Goal: Transaction & Acquisition: Obtain resource

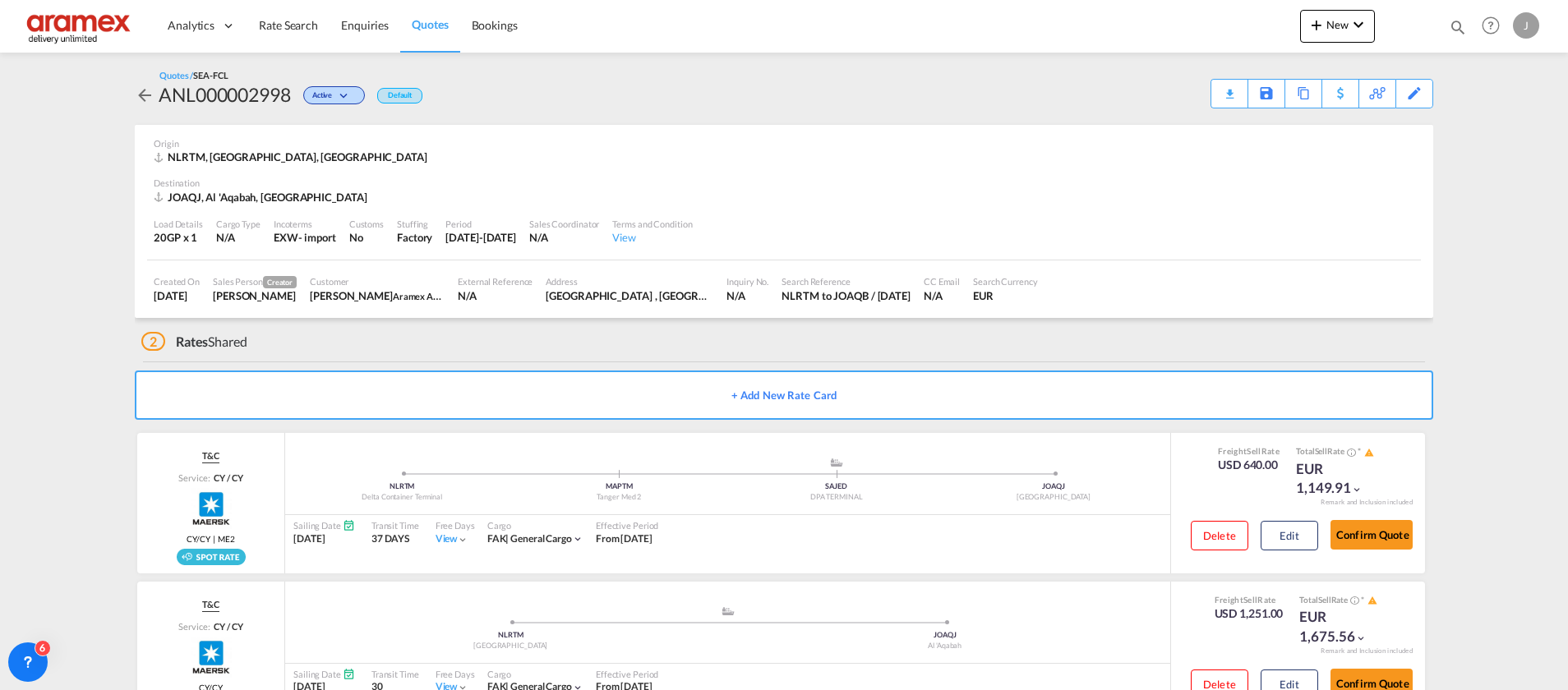
click at [292, 34] on link "Rate Search" at bounding box center [288, 26] width 82 height 53
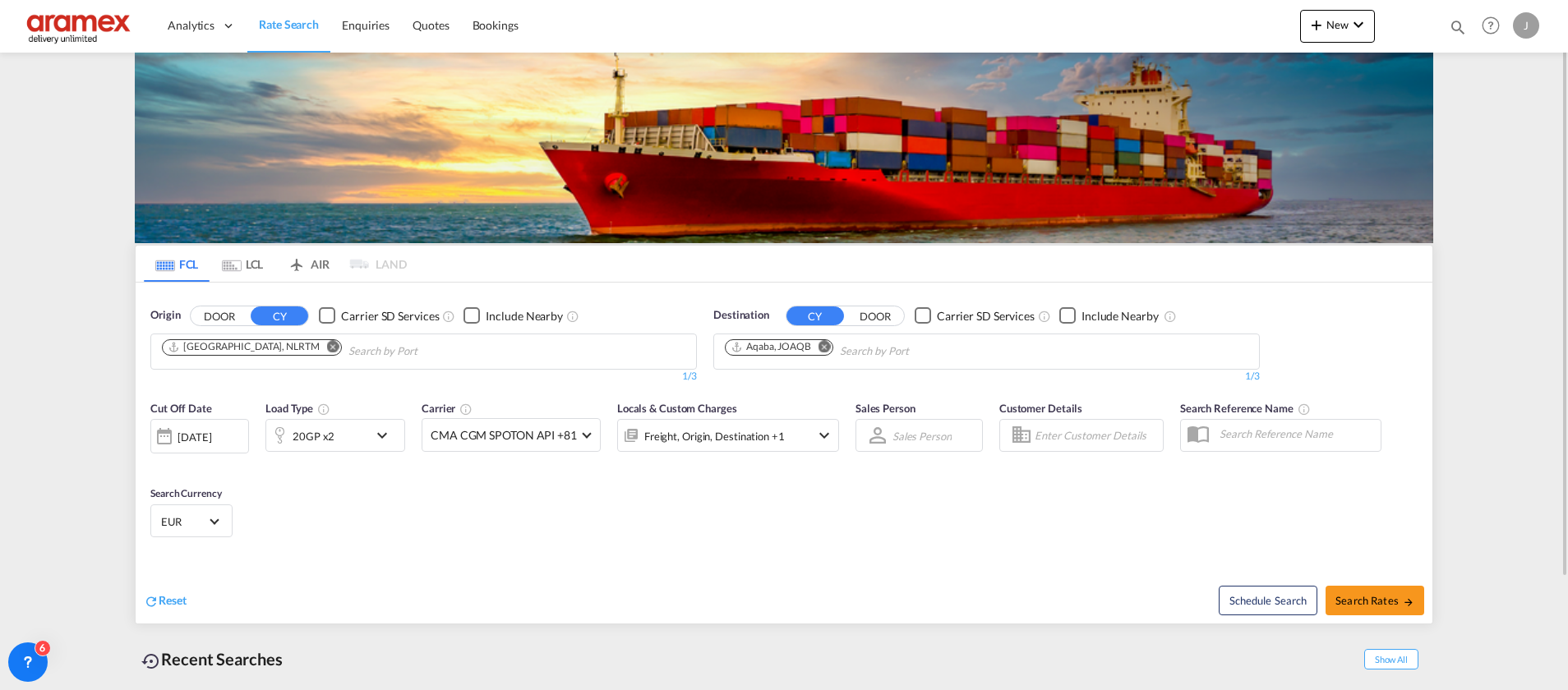
click at [828, 348] on md-icon "Remove" at bounding box center [825, 347] width 12 height 12
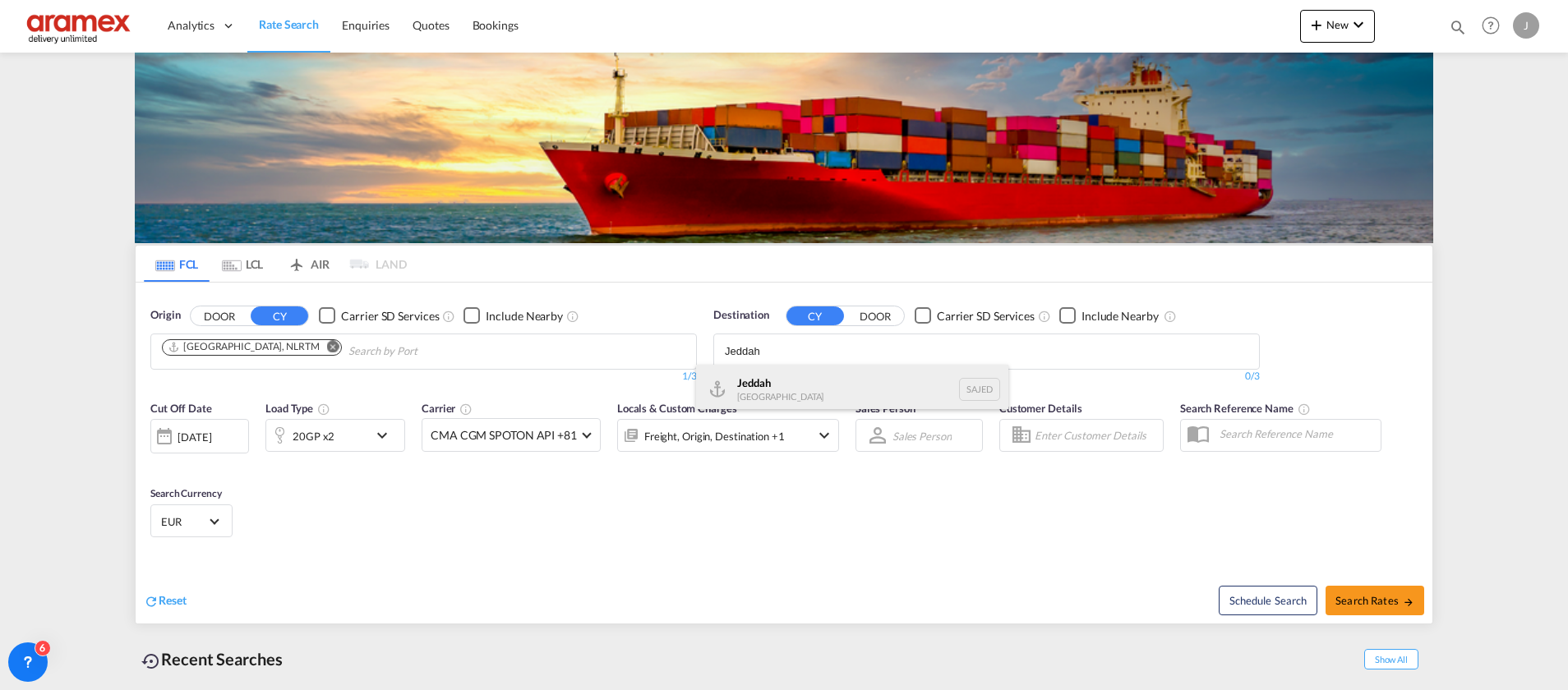
type input "Jeddah"
click at [824, 375] on div "Jeddah [GEOGRAPHIC_DATA] SAJED" at bounding box center [852, 389] width 312 height 49
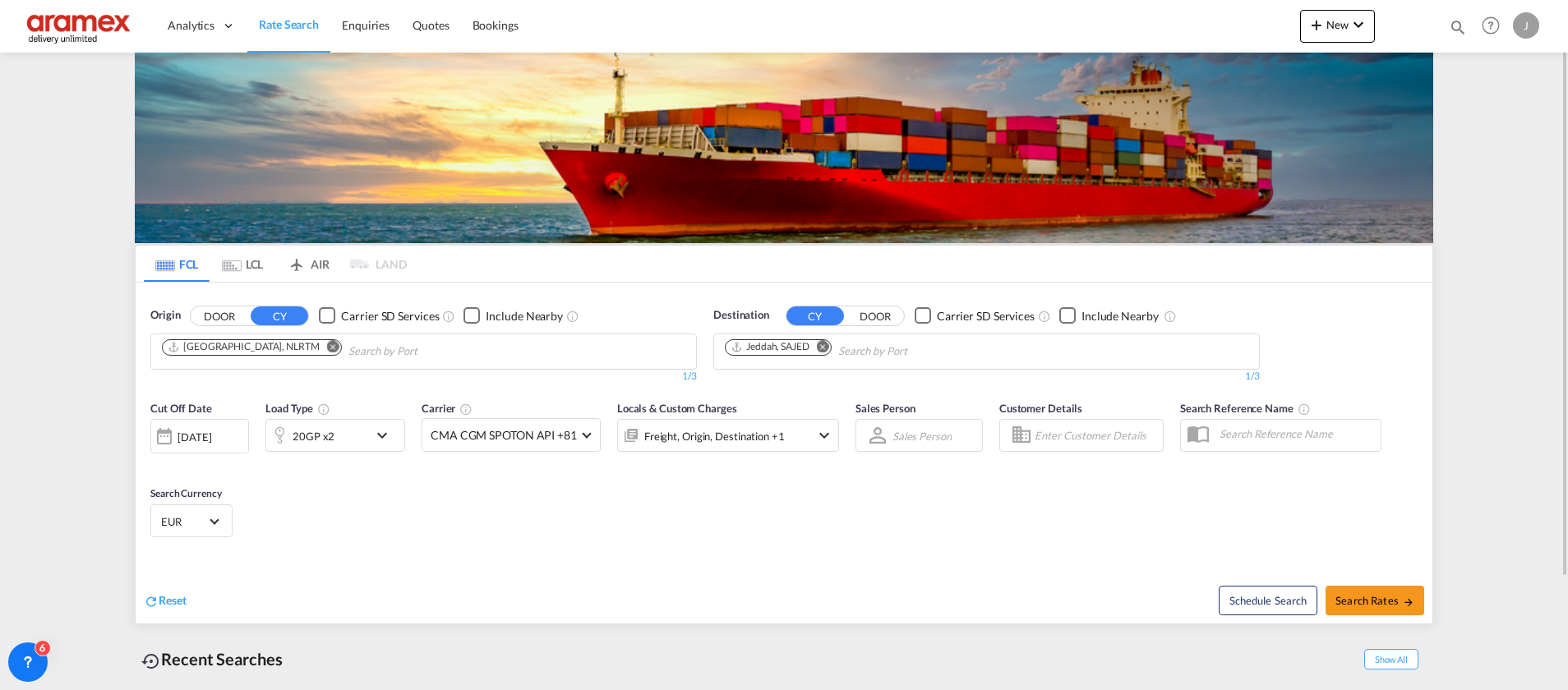
click at [342, 431] on div "20GP x2" at bounding box center [316, 435] width 102 height 33
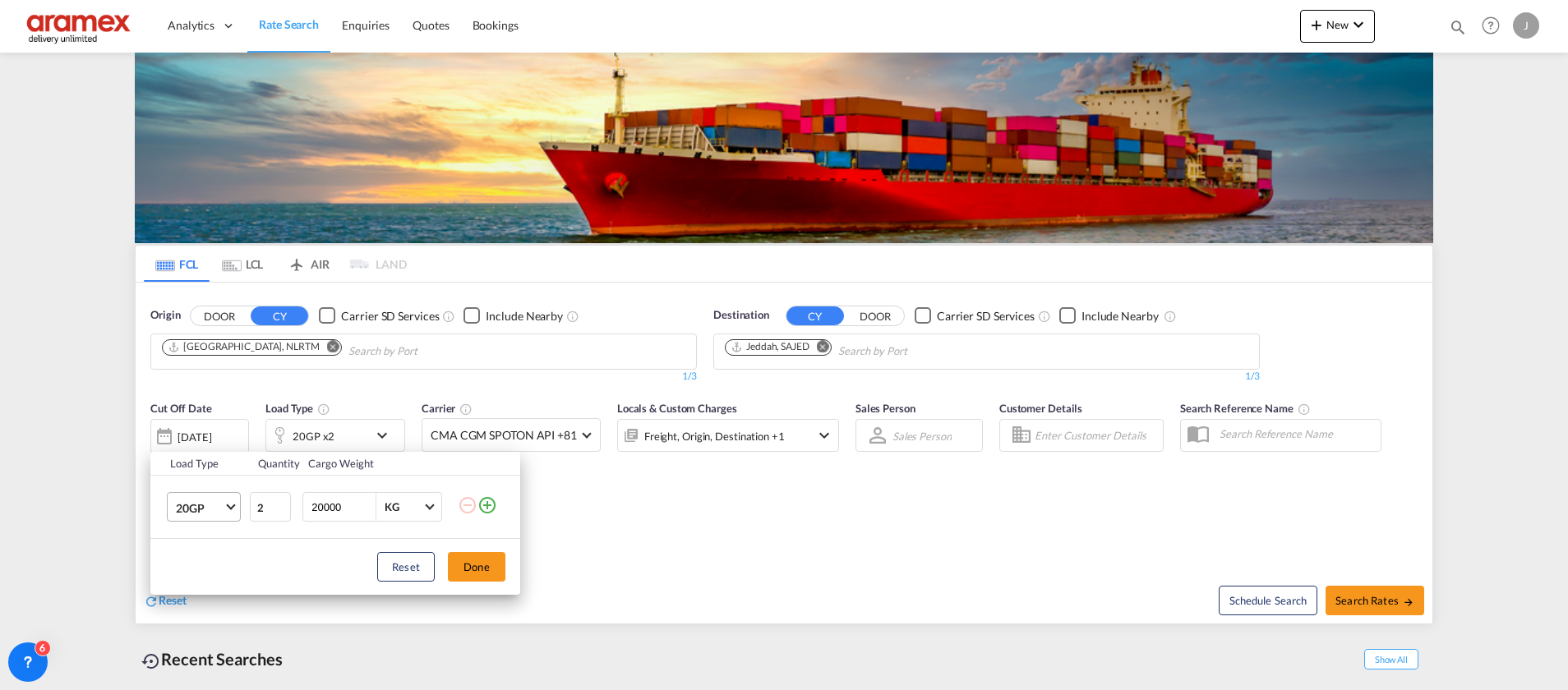
click at [207, 513] on span "20GP" at bounding box center [200, 509] width 48 height 16
drag, startPoint x: 204, startPoint y: 566, endPoint x: 233, endPoint y: 562, distance: 29.3
click at [204, 565] on div "40HC" at bounding box center [191, 571] width 30 height 16
type input "1"
click at [280, 510] on input "1" at bounding box center [270, 507] width 41 height 29
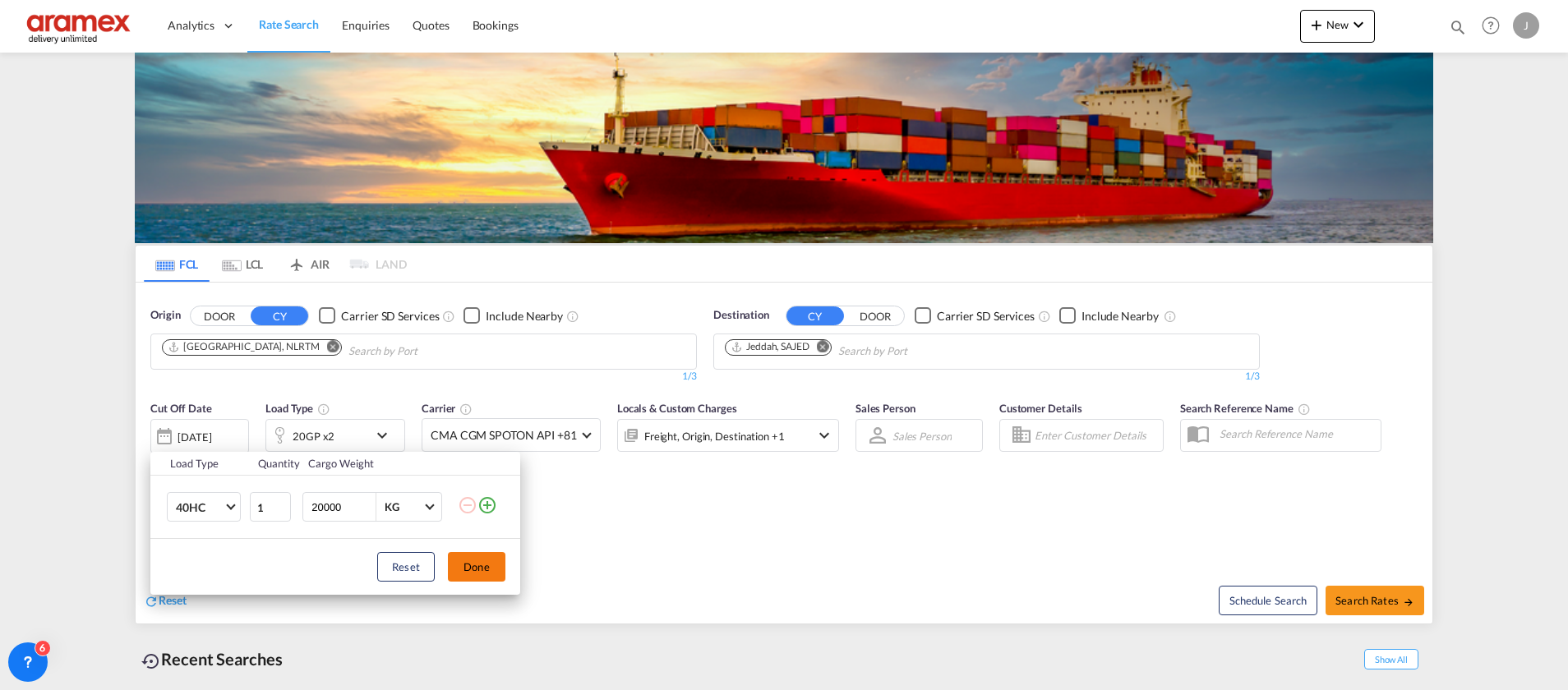
click at [484, 574] on button "Done" at bounding box center [476, 566] width 58 height 29
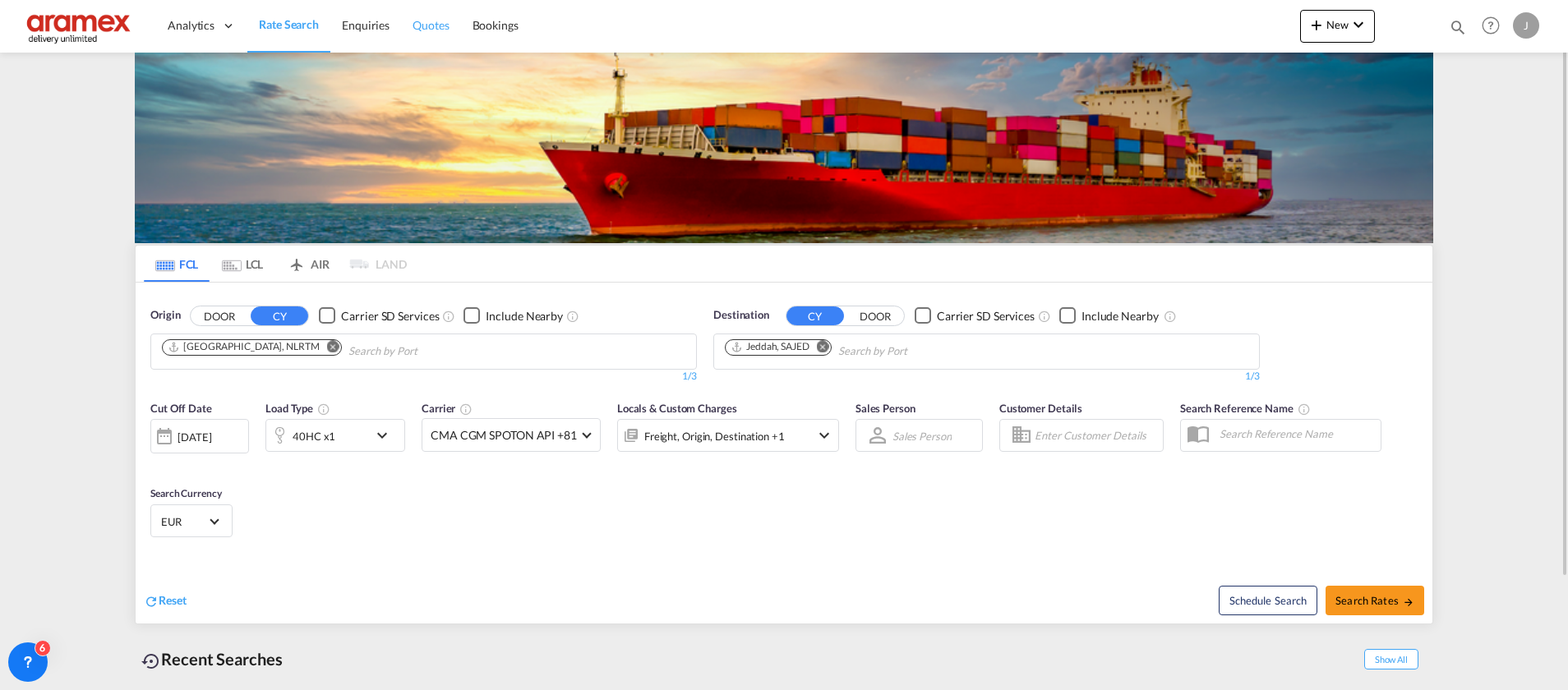
click at [406, 23] on link "Quotes" at bounding box center [430, 26] width 60 height 53
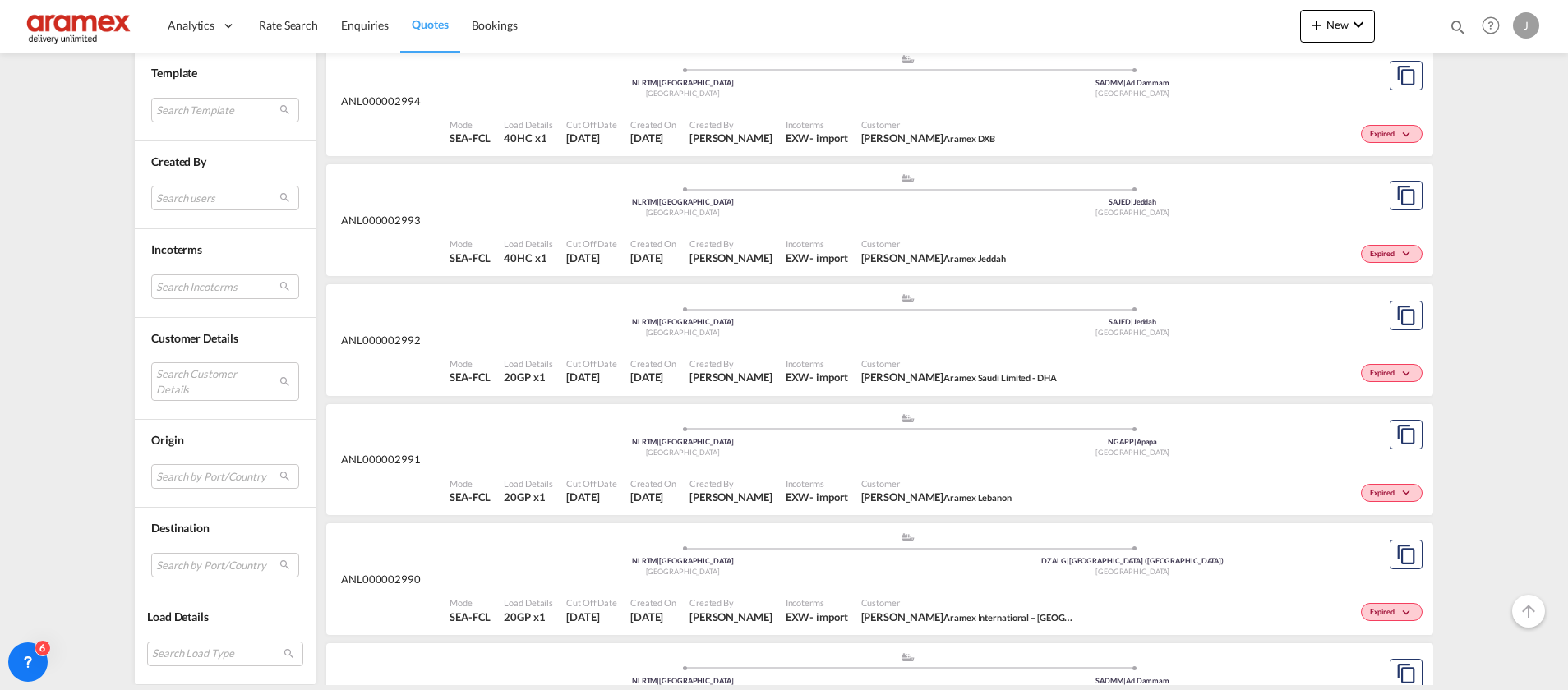
scroll to position [616, 0]
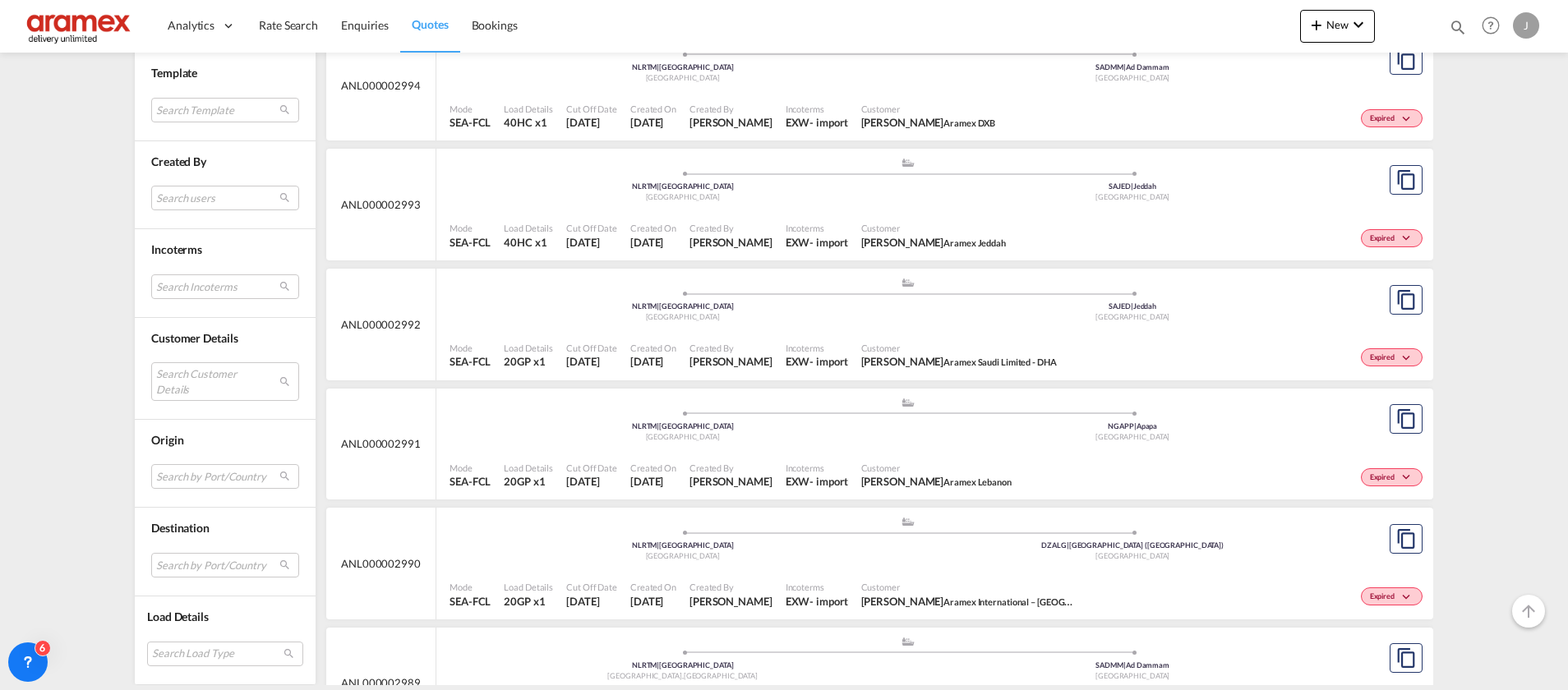
click at [996, 337] on div "Customer [PERSON_NAME] Aramex Saudi Limited - DHA" at bounding box center [958, 356] width 209 height 41
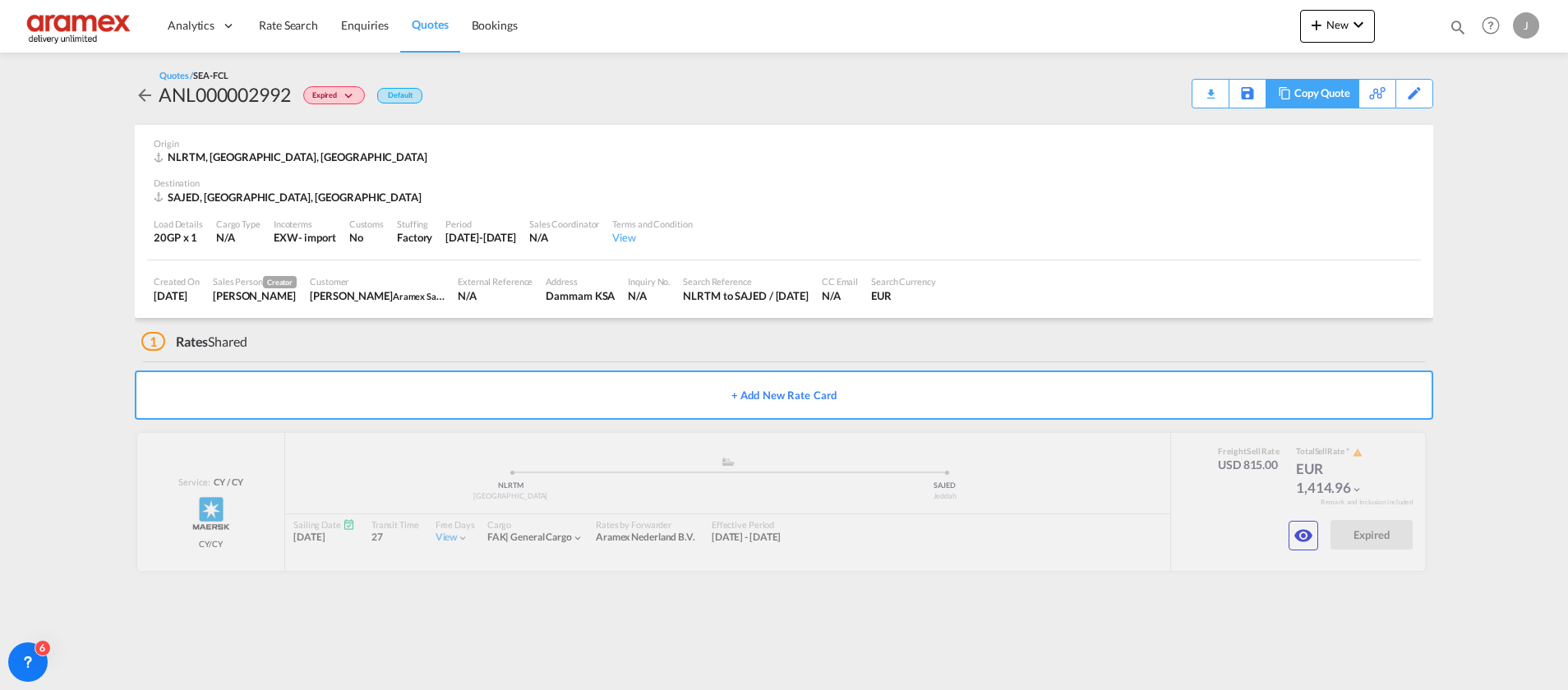
click at [1324, 95] on div "Copy Quote" at bounding box center [1322, 93] width 56 height 28
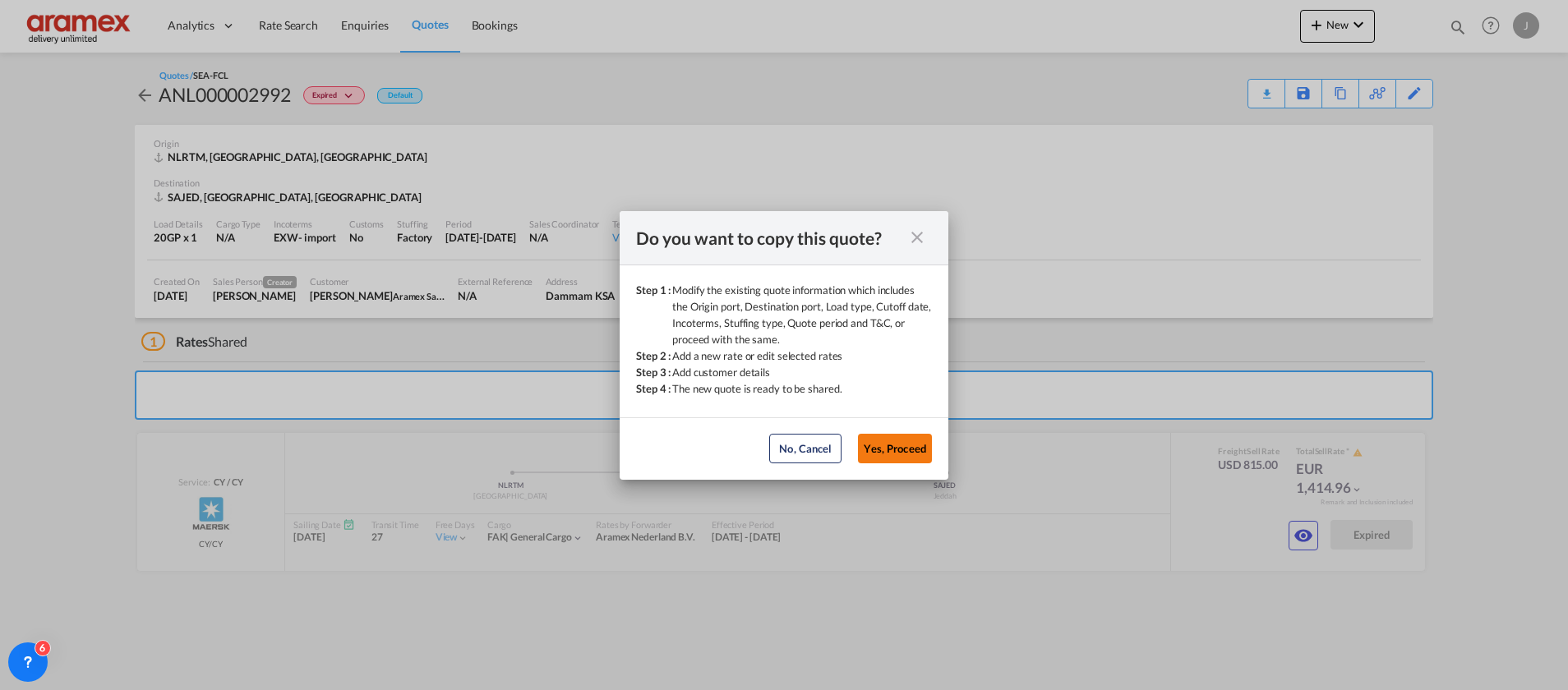
click at [888, 453] on button "Yes, Proceed" at bounding box center [894, 448] width 74 height 29
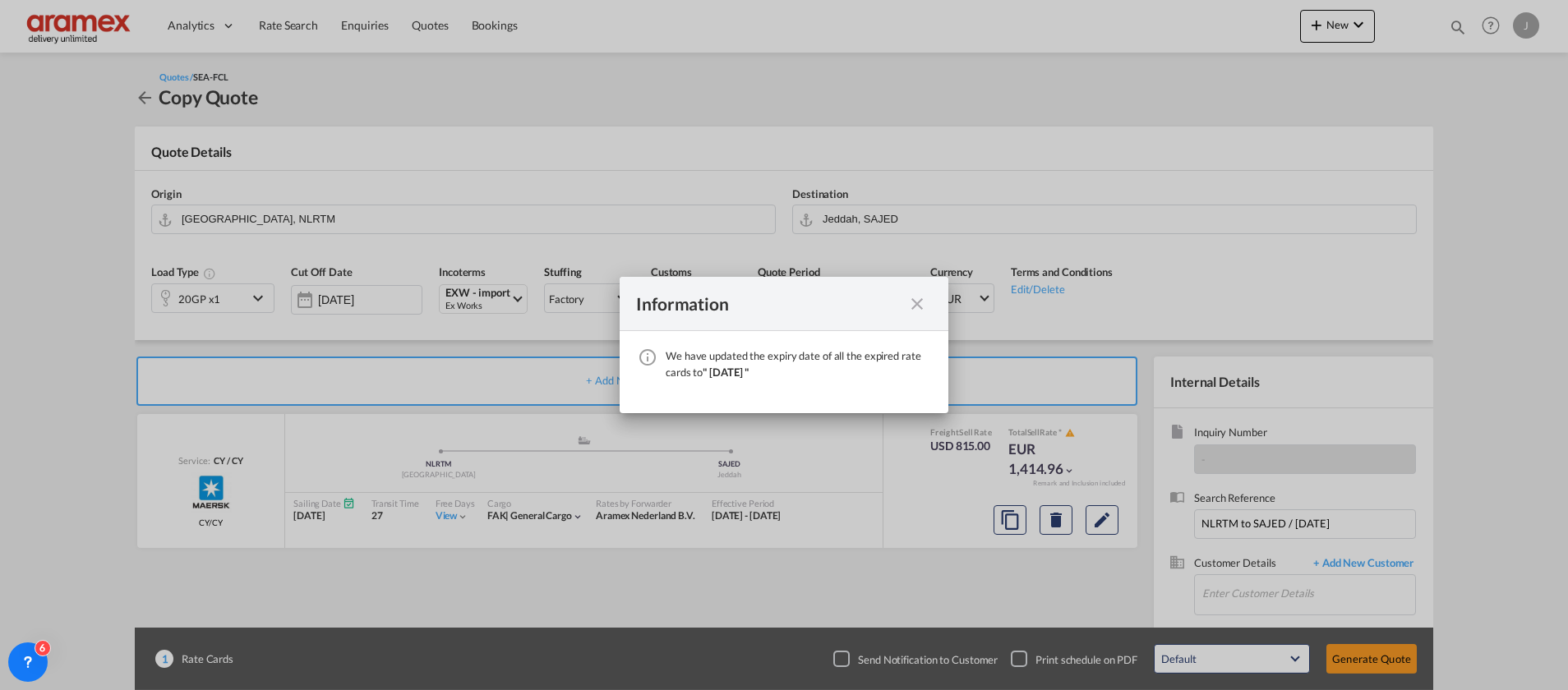
click at [922, 301] on md-icon "icon-close fg-AAA8AD cursor" at bounding box center [916, 304] width 20 height 20
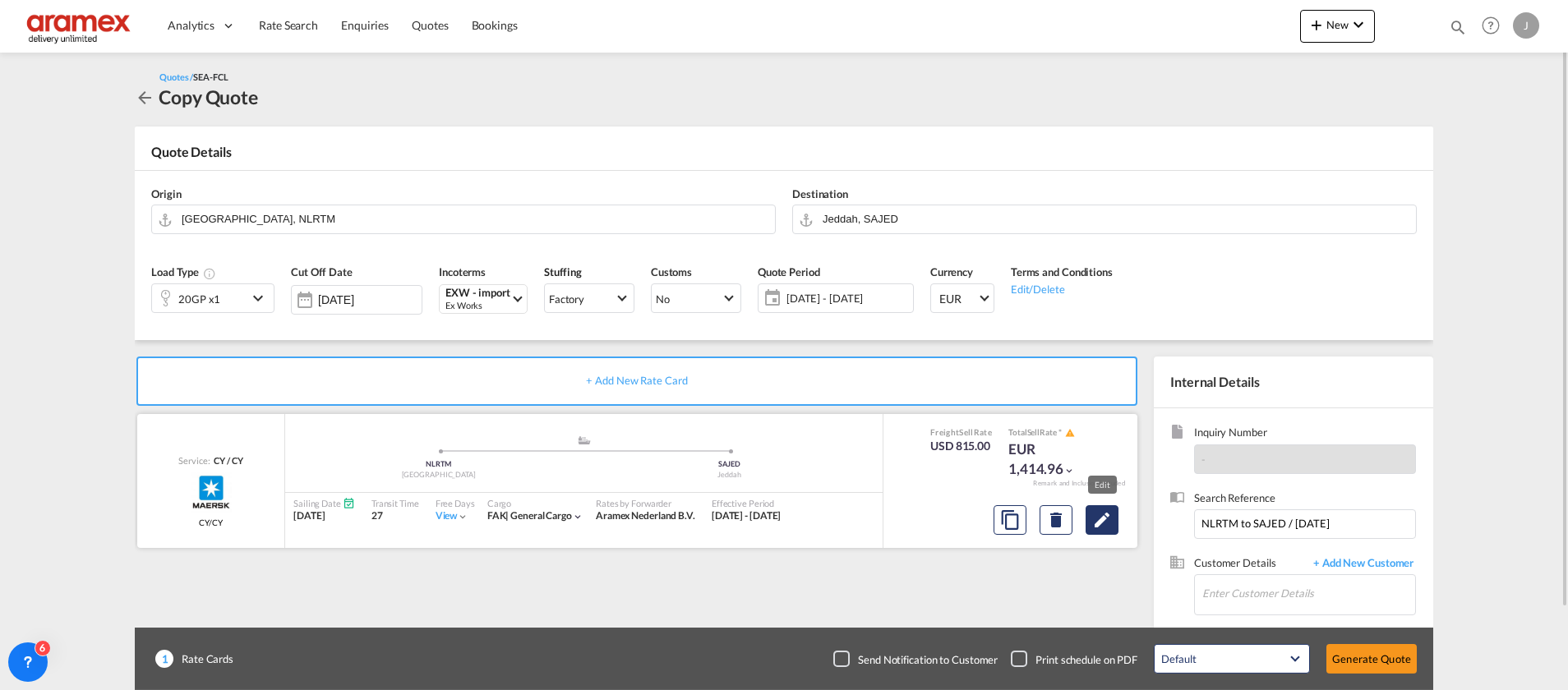
click at [1097, 523] on md-icon "Edit" at bounding box center [1101, 520] width 20 height 20
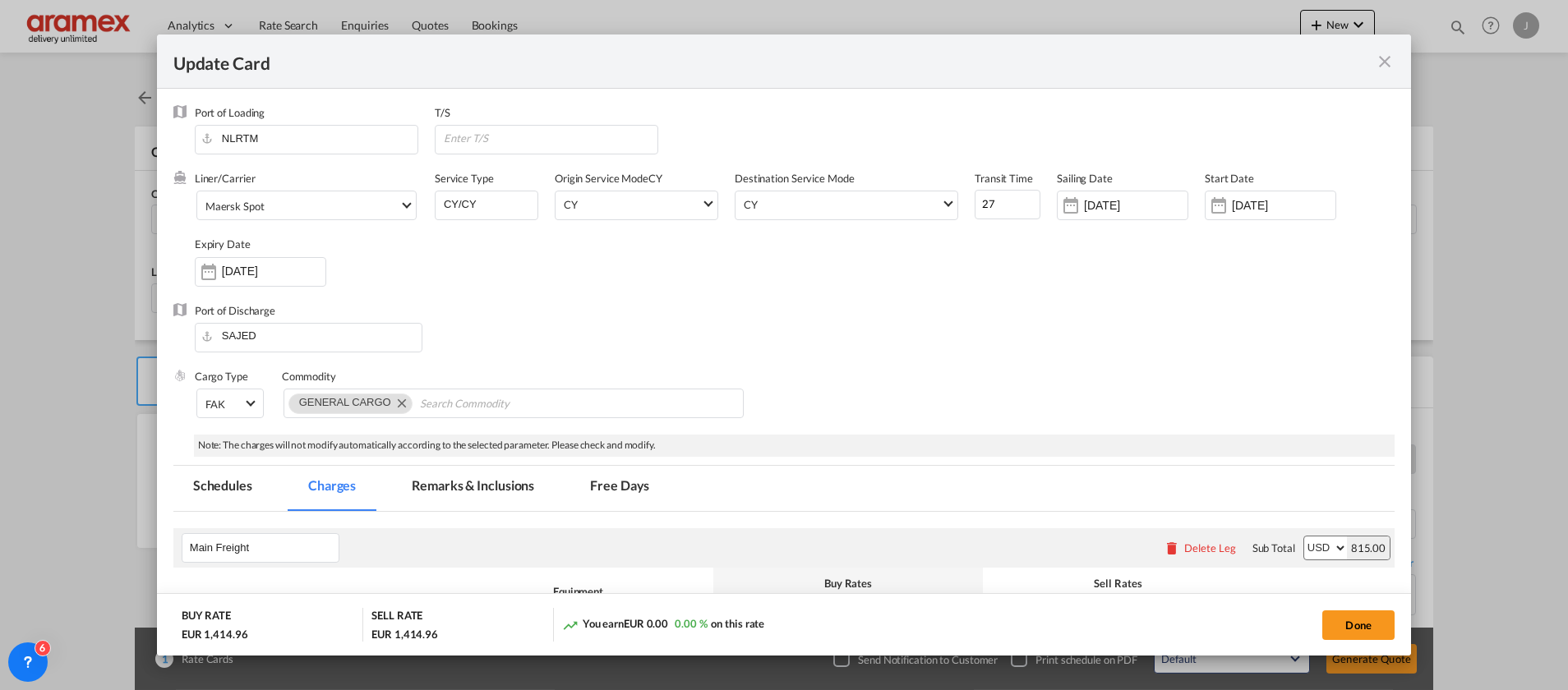
scroll to position [493, 0]
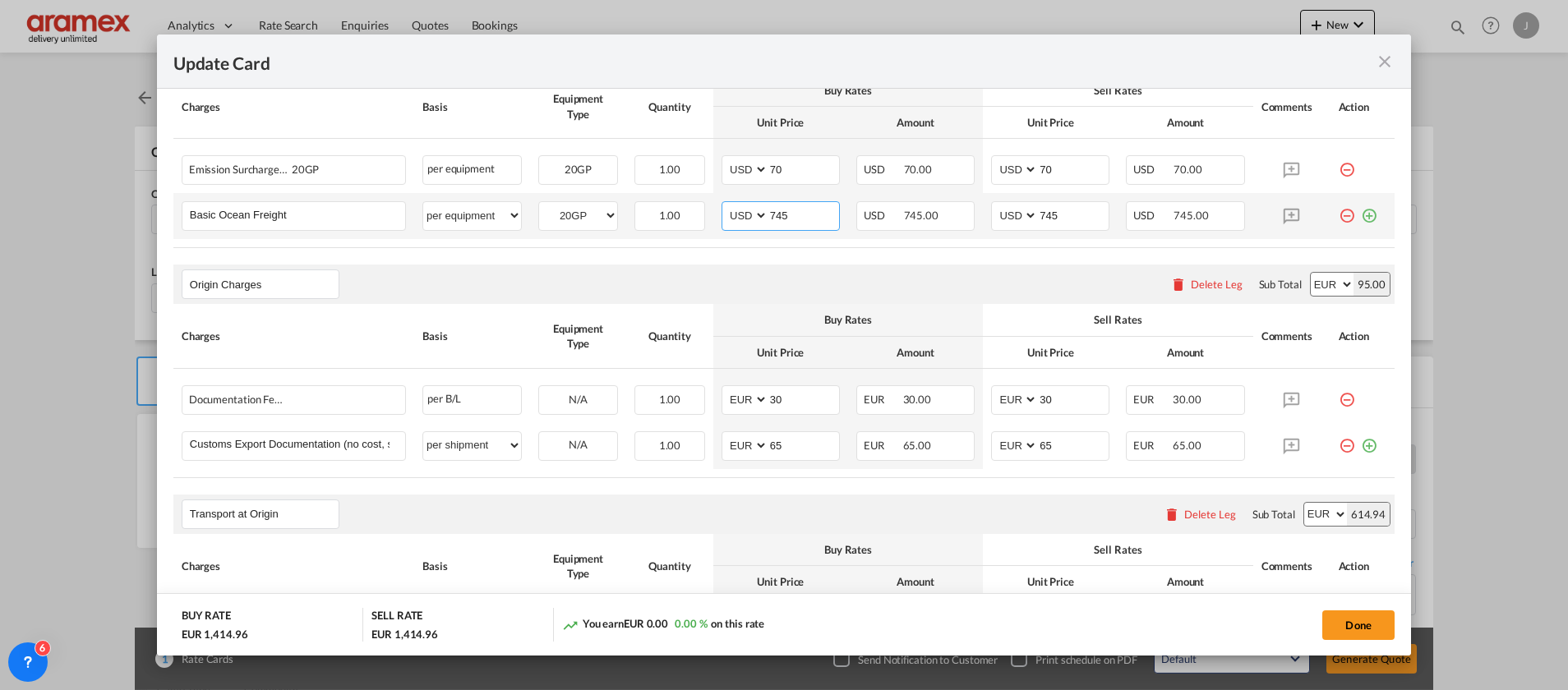
click at [788, 215] on input "745" at bounding box center [803, 214] width 70 height 25
click at [788, 215] on input "770" at bounding box center [803, 214] width 70 height 25
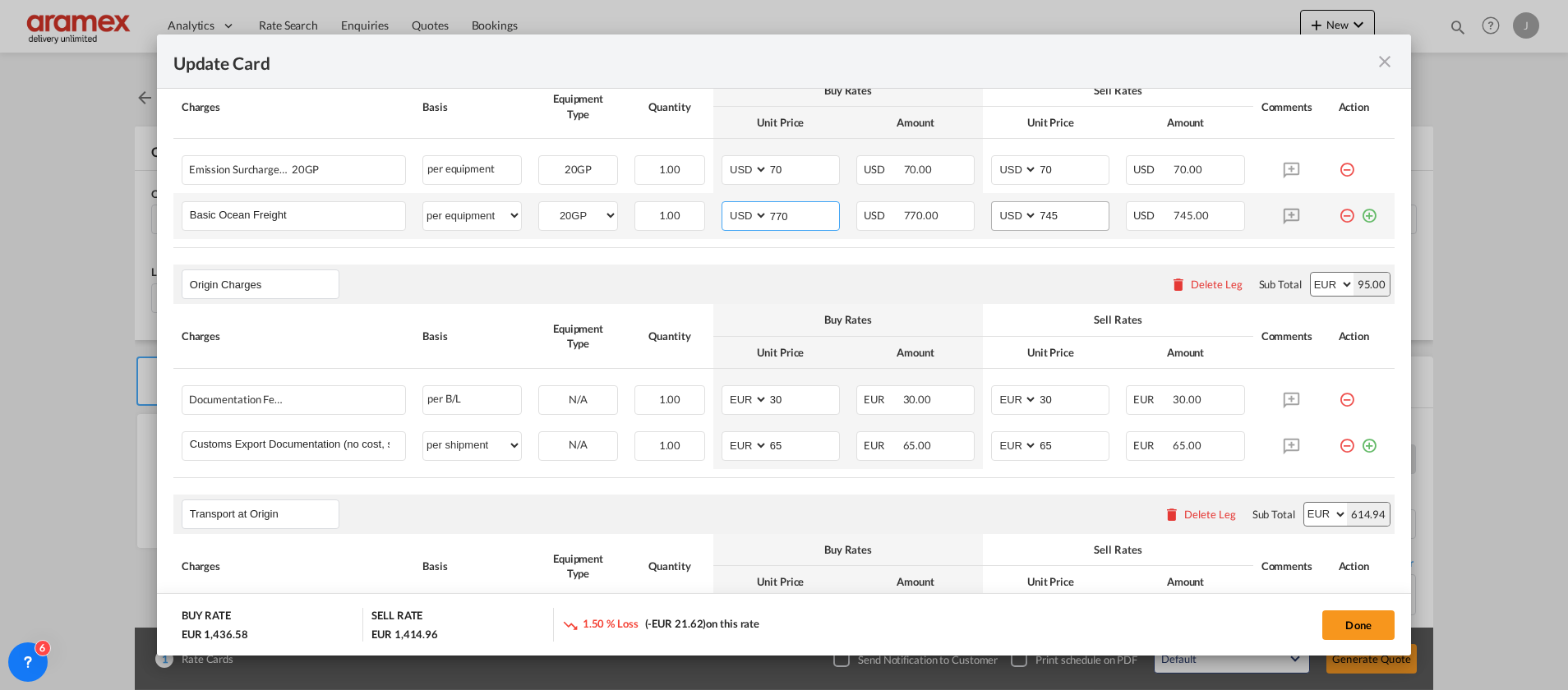
type input "770"
click at [1056, 215] on input "745" at bounding box center [1072, 214] width 70 height 25
paste input "70"
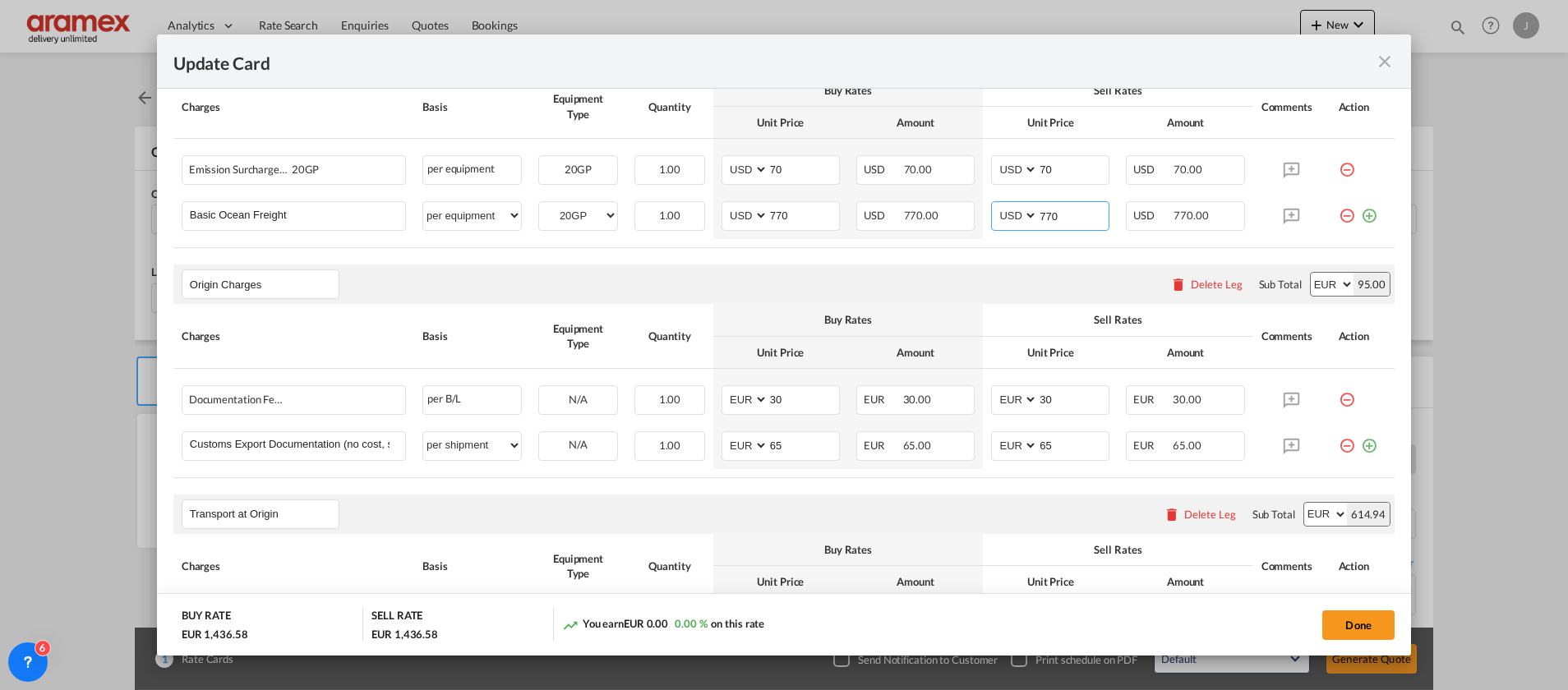
type input "770"
click at [1013, 284] on div "Origin Charges Please enter leg name Leg Name Already Exists Delete Leg Sub Tot…" at bounding box center [784, 285] width 1221 height 39
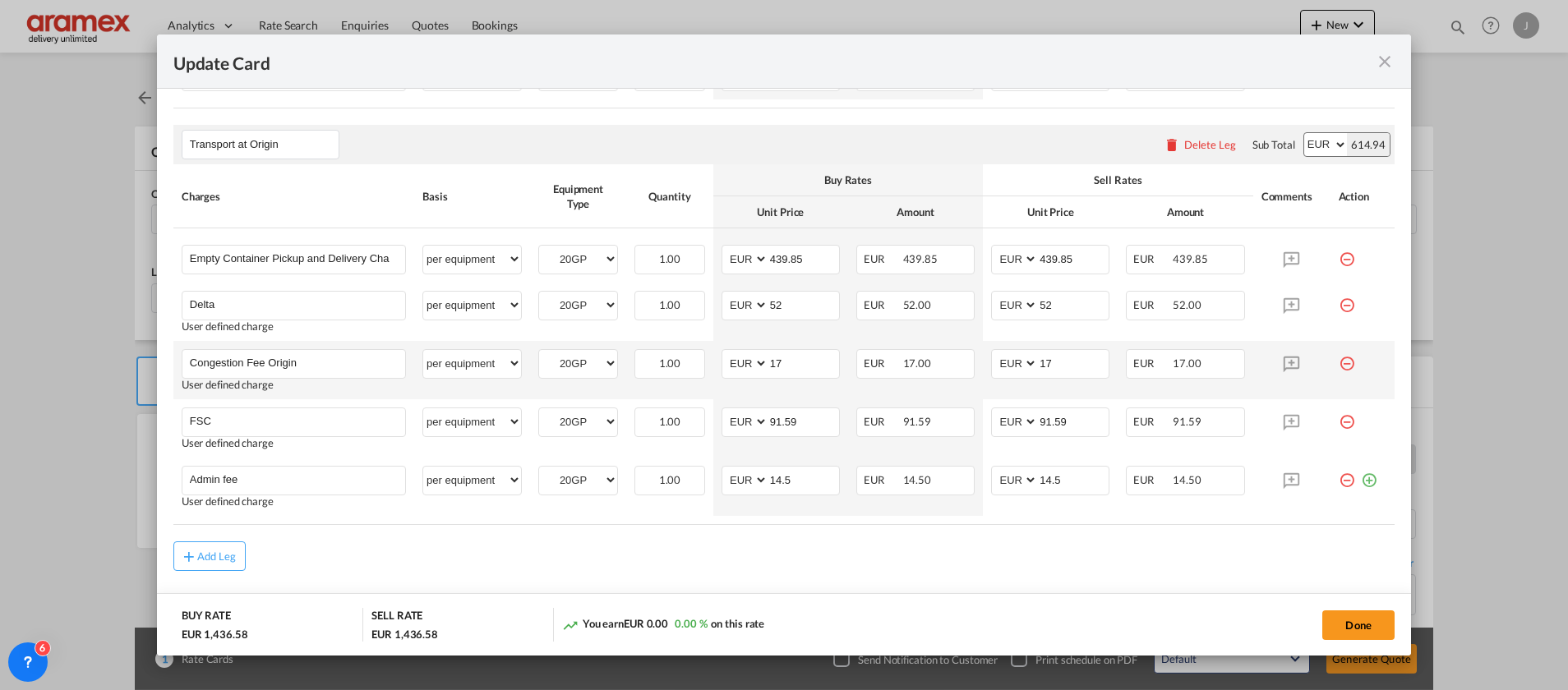
scroll to position [904, 0]
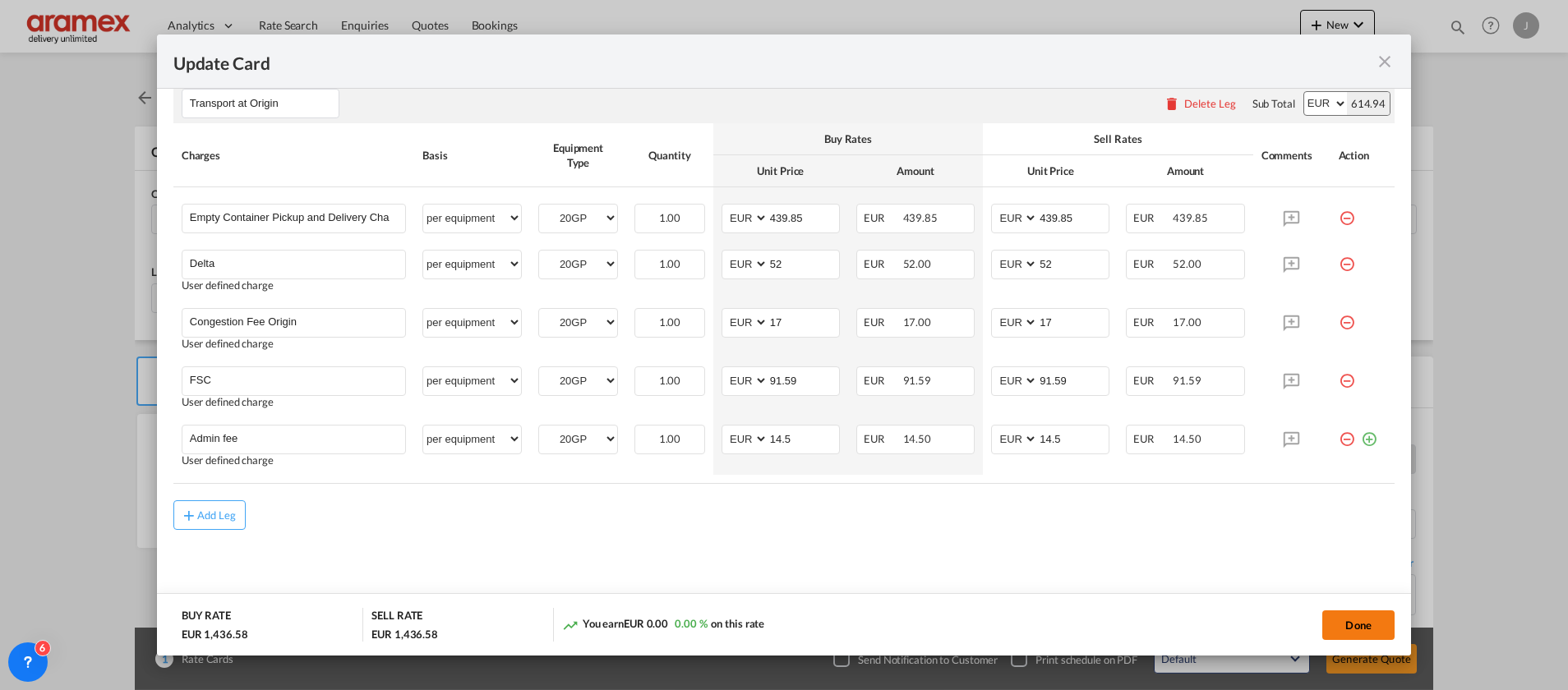
click at [1356, 631] on button "Done" at bounding box center [1357, 625] width 72 height 29
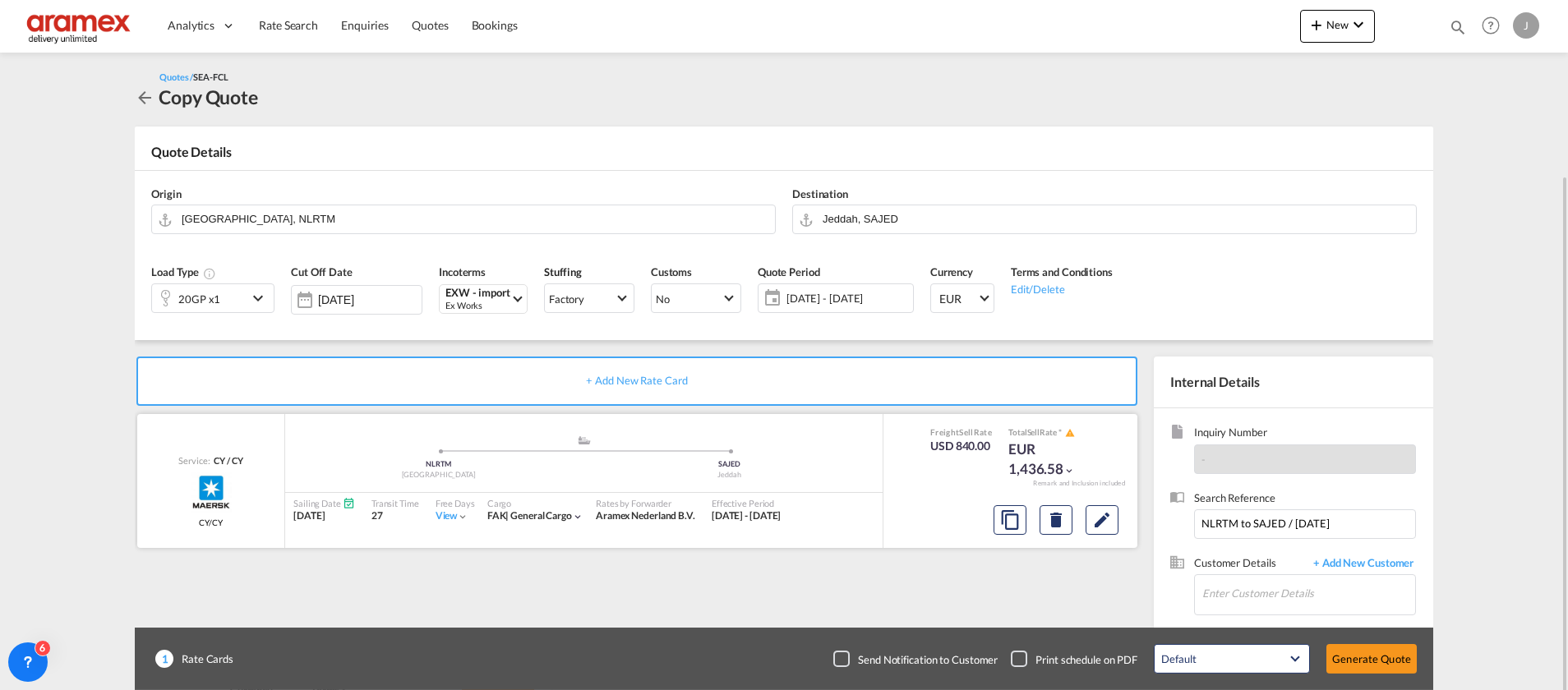
scroll to position [92, 0]
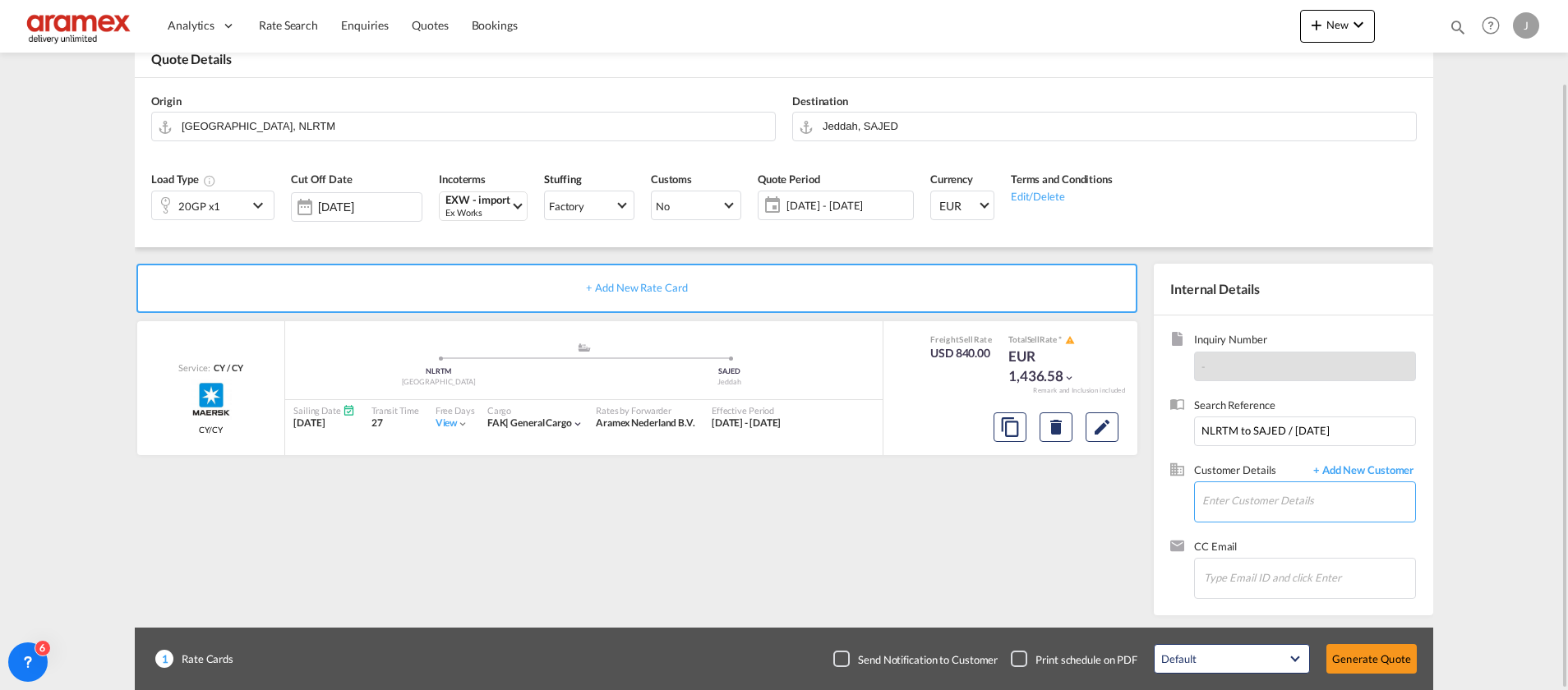
click at [1257, 503] on input "Enter Customer Details" at bounding box center [1308, 501] width 212 height 37
click at [1268, 456] on div "[PERSON_NAME] [PERSON_NAME] @[DOMAIN_NAME] | Aramex Saudi Limited - DHA" at bounding box center [1308, 461] width 213 height 44
type input "Aramex Saudi Limited - DHA, [PERSON_NAME], [PERSON_NAME][EMAIL_ADDRESS][DOMAIN_…"
click at [1390, 653] on button "Generate Quote" at bounding box center [1372, 659] width 91 height 29
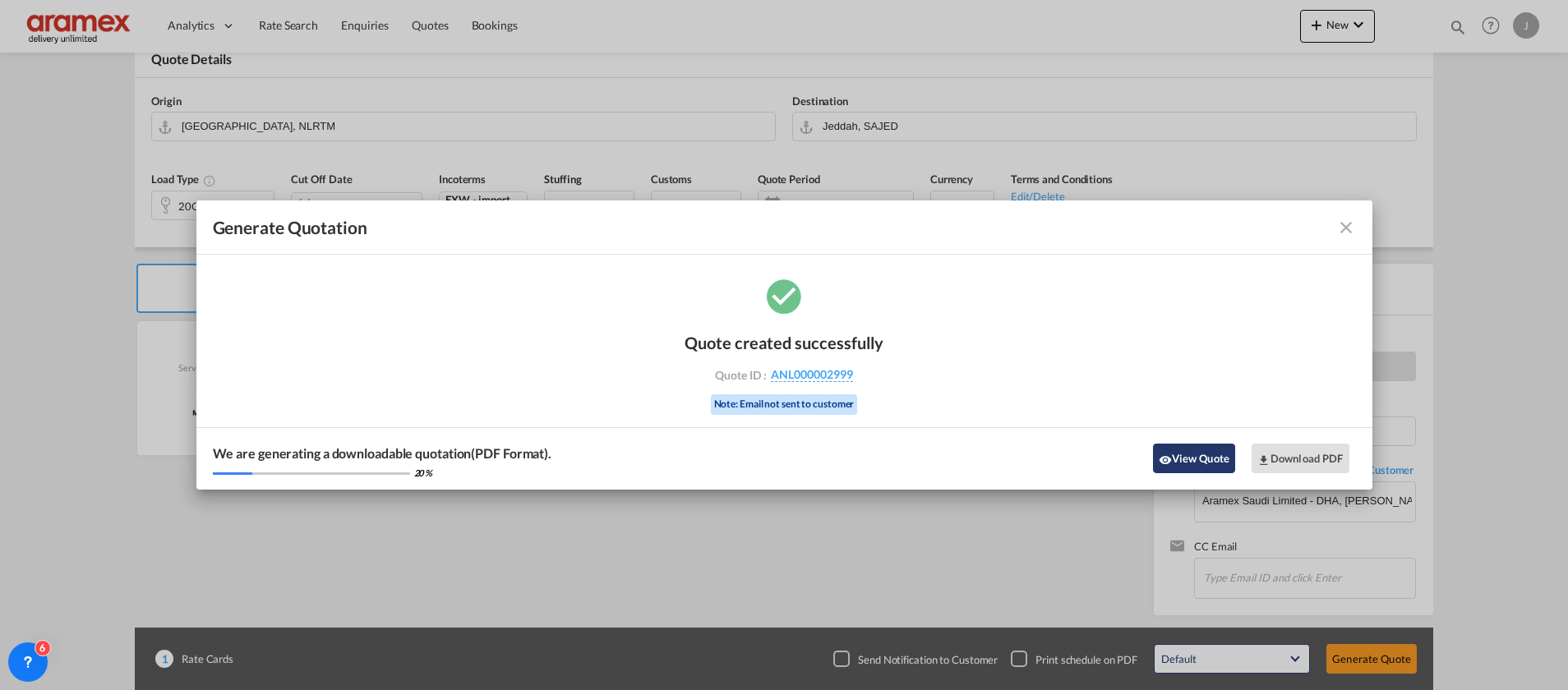
click at [1205, 448] on button "View Quote" at bounding box center [1194, 458] width 82 height 29
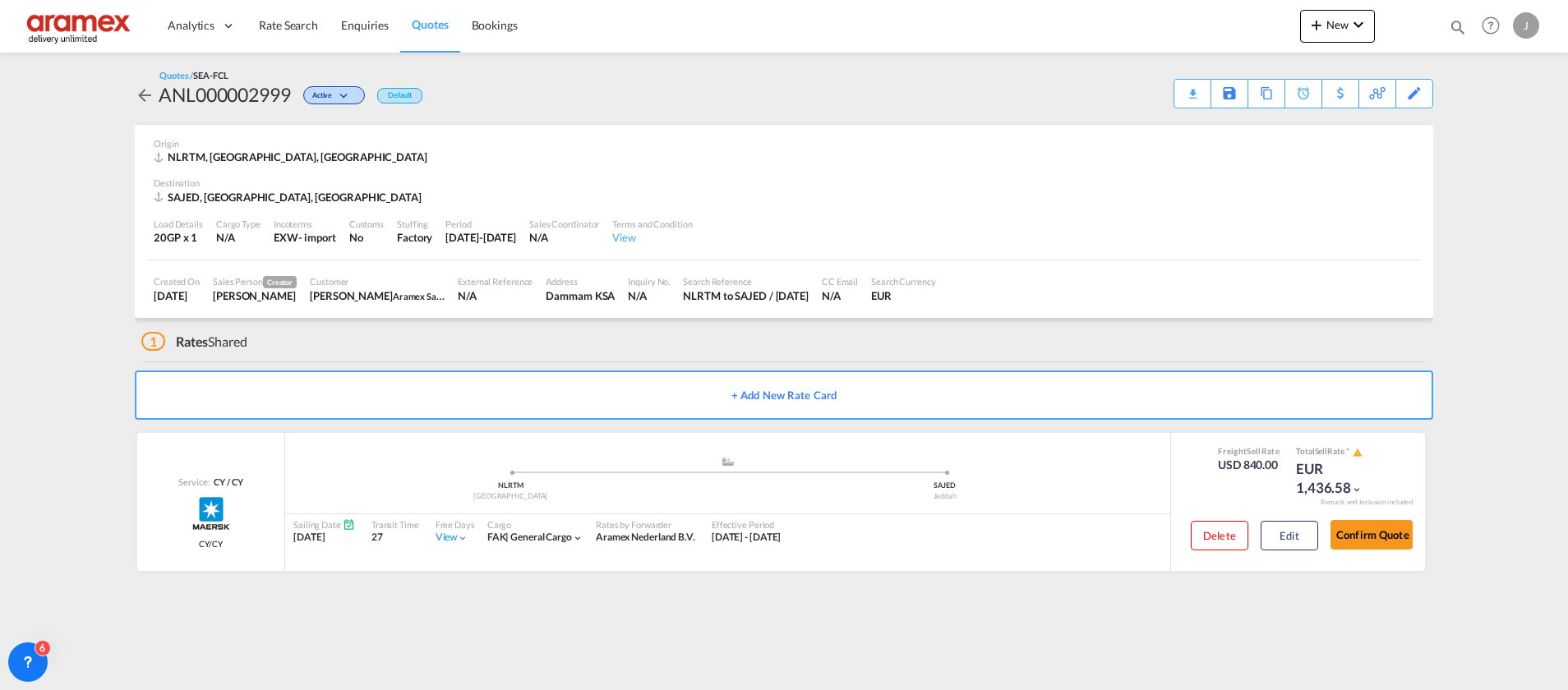
click at [0, 0] on div "Download Quote" at bounding box center [0, 0] width 0 height 0
click at [456, 21] on link "Quotes" at bounding box center [429, 26] width 60 height 53
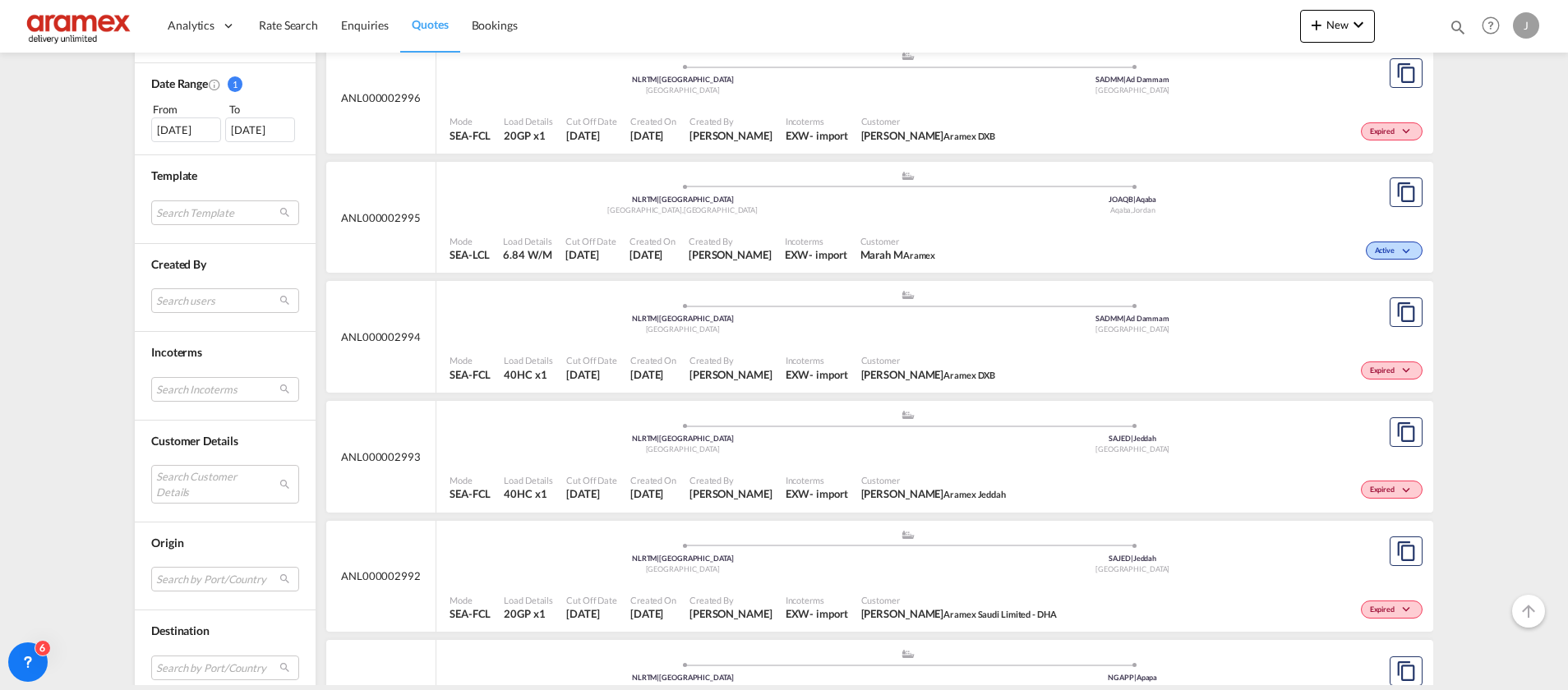
scroll to position [493, 0]
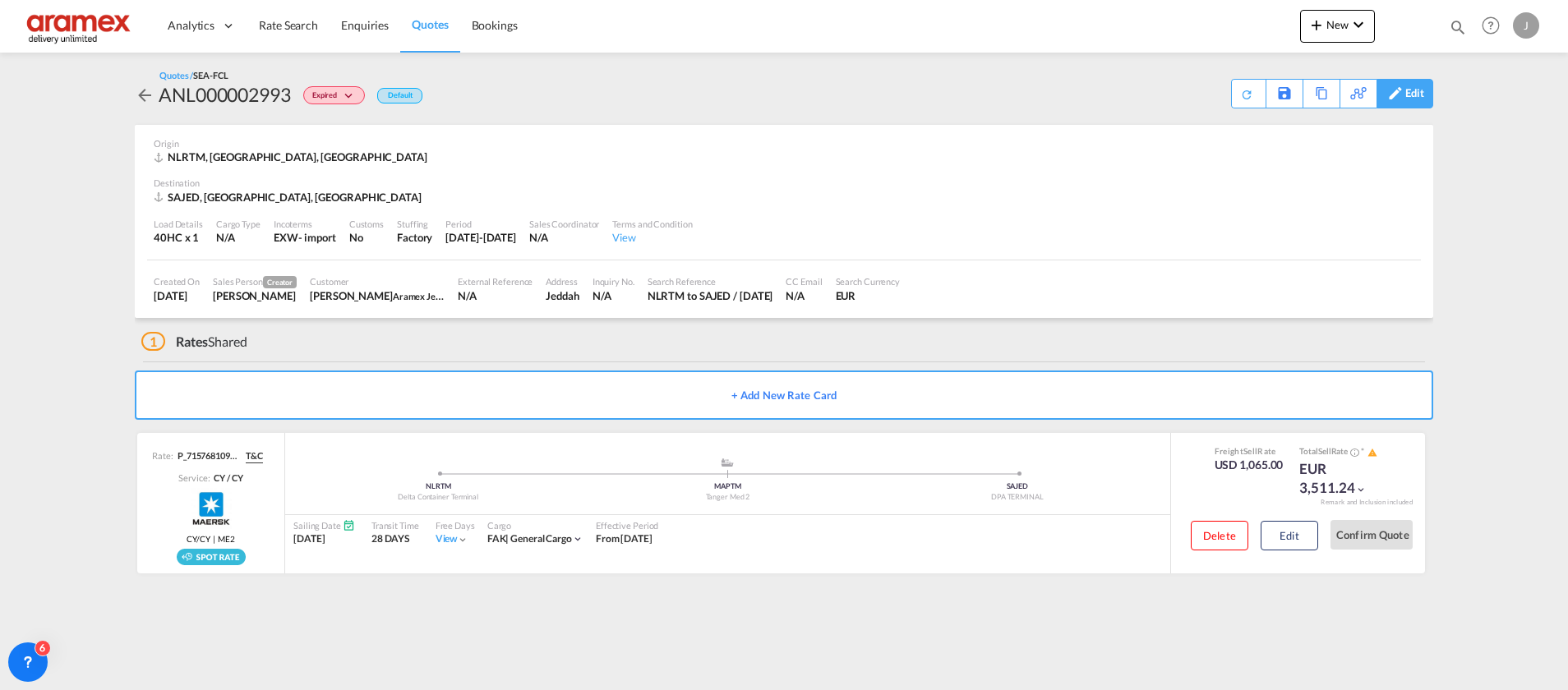
click at [1412, 94] on div "Edit" at bounding box center [1414, 93] width 19 height 28
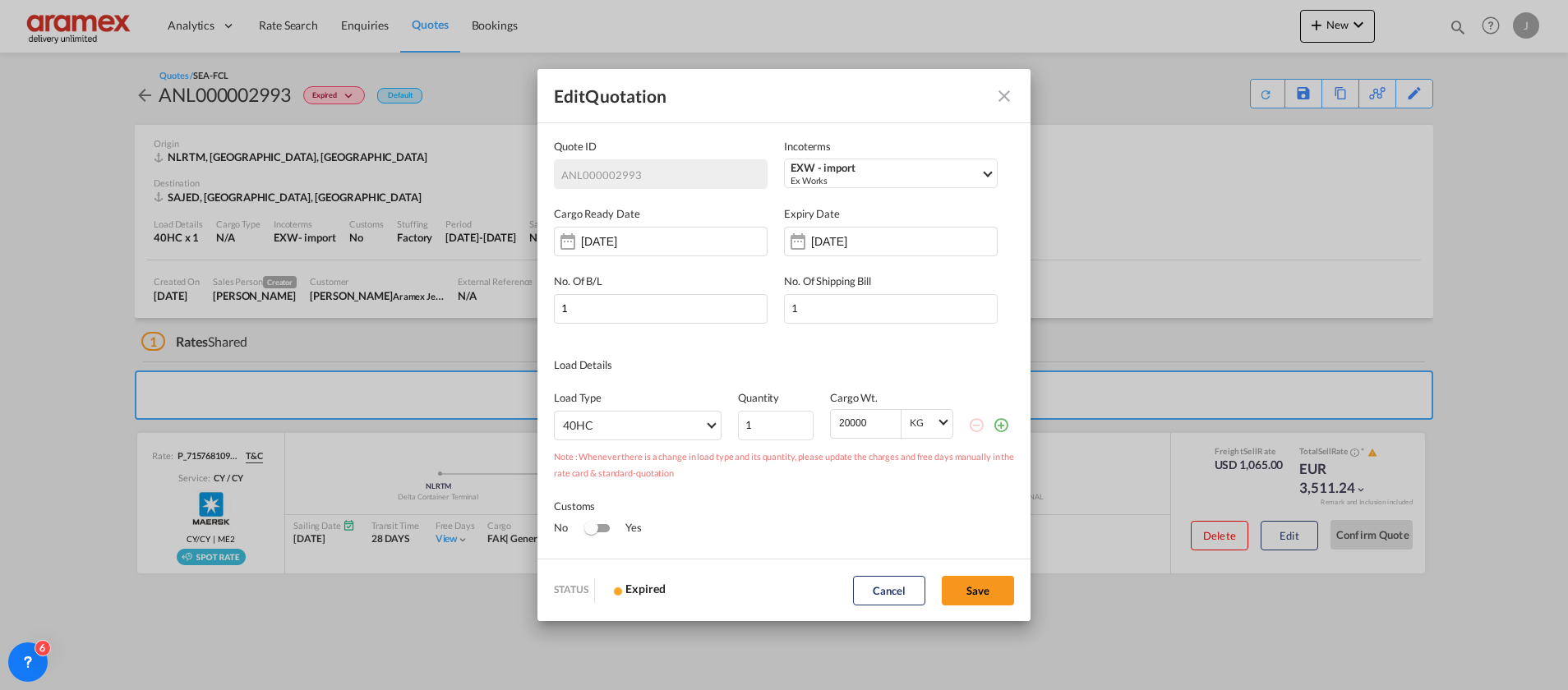
click at [993, 429] on md-icon "icon-plus-circle-outline green-400-fg" at bounding box center [1001, 425] width 16 height 16
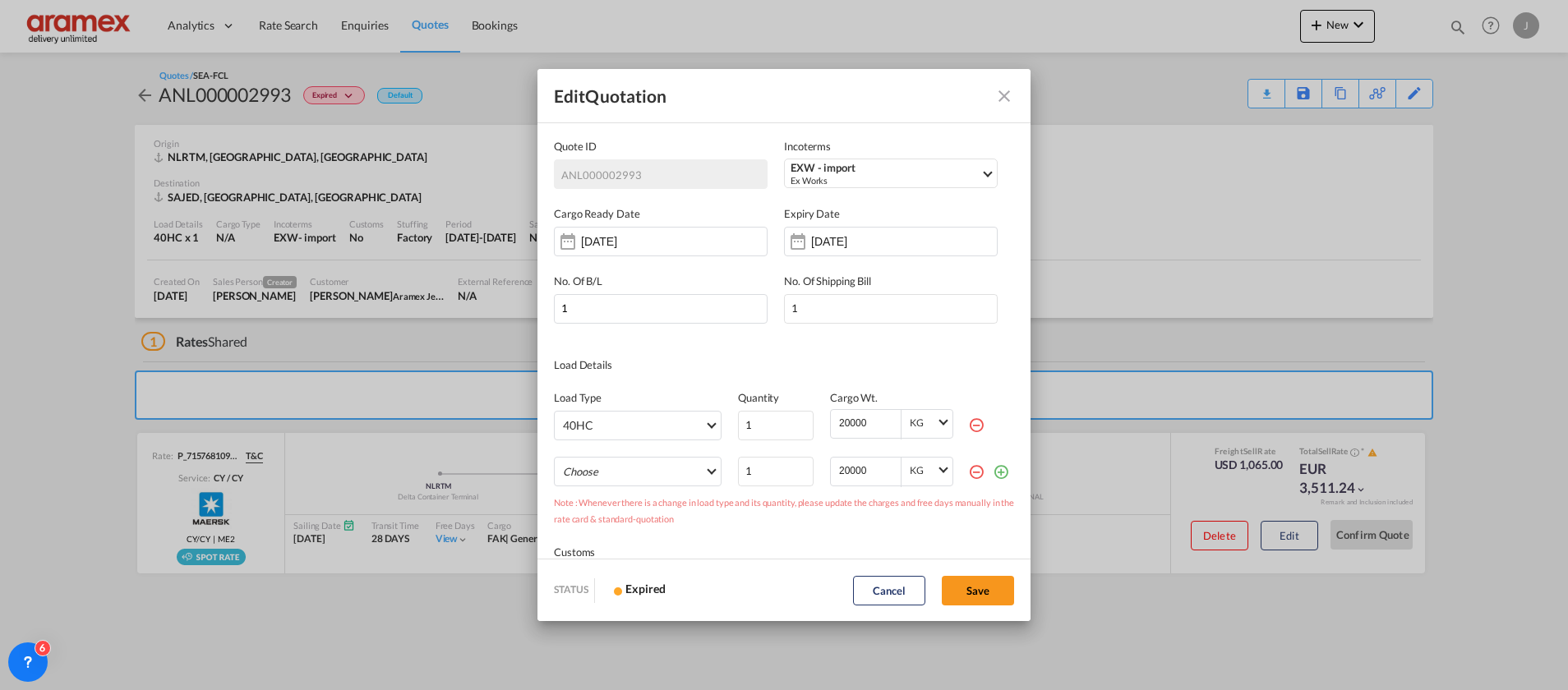
drag, startPoint x: 679, startPoint y: 473, endPoint x: 592, endPoint y: 507, distance: 93.4
click at [678, 473] on md-select "Choose 20GP 40GP 45HC 20RE 40RE 40HR 20OT 40OT 20FR 40FR 40NR 20NR 45S 20TK 40T…" at bounding box center [637, 471] width 168 height 29
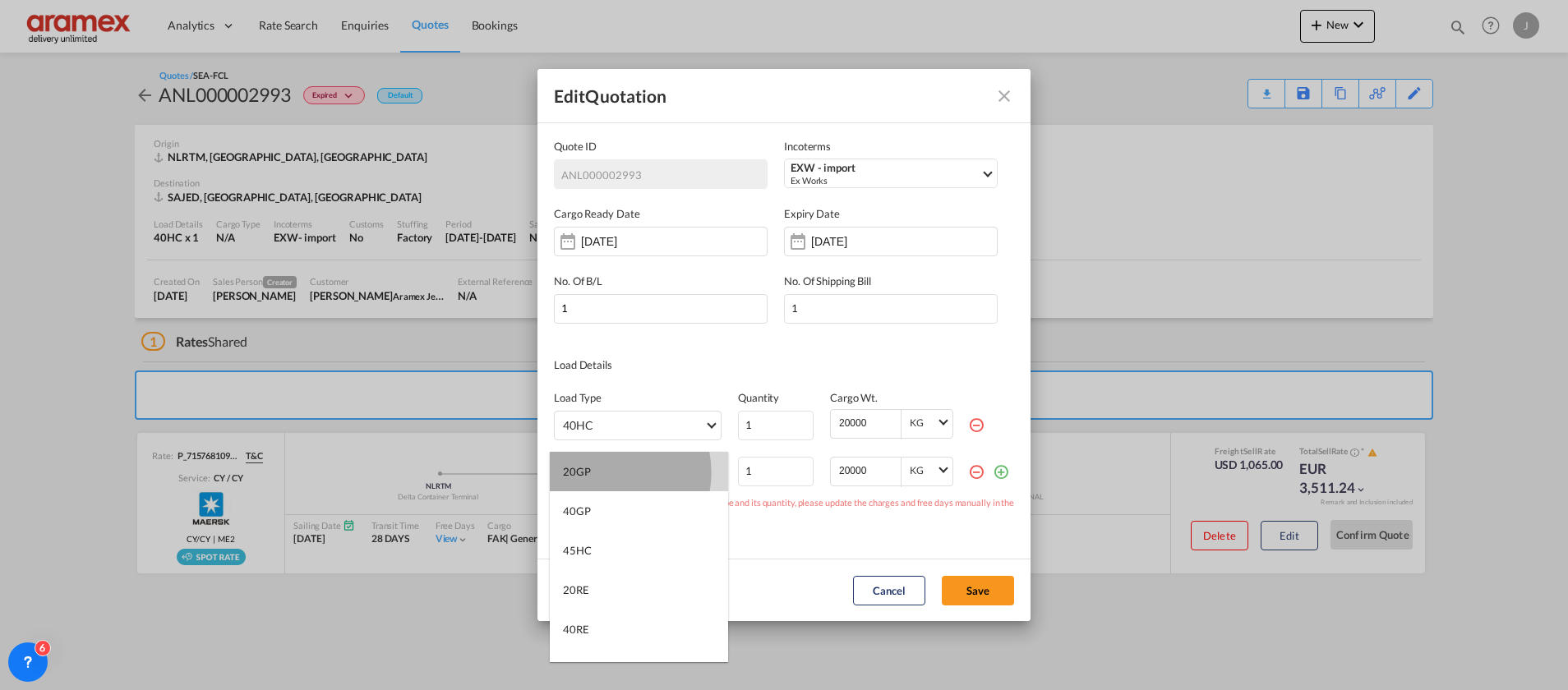
click at [602, 472] on md-option "20GP" at bounding box center [638, 471] width 179 height 39
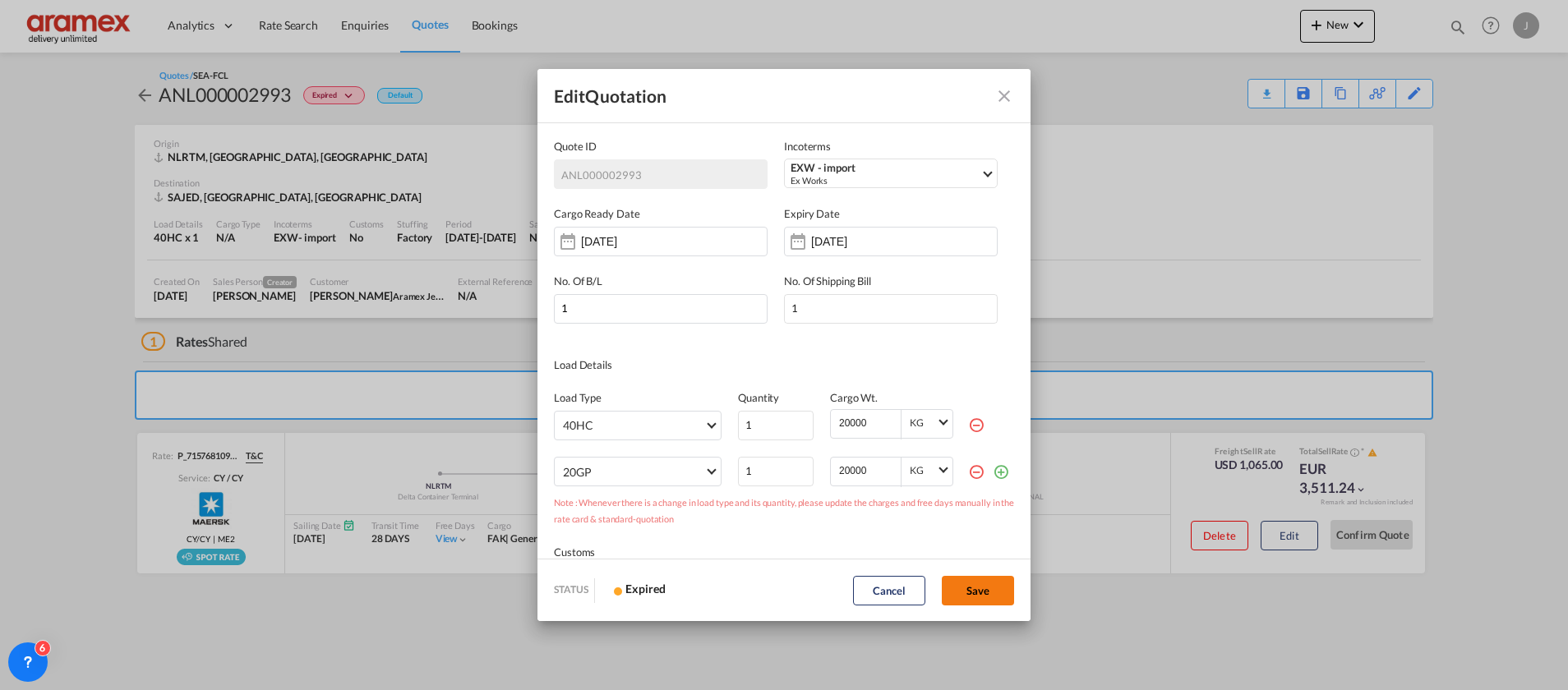
click at [982, 589] on button "Save" at bounding box center [977, 590] width 72 height 29
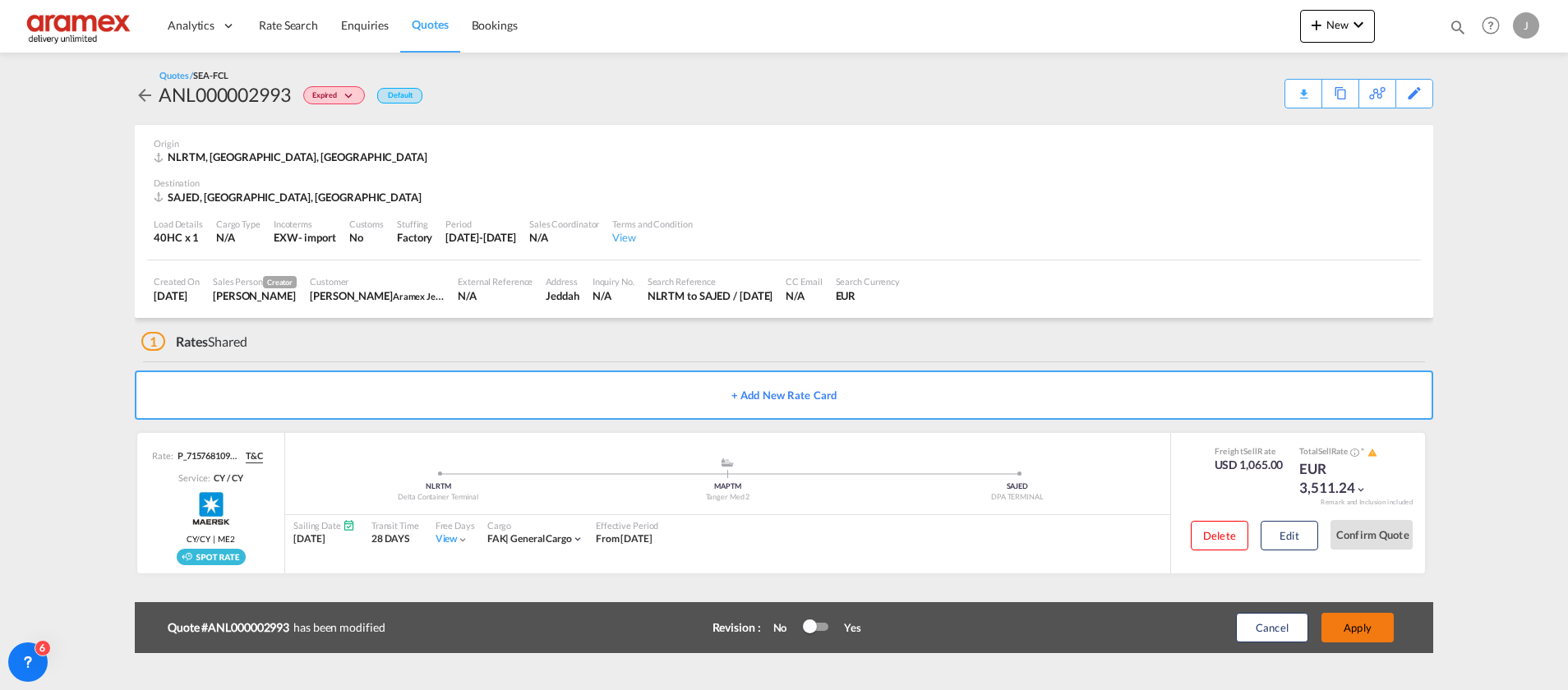
click at [1350, 622] on button "Apply" at bounding box center [1356, 628] width 72 height 29
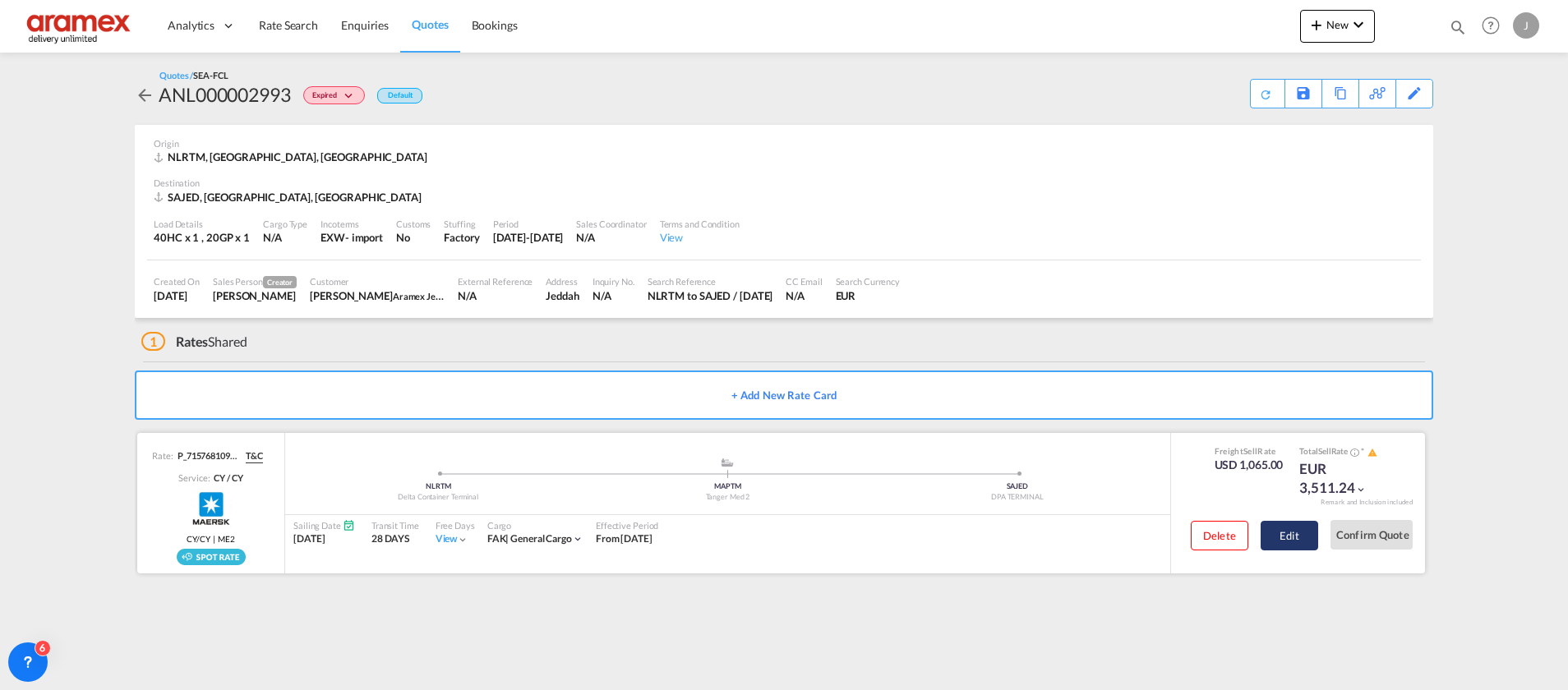
click at [1289, 537] on button "Edit" at bounding box center [1289, 535] width 58 height 29
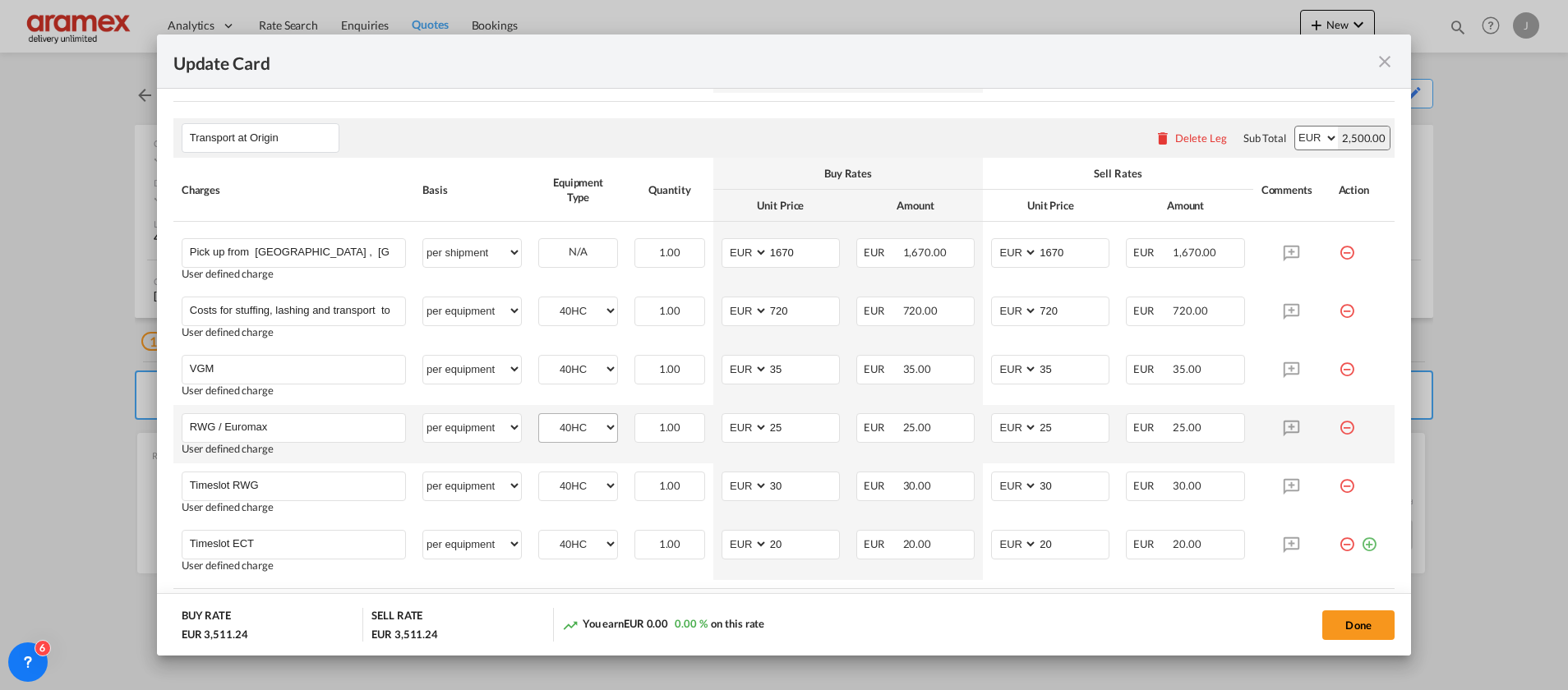
scroll to position [975, 0]
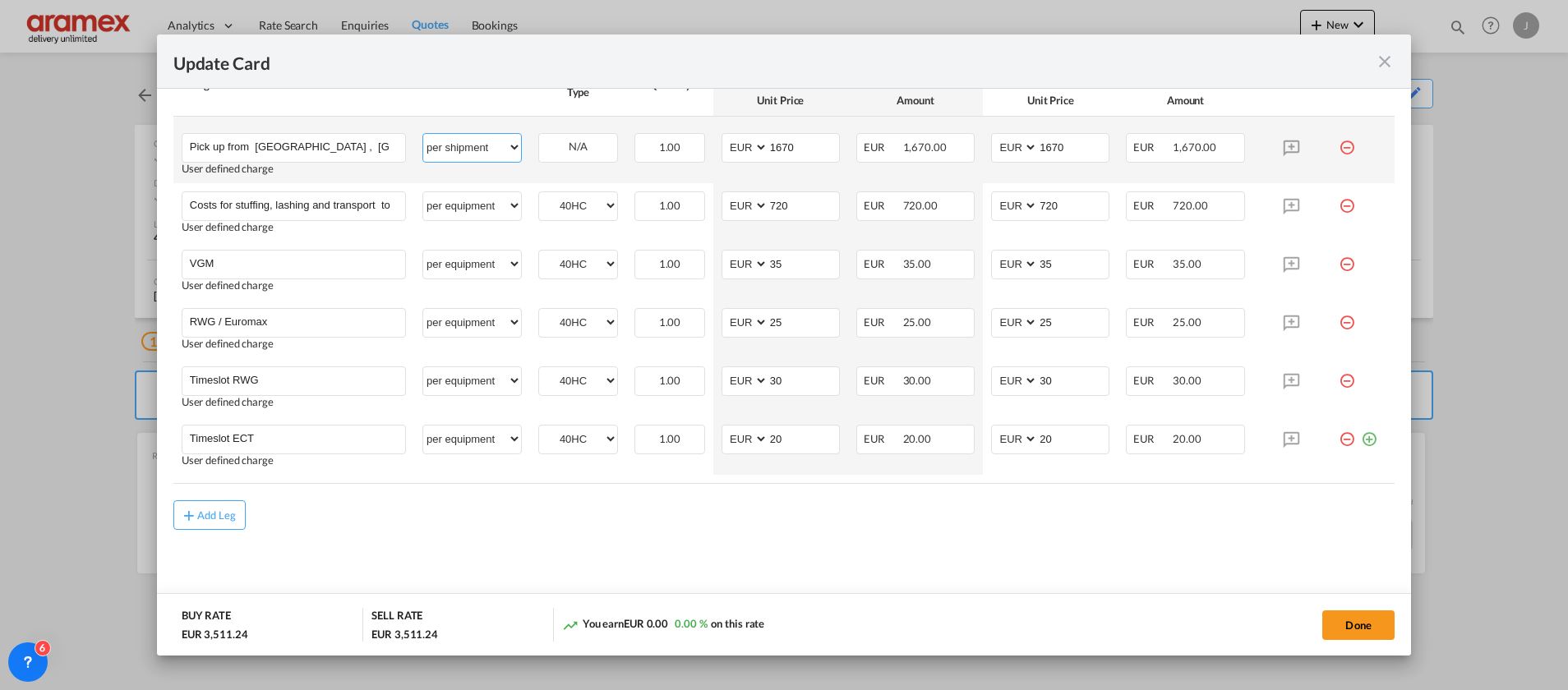
click at [492, 147] on select "per equipment per container per B/L per shipping bill per shipment % on pickup …" at bounding box center [472, 148] width 98 height 27
click at [783, 145] on input "1670" at bounding box center [803, 147] width 70 height 25
click at [480, 139] on select "per equipment per container per B/L per shipping bill per shipment % on pickup …" at bounding box center [472, 148] width 98 height 27
select select "per container"
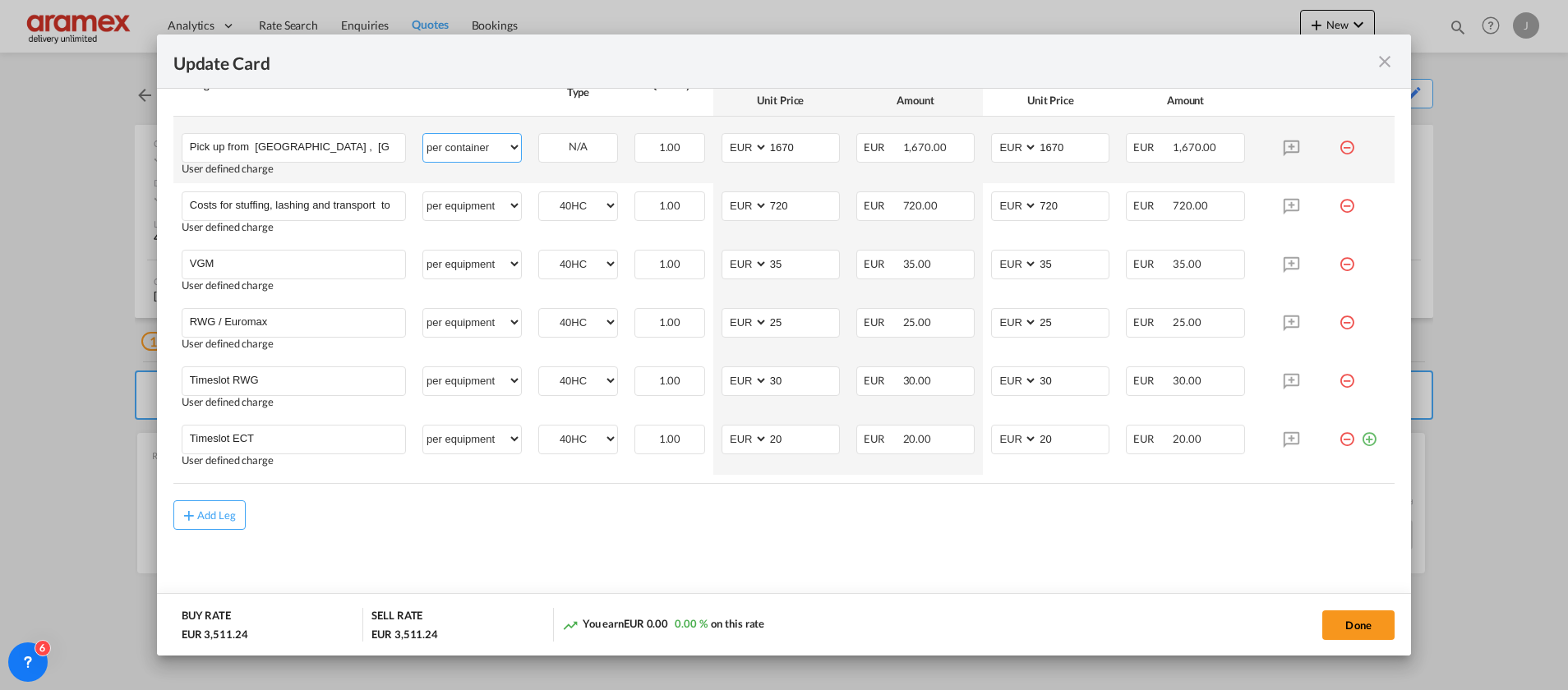
click at [423, 134] on select "per equipment per container per B/L per shipping bill per shipment % on pickup …" at bounding box center [472, 148] width 98 height 27
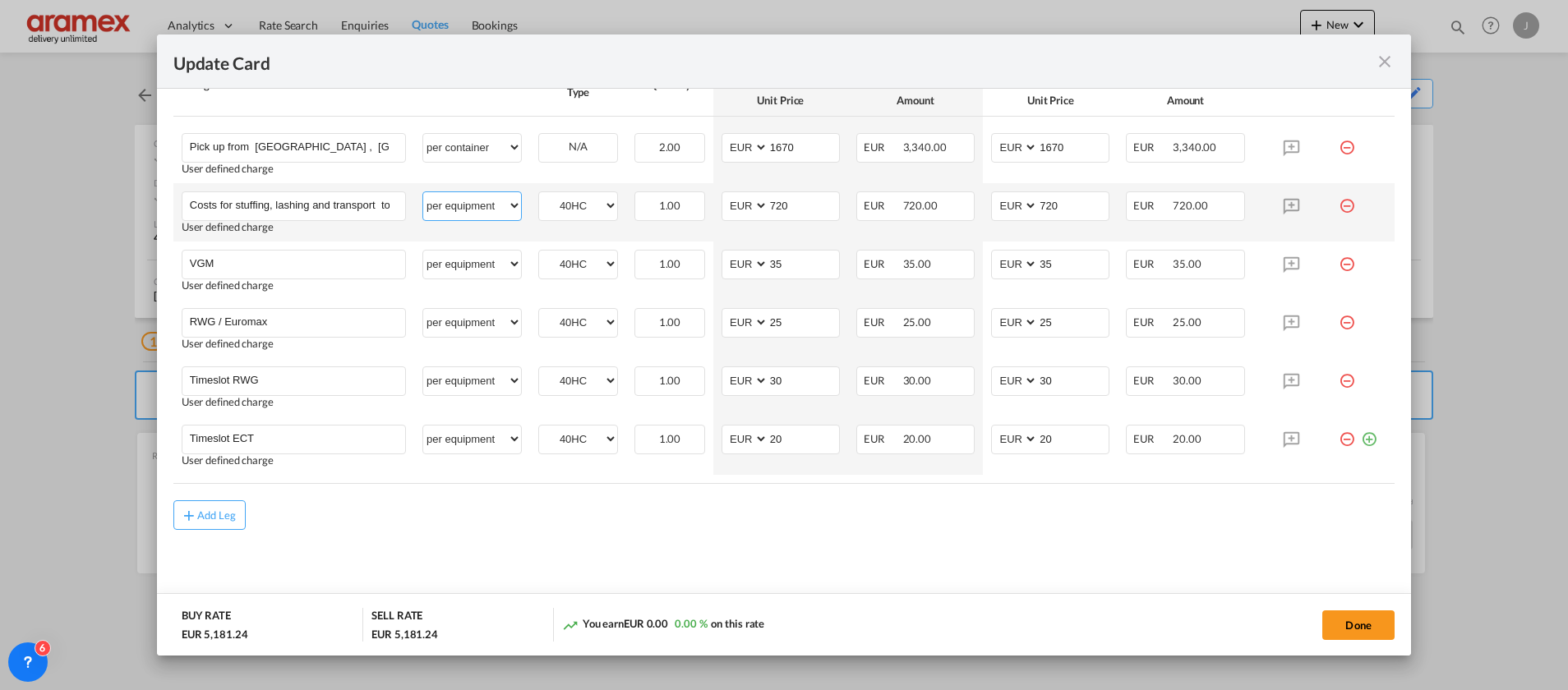
click at [457, 205] on select "per equipment per container per B/L per shipping bill per shipment % on pickup …" at bounding box center [472, 205] width 98 height 27
select select "per container"
click at [423, 192] on select "per equipment per container per B/L per shipping bill per shipment % on pickup …" at bounding box center [472, 205] width 98 height 27
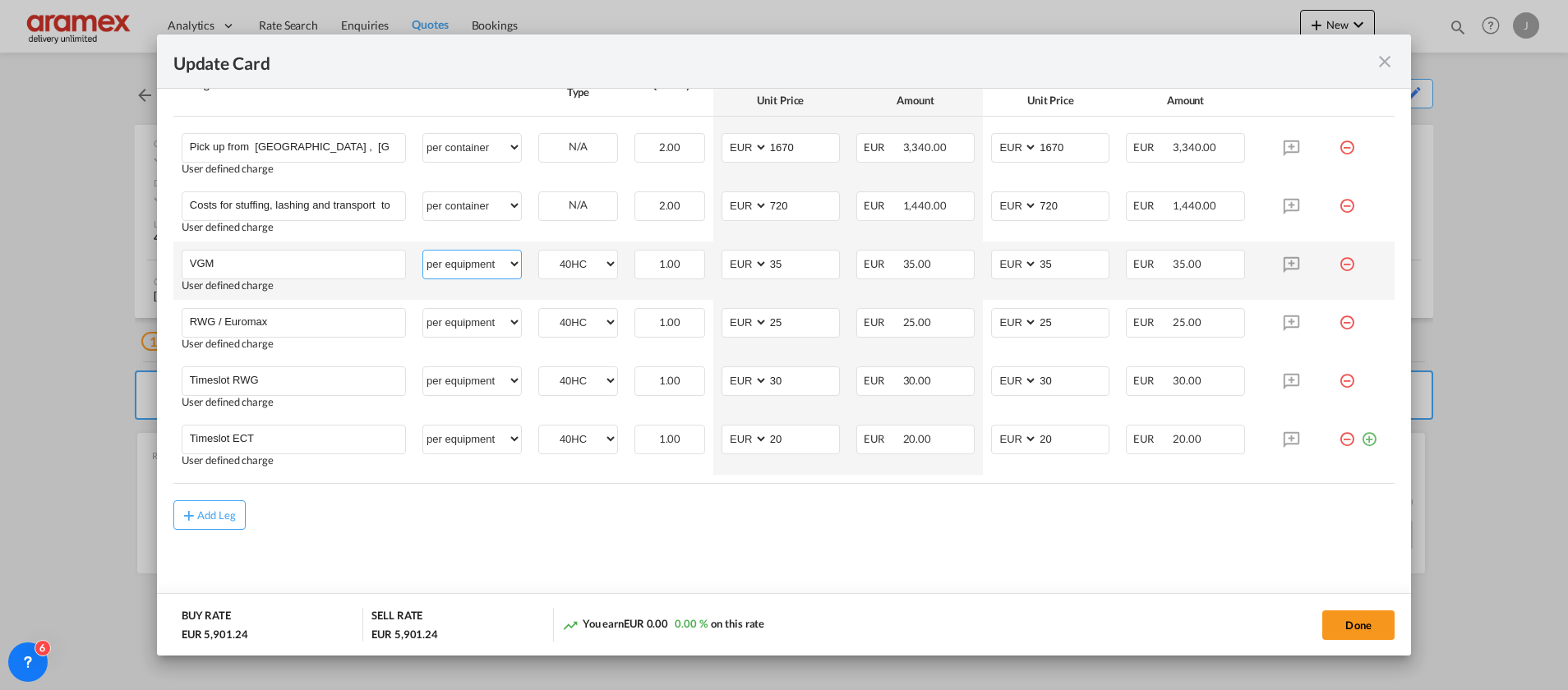
click at [461, 262] on select "per equipment per container per B/L per shipping bill per shipment % on pickup …" at bounding box center [472, 264] width 98 height 27
select select "per container"
click at [423, 251] on select "per equipment per container per B/L per shipping bill per shipment % on pickup …" at bounding box center [472, 264] width 98 height 27
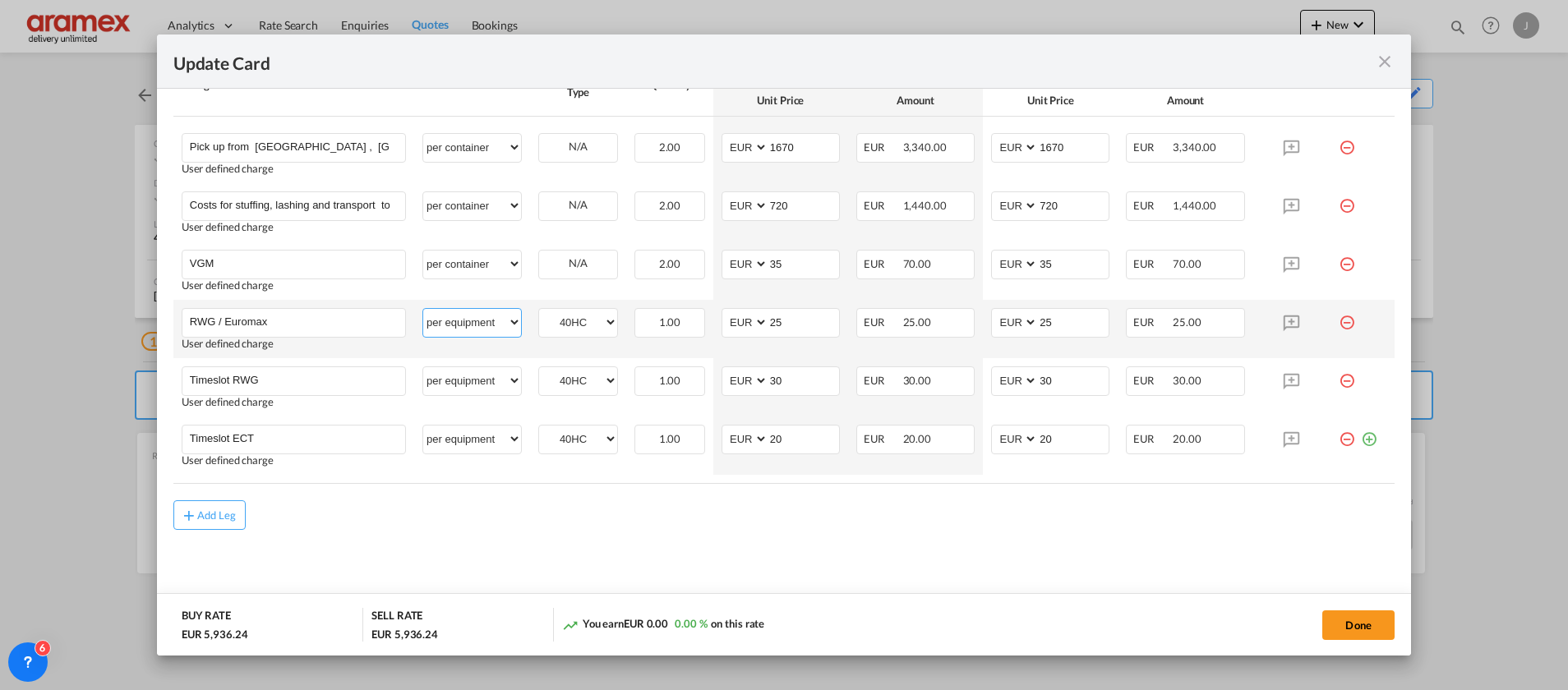
click at [460, 316] on select "per equipment per container per B/L per shipping bill per shipment % on pickup …" at bounding box center [472, 323] width 98 height 27
select select "per container"
click at [423, 309] on select "per equipment per container per B/L per shipping bill per shipment % on pickup …" at bounding box center [472, 323] width 98 height 27
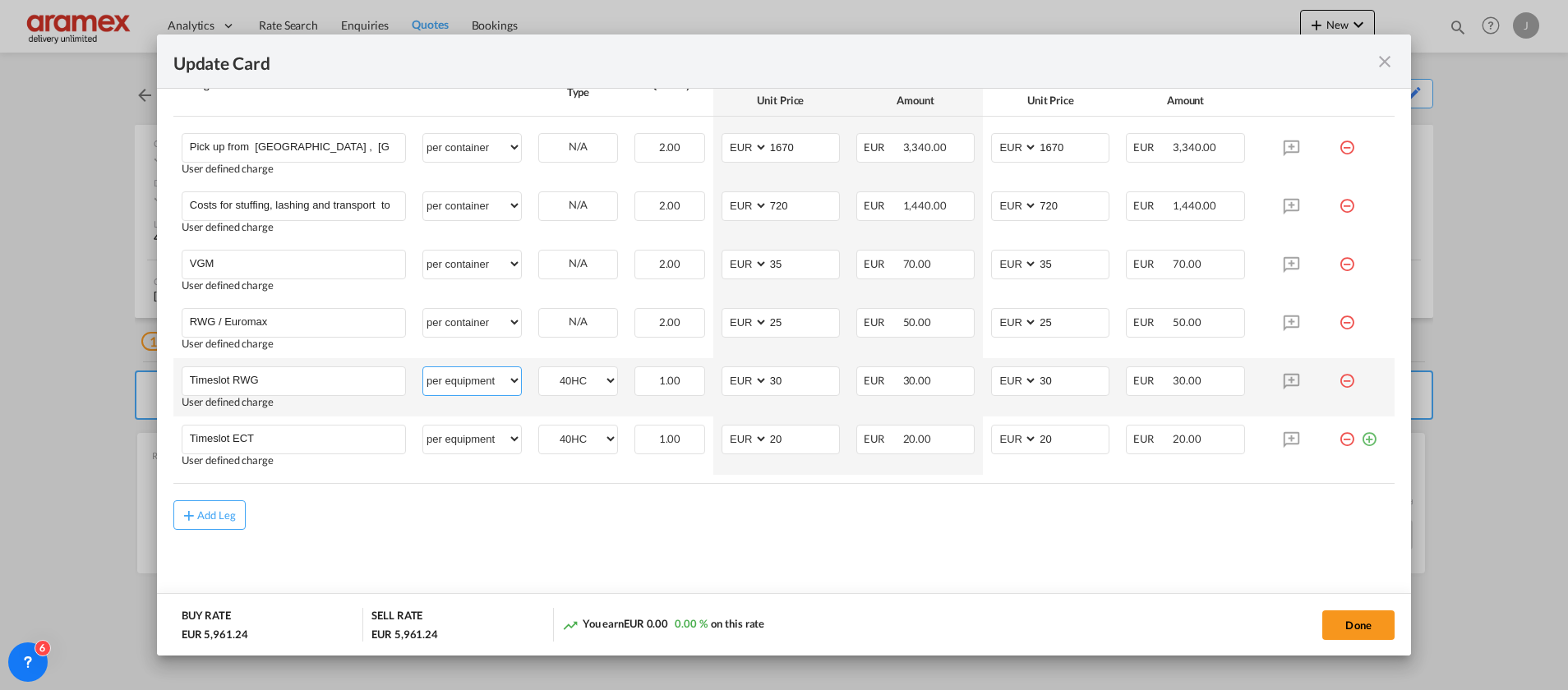
click at [459, 388] on select "per equipment per container per B/L per shipping bill per shipment % on pickup …" at bounding box center [472, 381] width 98 height 27
select select "per container"
click at [423, 367] on select "per equipment per container per B/L per shipping bill per shipment % on pickup …" at bounding box center [472, 381] width 98 height 27
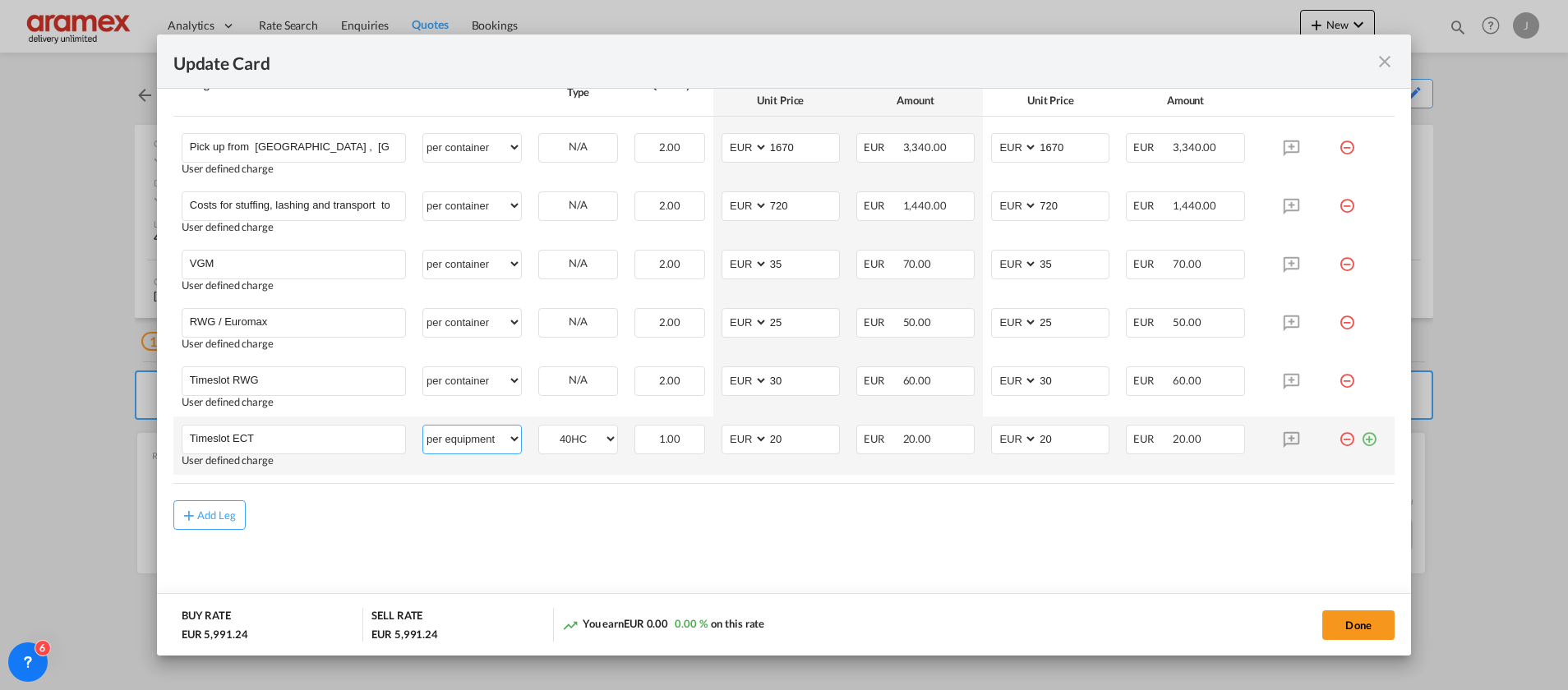
click at [440, 446] on select "per equipment per container per B/L per shipping bill per shipment % on pickup …" at bounding box center [472, 439] width 98 height 27
select select "per container"
click at [423, 426] on select "per equipment per container per B/L per shipping bill per shipment % on pickup …" at bounding box center [472, 439] width 98 height 27
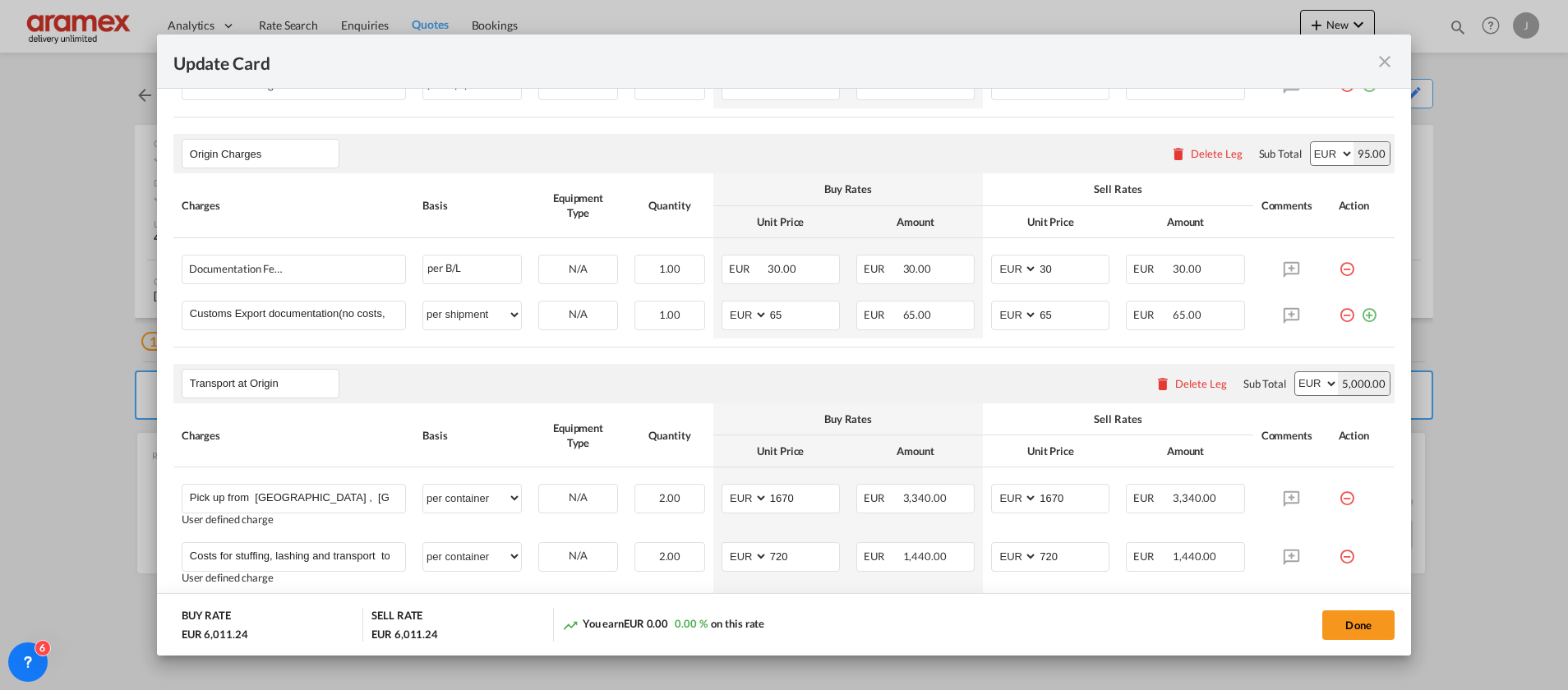
scroll to position [482, 0]
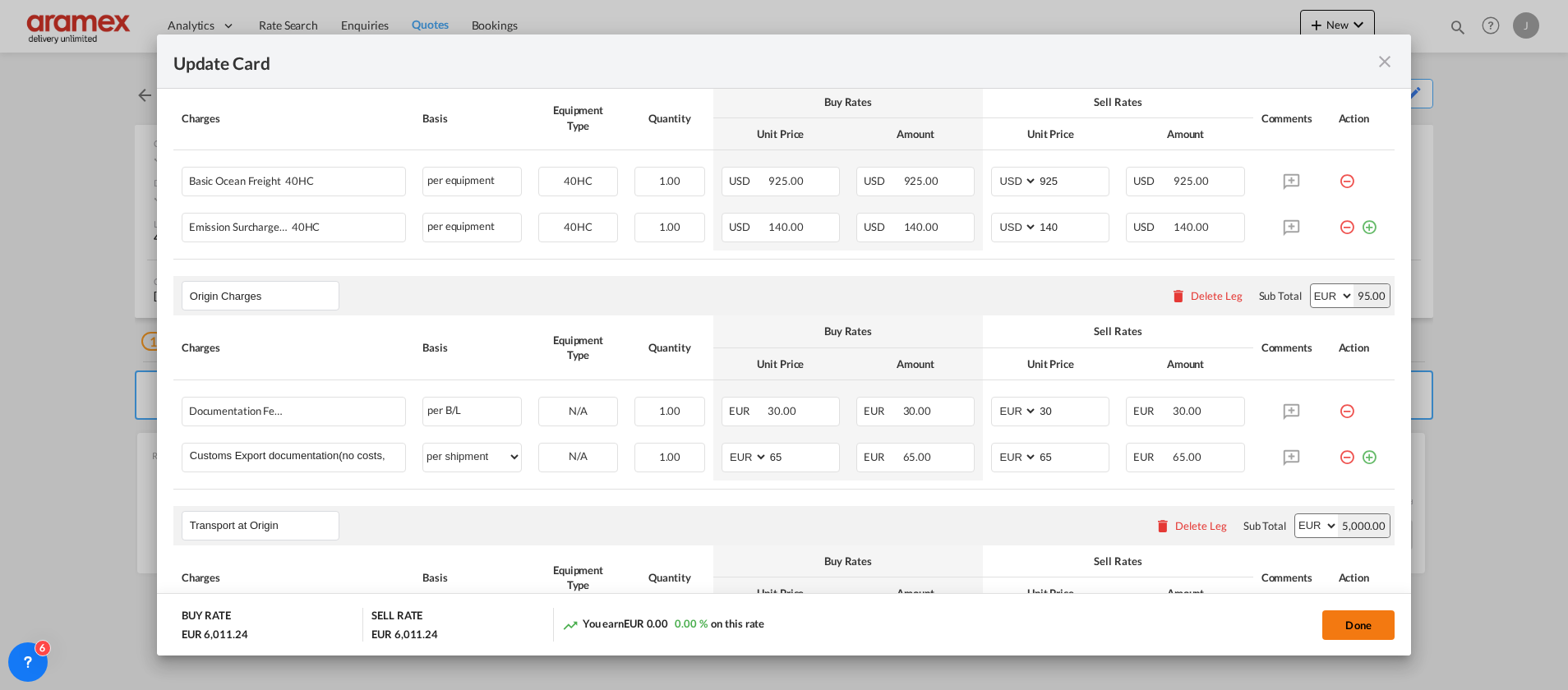
click at [1363, 621] on button "Done" at bounding box center [1357, 625] width 72 height 29
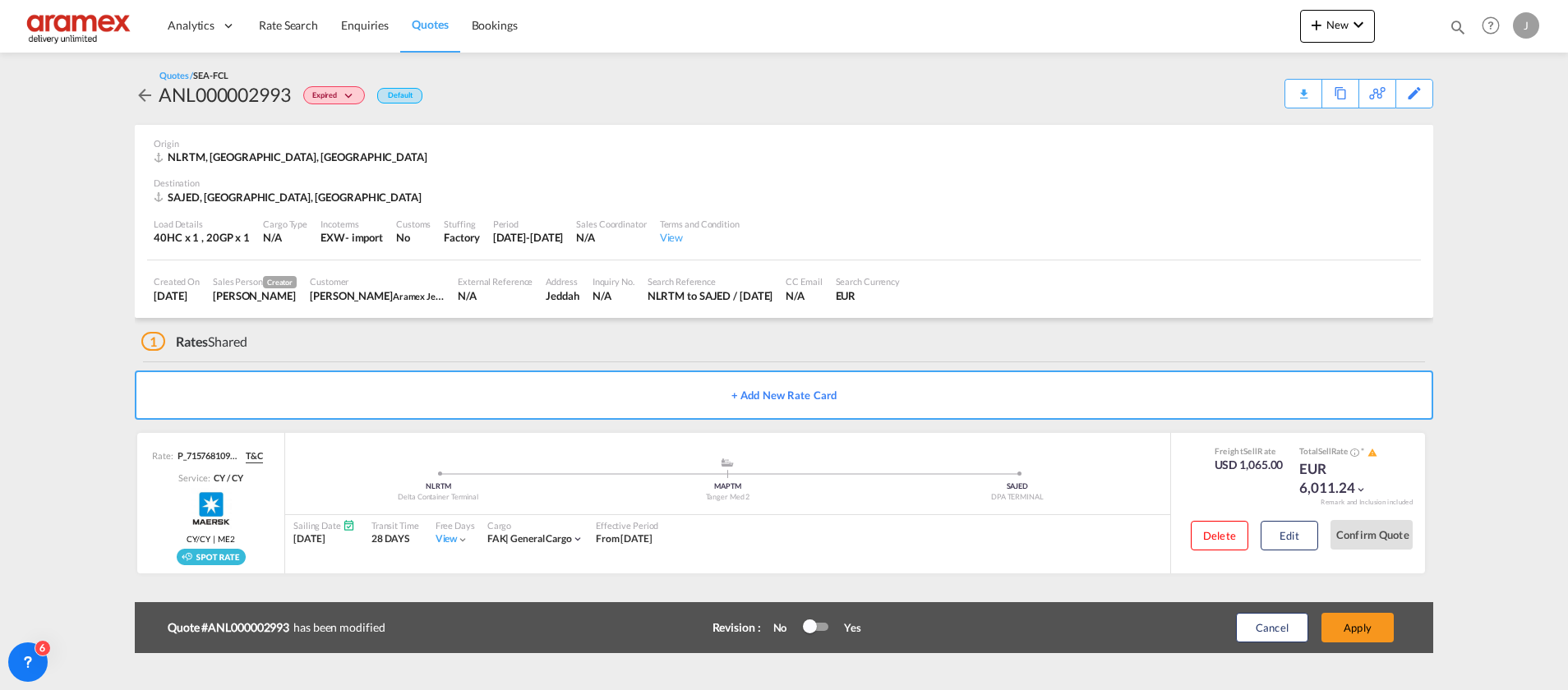
click at [1361, 622] on button "Apply" at bounding box center [1356, 628] width 72 height 29
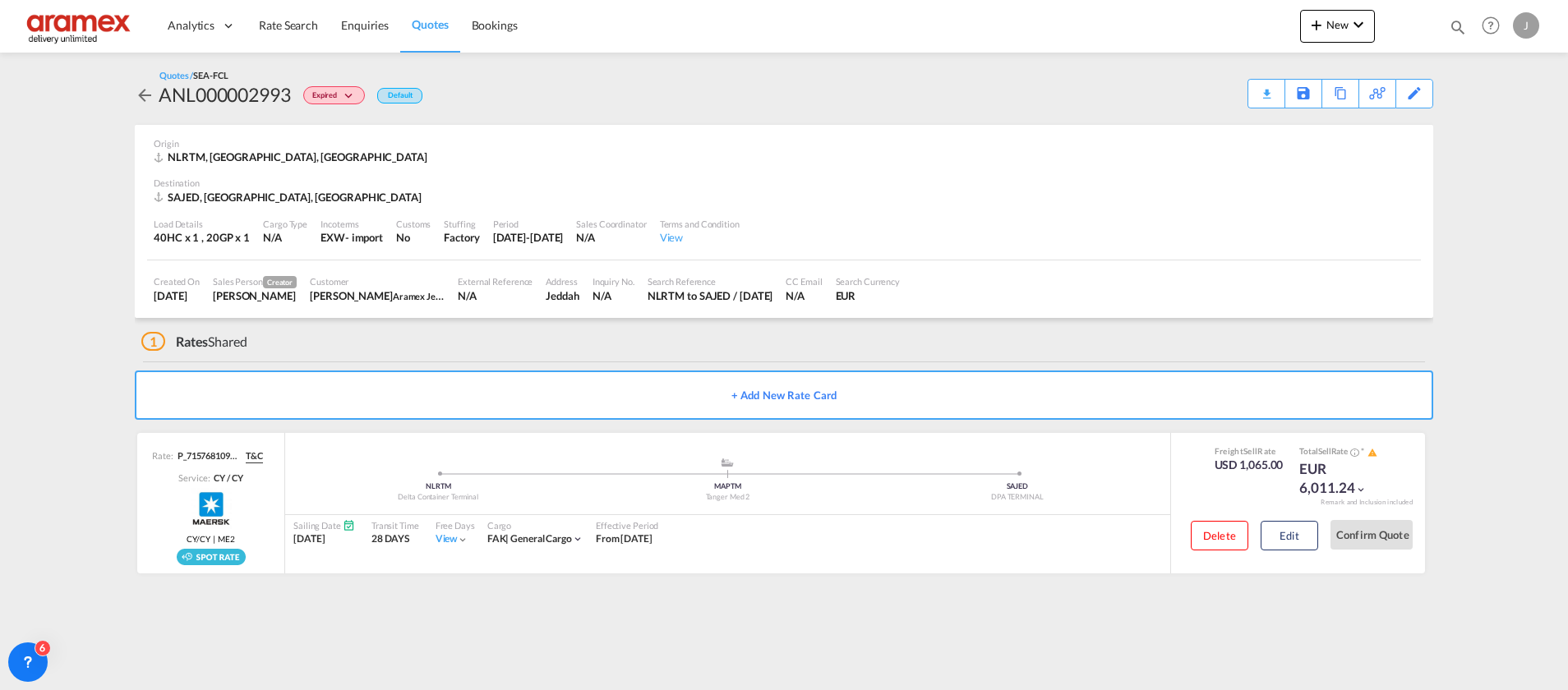
click at [220, 203] on div "SAJED, [GEOGRAPHIC_DATA], [GEOGRAPHIC_DATA]" at bounding box center [290, 197] width 272 height 15
copy div "Jeddah"
click at [1290, 529] on button "Edit" at bounding box center [1289, 535] width 58 height 29
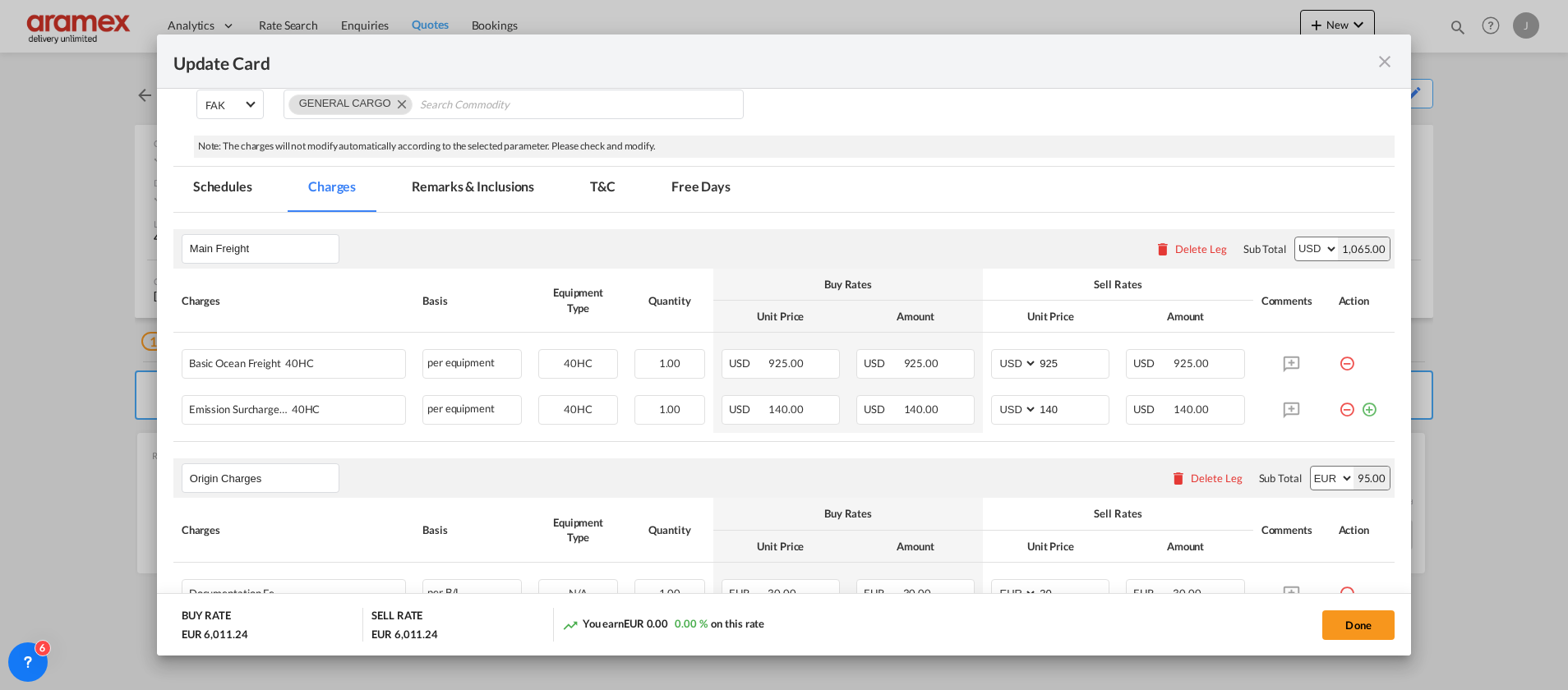
scroll to position [246, 0]
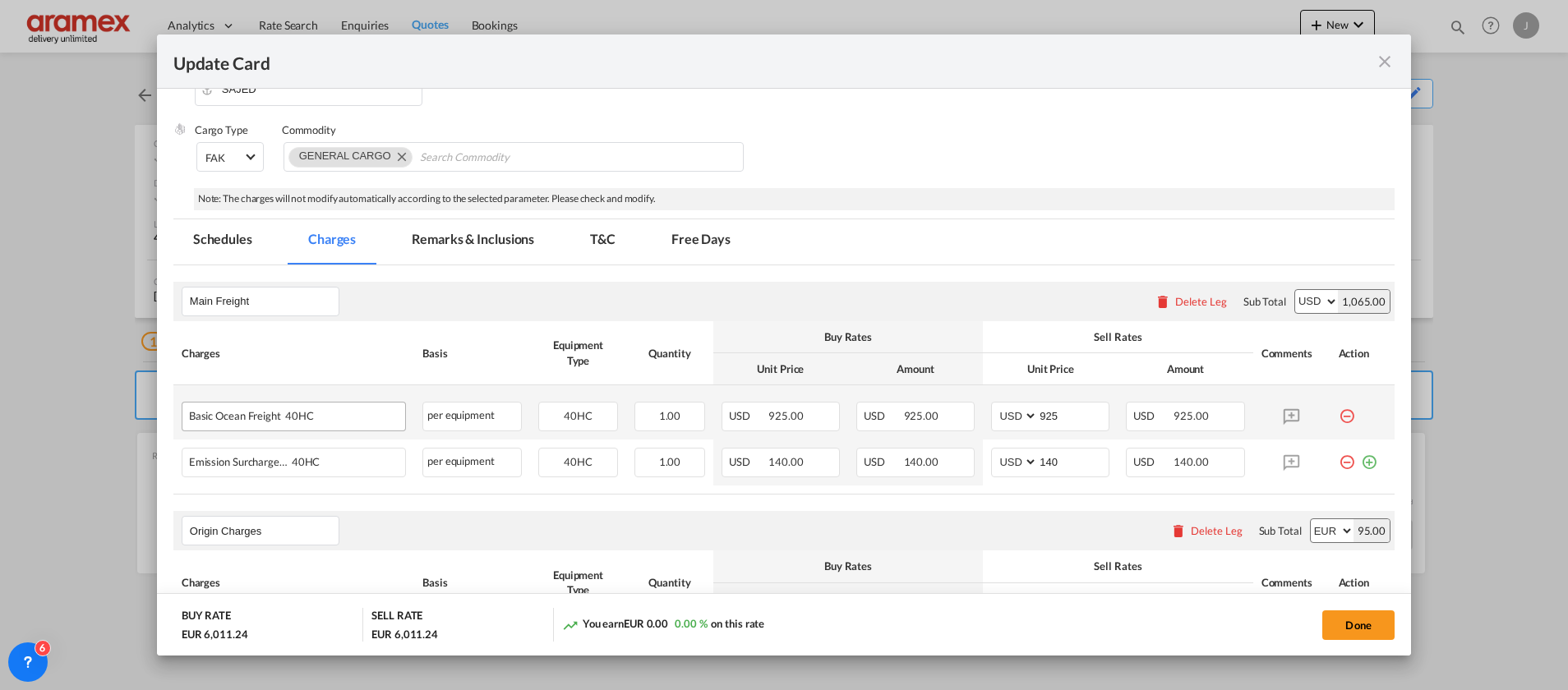
click at [222, 425] on div "Basic Ocean Freight 40HC" at bounding box center [293, 414] width 222 height 24
click at [222, 421] on div "Basic Ocean Freight 40HC" at bounding box center [268, 413] width 157 height 20
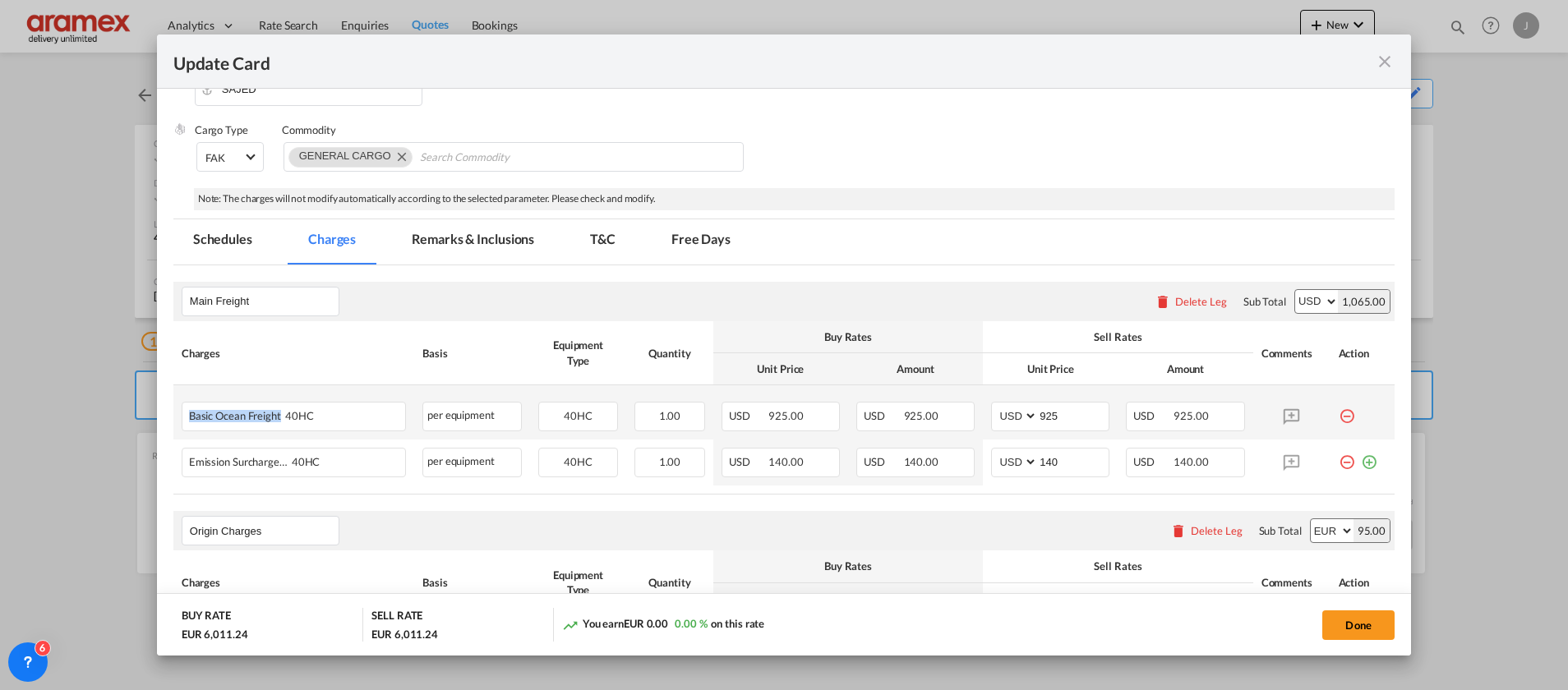
copy span "Basic Ocean Freight"
click at [1339, 416] on md-icon "icon-minus-circle-outline red-400-fg" at bounding box center [1347, 410] width 16 height 16
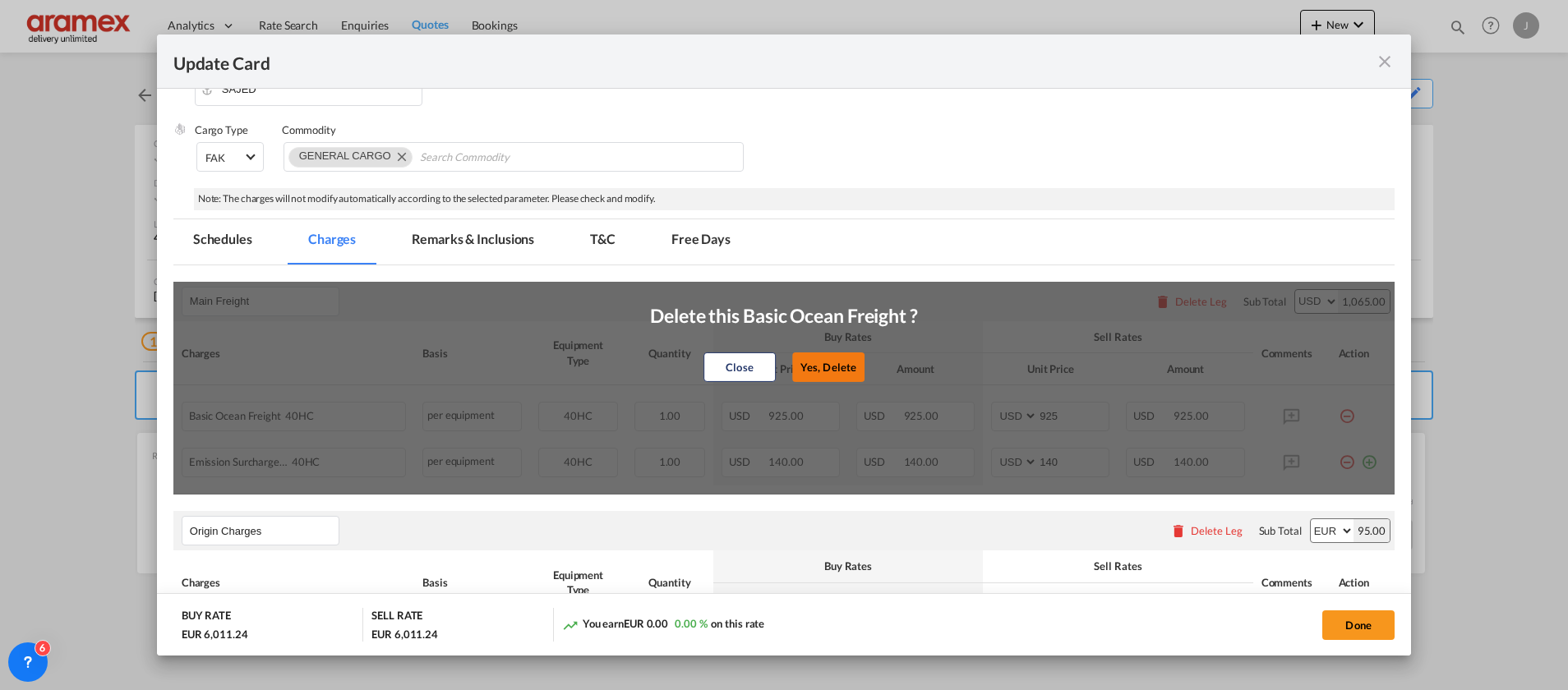
click at [830, 364] on button "Yes, Delete" at bounding box center [828, 367] width 72 height 29
type input "140"
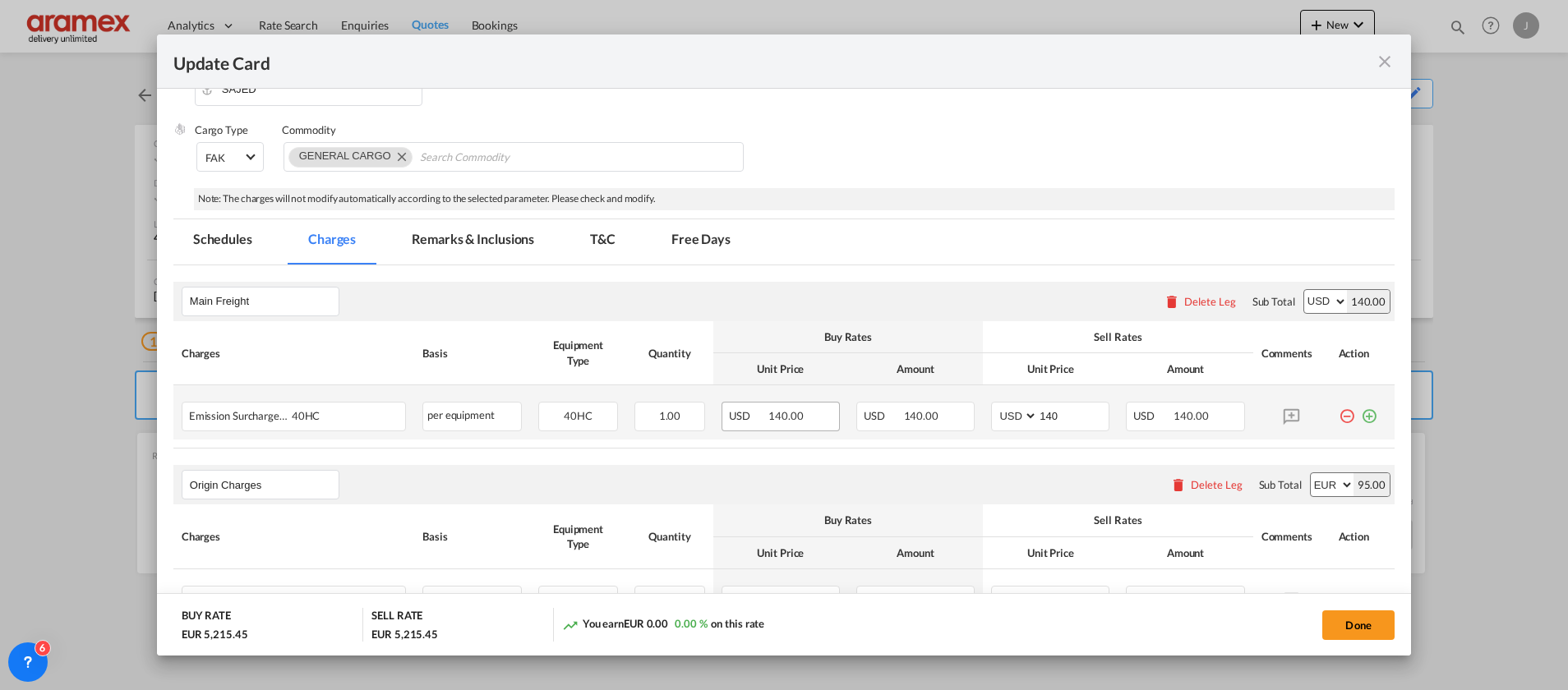
drag, startPoint x: 1351, startPoint y: 414, endPoint x: 738, endPoint y: 429, distance: 613.2
click at [1361, 414] on md-icon "icon-plus-circle-outline green-400-fg" at bounding box center [1369, 410] width 16 height 16
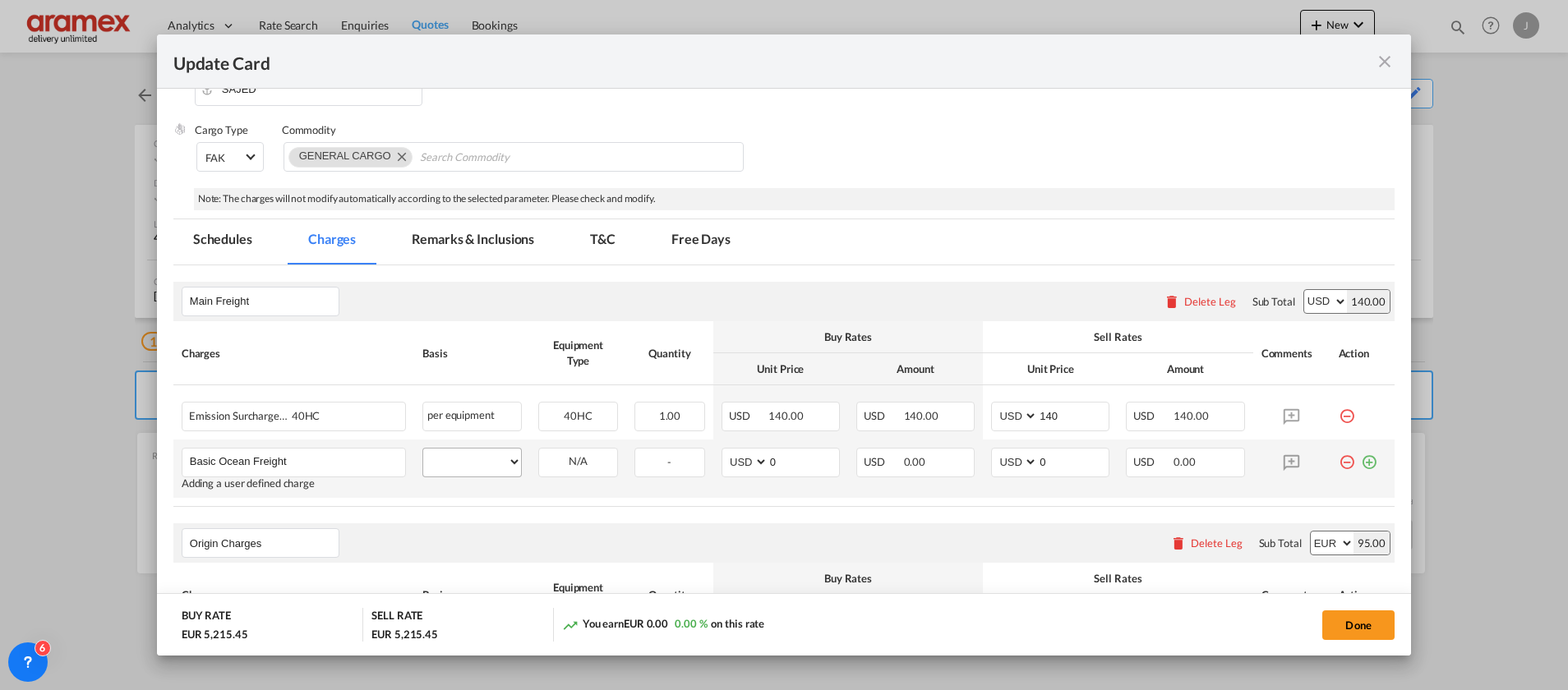
type input "Basic Ocean Freight"
click at [483, 465] on select "per equipment per container per B/L per shipping bill per shipment % on freight…" at bounding box center [472, 462] width 98 height 27
select select "per equipment"
click at [423, 449] on select "per equipment per container per B/L per shipping bill per shipment % on freight…" at bounding box center [472, 462] width 98 height 27
click at [588, 458] on select "40HC 20GP" at bounding box center [578, 461] width 78 height 22
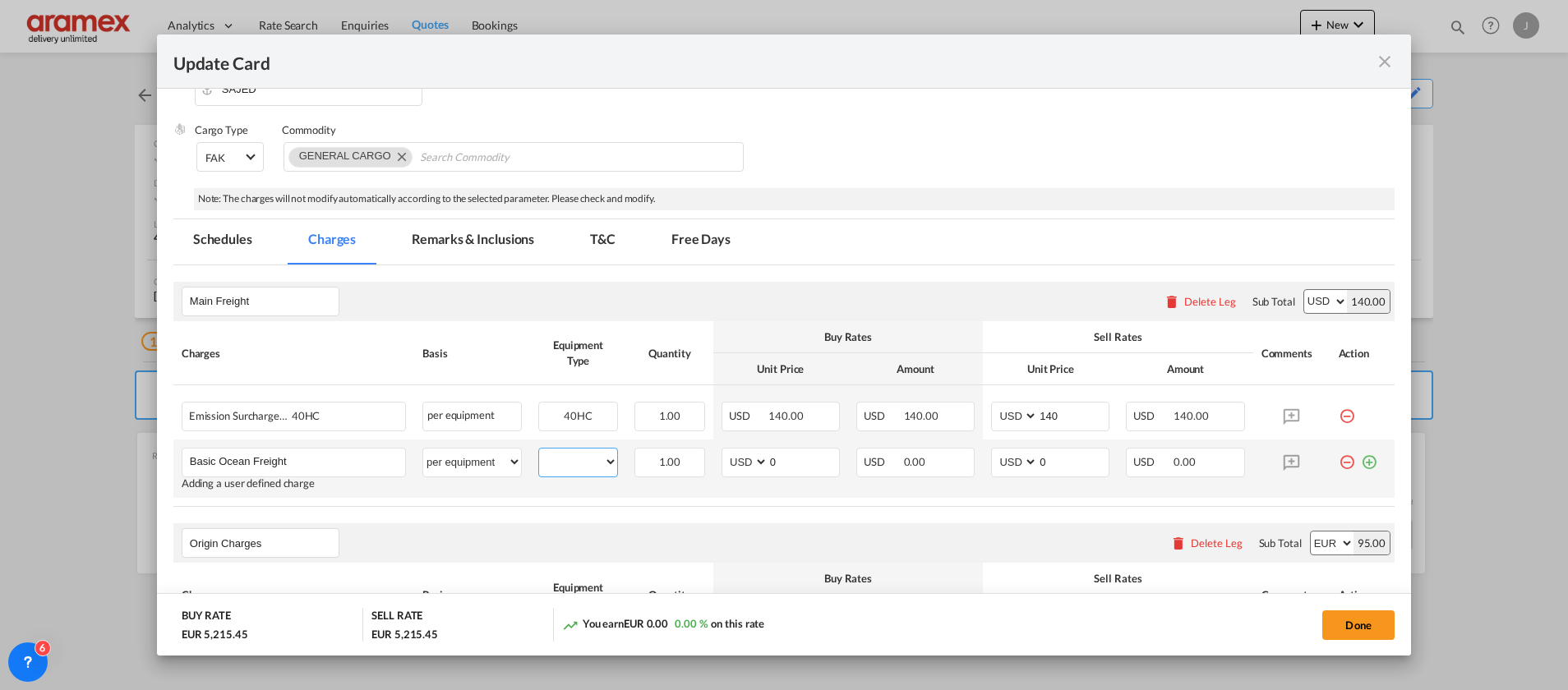
select select "40HC"
click at [539, 451] on select "40HC 20GP" at bounding box center [578, 461] width 78 height 22
drag, startPoint x: 774, startPoint y: 466, endPoint x: 722, endPoint y: 466, distance: 52.0
click at [722, 466] on md-input-container "AED AFN ALL AMD ANG AOA ARS AUD AWG AZN BAM BBD BDT BGN BHD BIF BMD BND [PERSON…" at bounding box center [780, 462] width 118 height 29
type input "971"
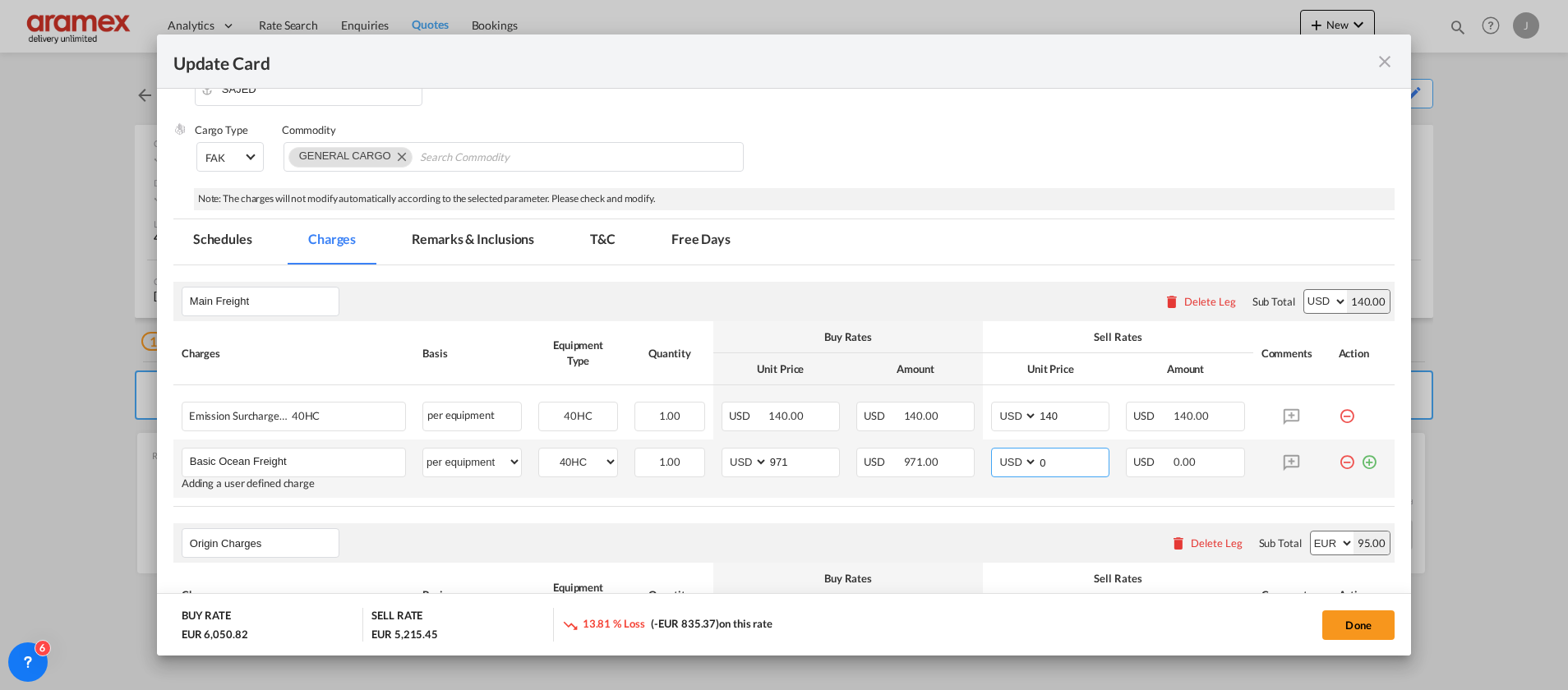
drag, startPoint x: 1054, startPoint y: 466, endPoint x: 1012, endPoint y: 463, distance: 42.1
click at [1012, 463] on md-input-container "AED AFN ALL AMD ANG AOA ARS AUD AWG AZN BAM BBD BDT BGN BHD BIF BMD BND [PERSON…" at bounding box center [1050, 462] width 118 height 29
type input "971"
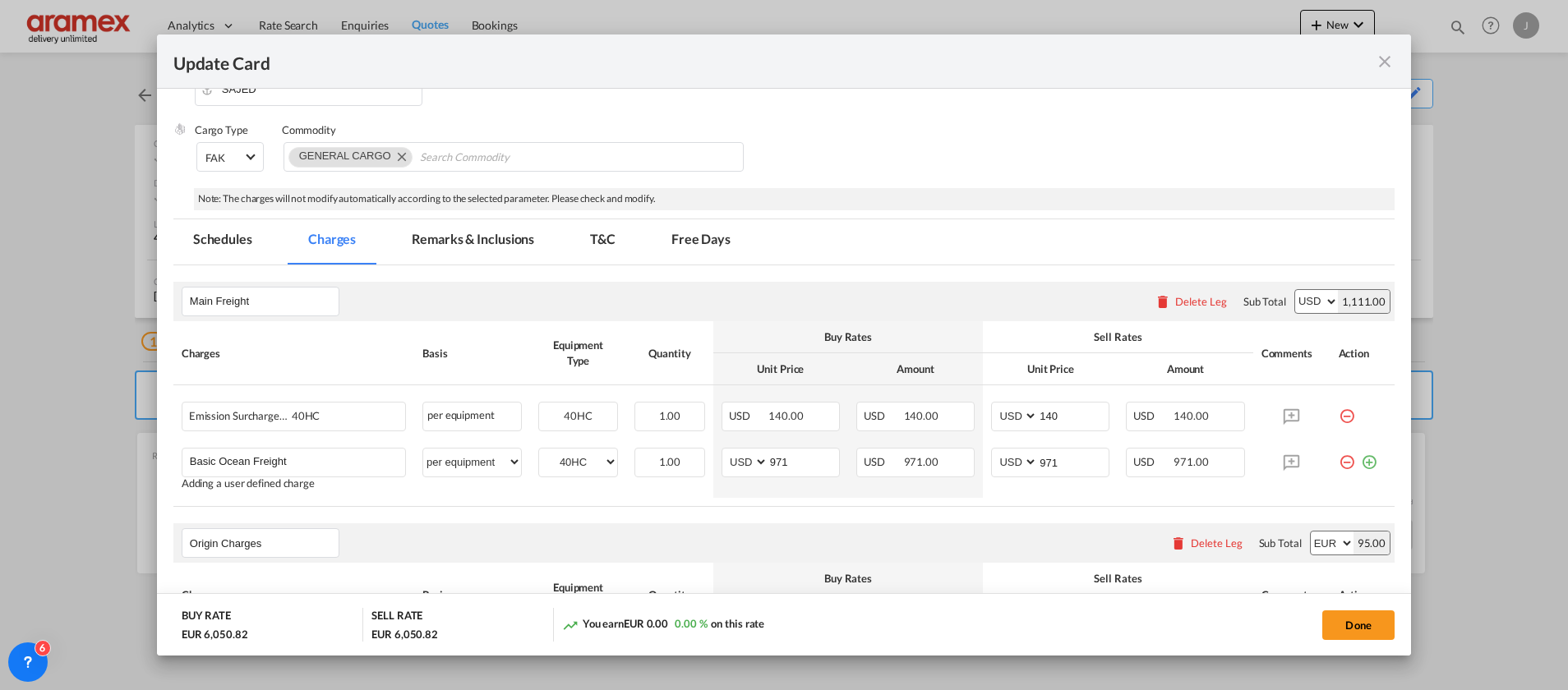
drag, startPoint x: 938, startPoint y: 538, endPoint x: 943, endPoint y: 529, distance: 10.3
click at [938, 535] on div "Origin Charges Please enter leg name Leg Name Already Exists Delete Leg Sub Tot…" at bounding box center [784, 543] width 1221 height 39
click at [1342, 614] on button "Done" at bounding box center [1357, 625] width 72 height 29
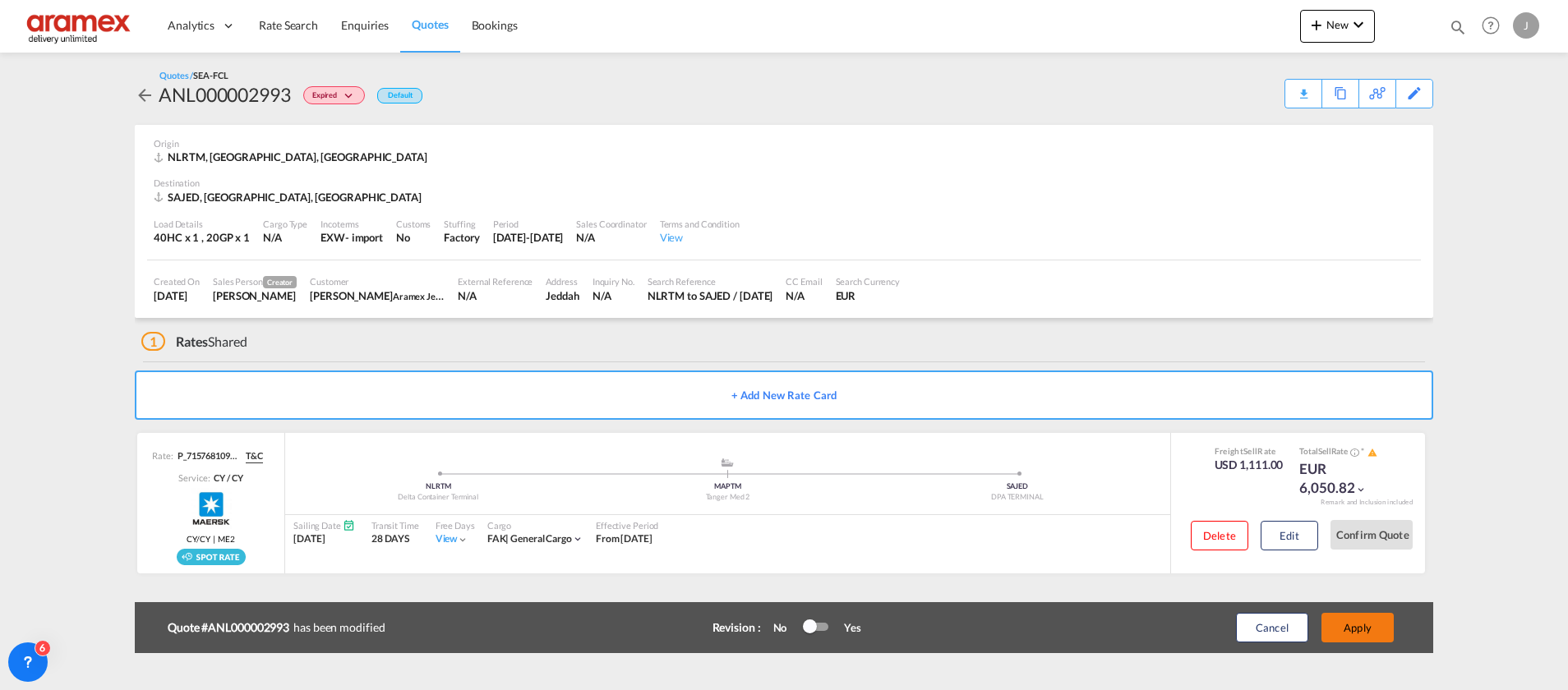
click at [1349, 630] on button "Apply" at bounding box center [1356, 628] width 72 height 29
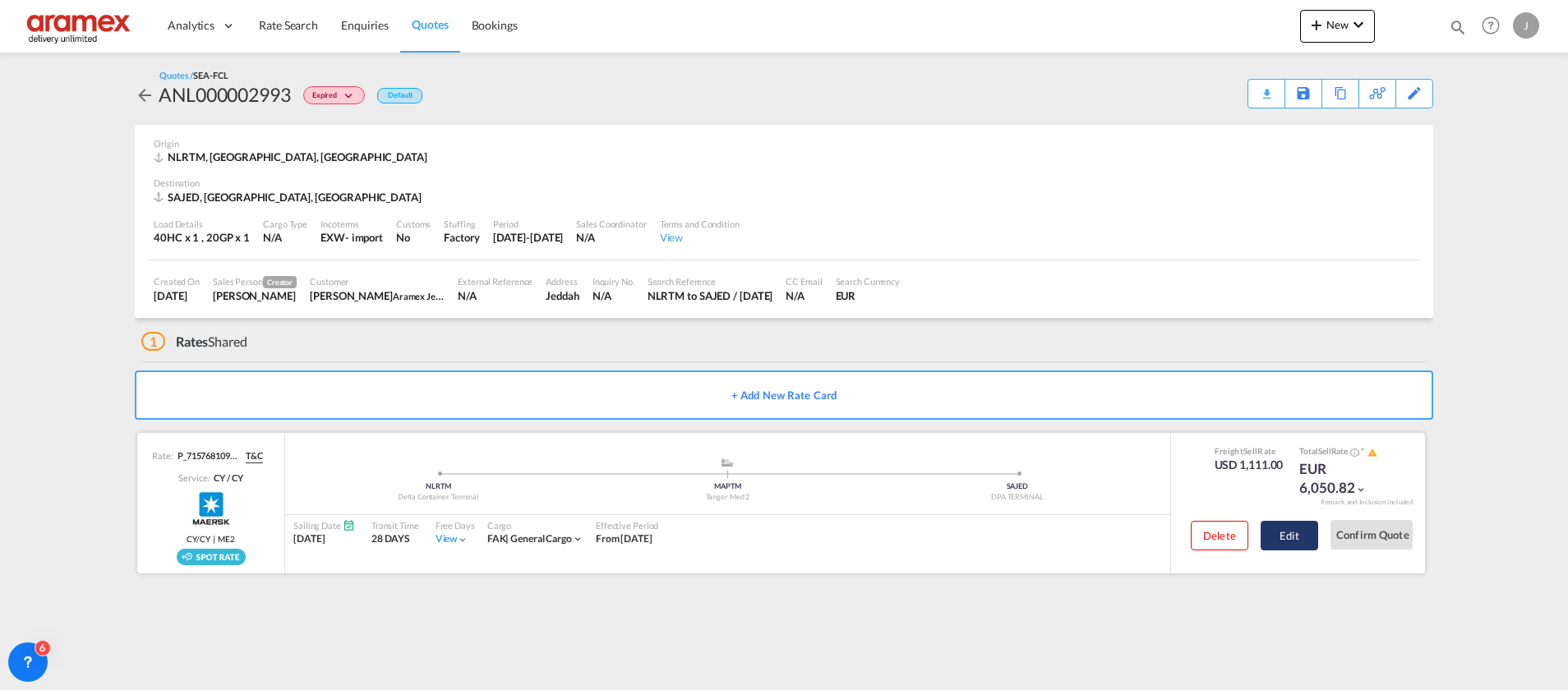
click at [1290, 529] on button "Edit" at bounding box center [1289, 535] width 58 height 29
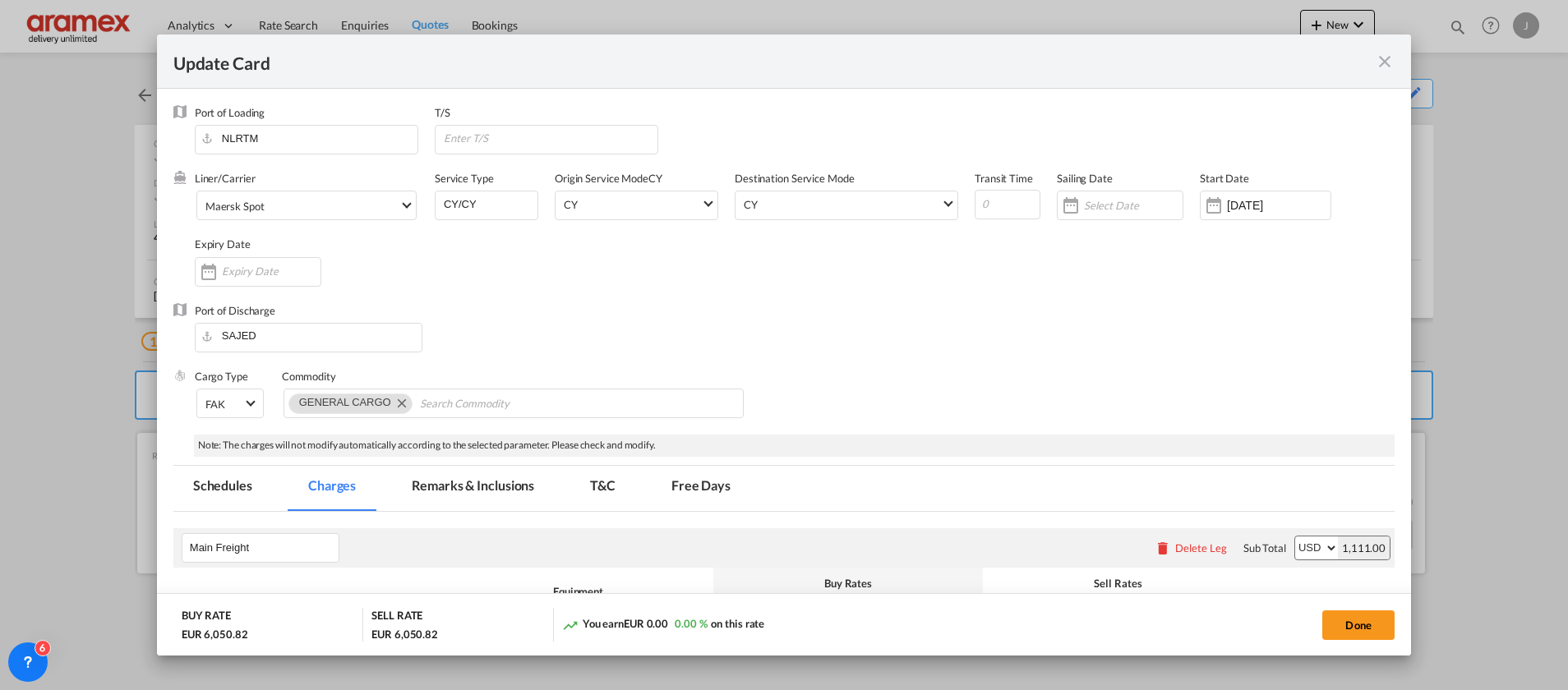
scroll to position [370, 0]
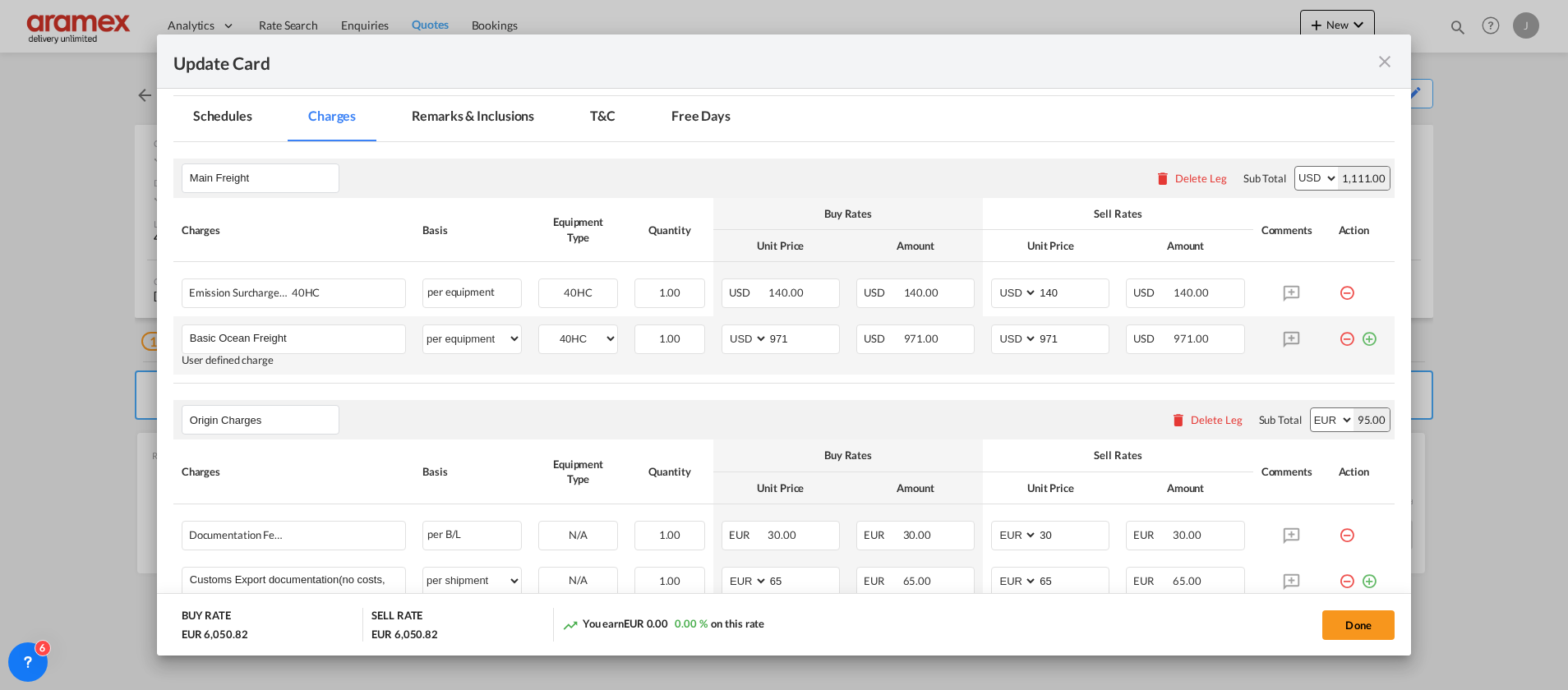
click at [1361, 341] on md-icon "icon-plus-circle-outline green-400-fg" at bounding box center [1369, 333] width 16 height 16
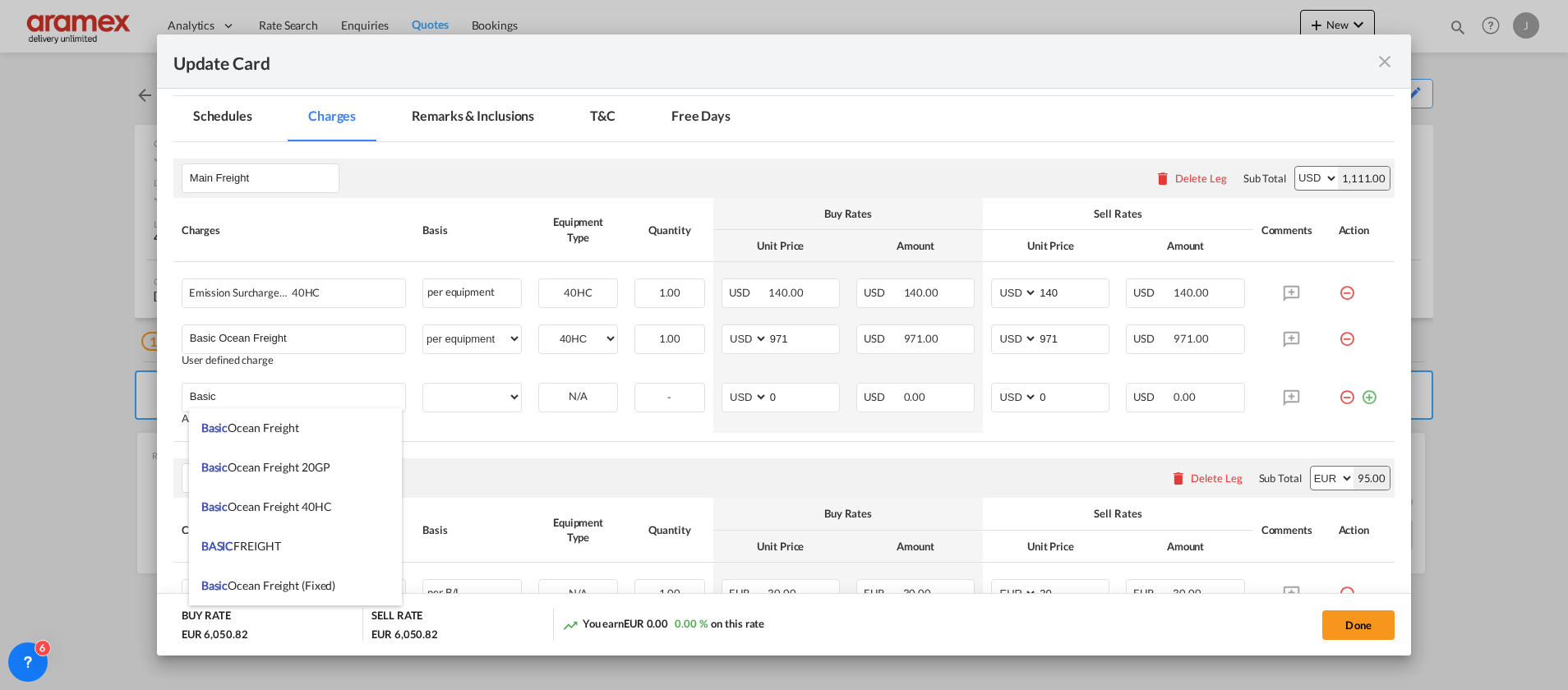
drag, startPoint x: 332, startPoint y: 468, endPoint x: 395, endPoint y: 440, distance: 68.9
click at [332, 468] on li "Basic Ocean Freight 20GP" at bounding box center [295, 468] width 212 height 39
type input "Basic Ocean Freight 20GP"
select select "per equipment"
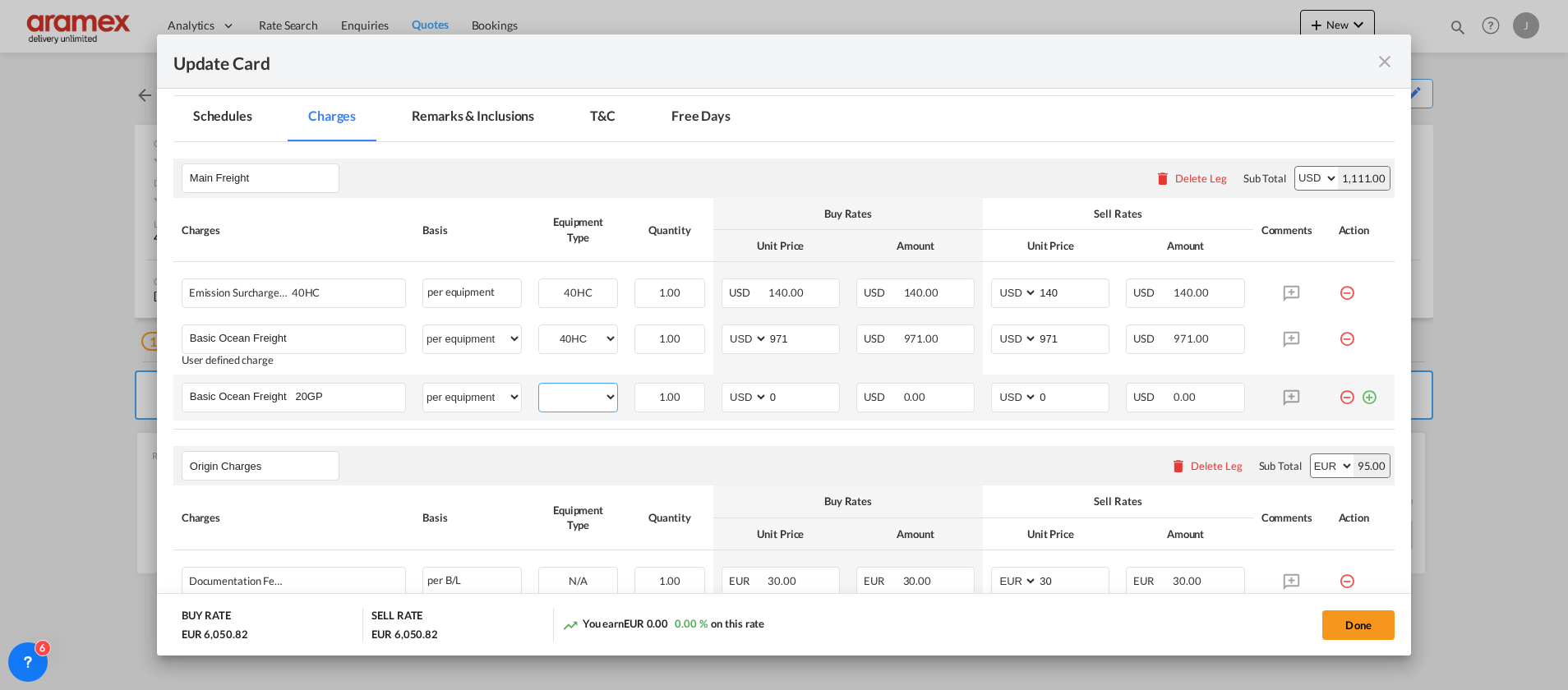
click at [573, 396] on select "40HC 20GP" at bounding box center [578, 397] width 78 height 22
select select "20GP"
click at [539, 386] on select "40HC 20GP" at bounding box center [578, 397] width 78 height 22
drag, startPoint x: 779, startPoint y: 397, endPoint x: 716, endPoint y: 397, distance: 63.0
click at [722, 397] on md-input-container "AED AFN ALL AMD ANG AOA ARS AUD AWG AZN BAM BBD BDT BGN BHD BIF BMD BND [PERSON…" at bounding box center [780, 397] width 118 height 29
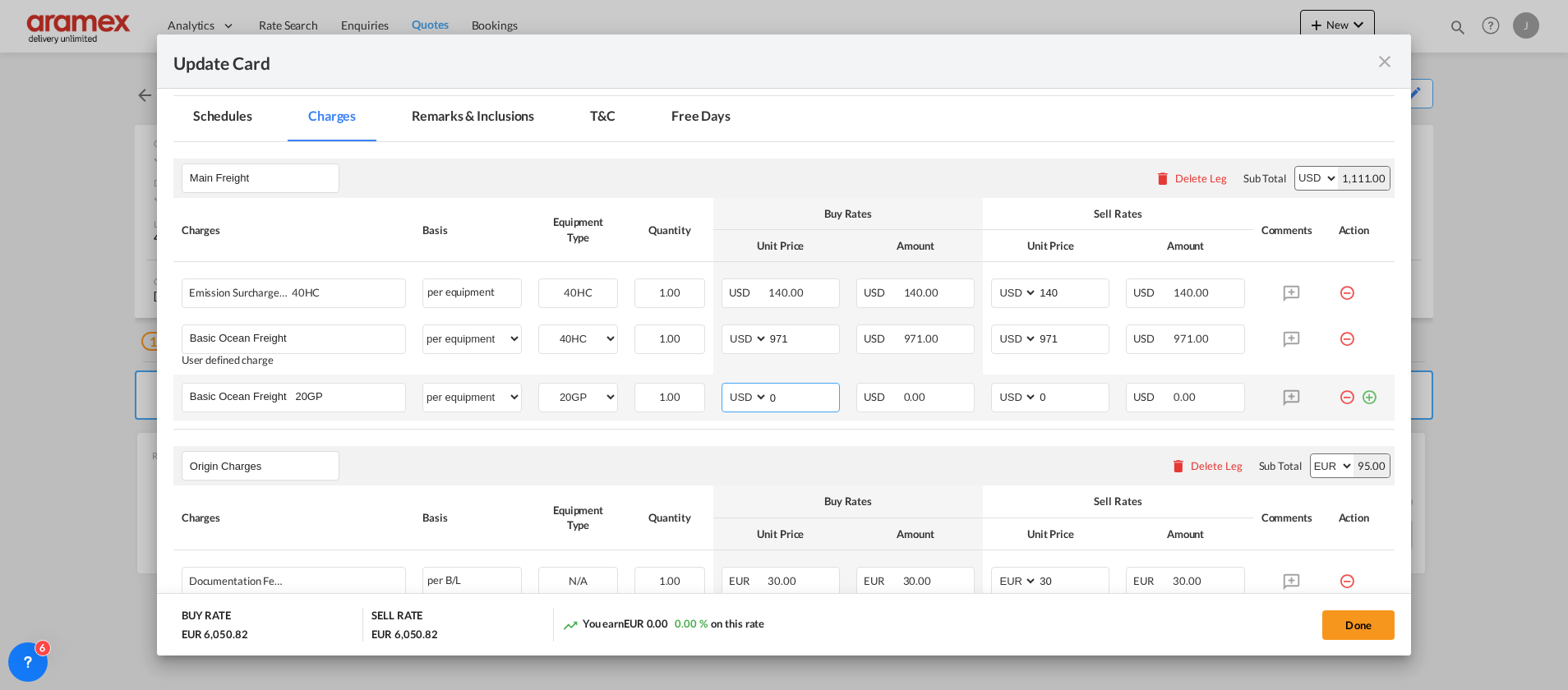
paste input "1055"
type input "1055"
drag, startPoint x: 1068, startPoint y: 395, endPoint x: 999, endPoint y: 396, distance: 69.0
click at [999, 396] on md-input-container "AED AFN ALL AMD ANG AOA ARS AUD AWG AZN BAM BBD BDT BGN BHD BIF BMD BND [PERSON…" at bounding box center [1050, 397] width 118 height 29
paste input "1055"
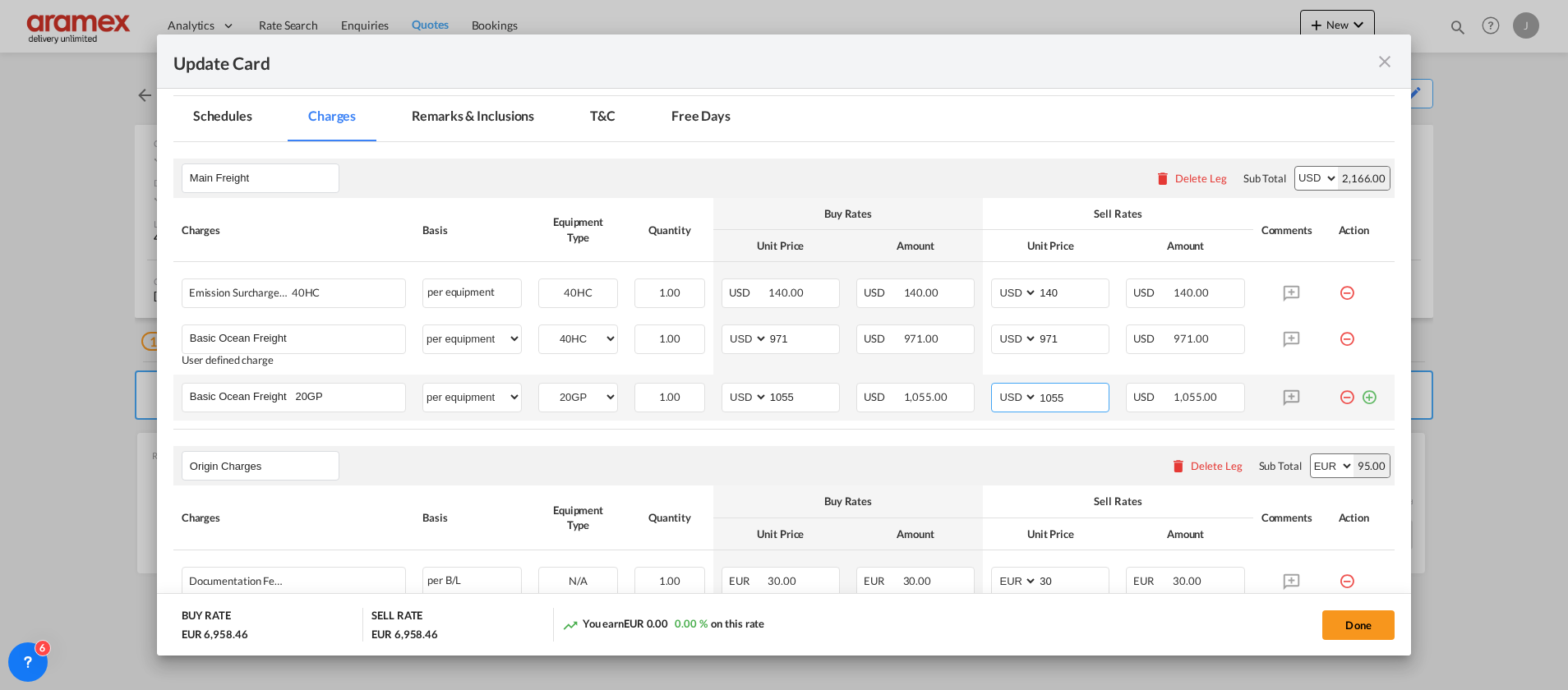
type input "1055"
click at [1361, 399] on md-icon "icon-plus-circle-outline green-400-fg" at bounding box center [1369, 391] width 16 height 16
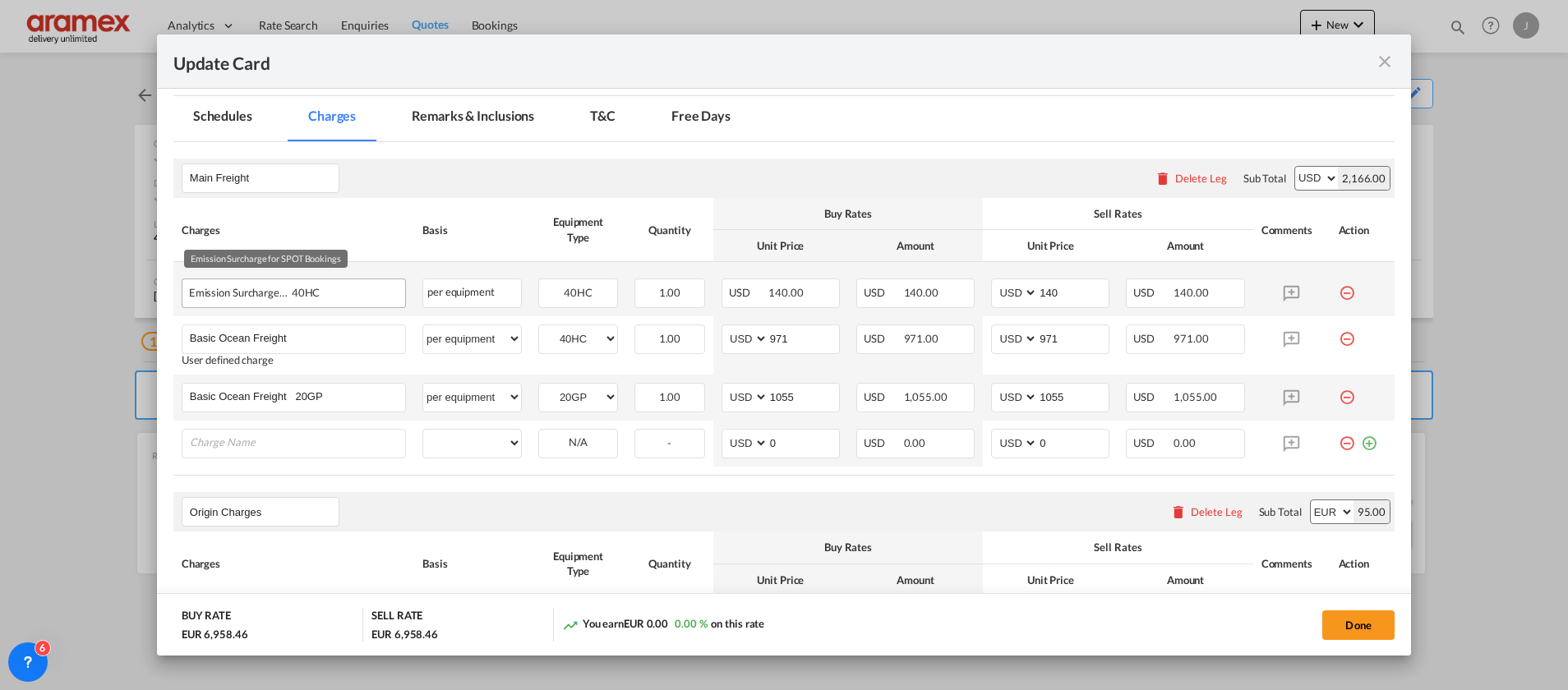
click at [229, 297] on div "Emission Surcharge for SPOT Bookings 40HC" at bounding box center [268, 289] width 157 height 20
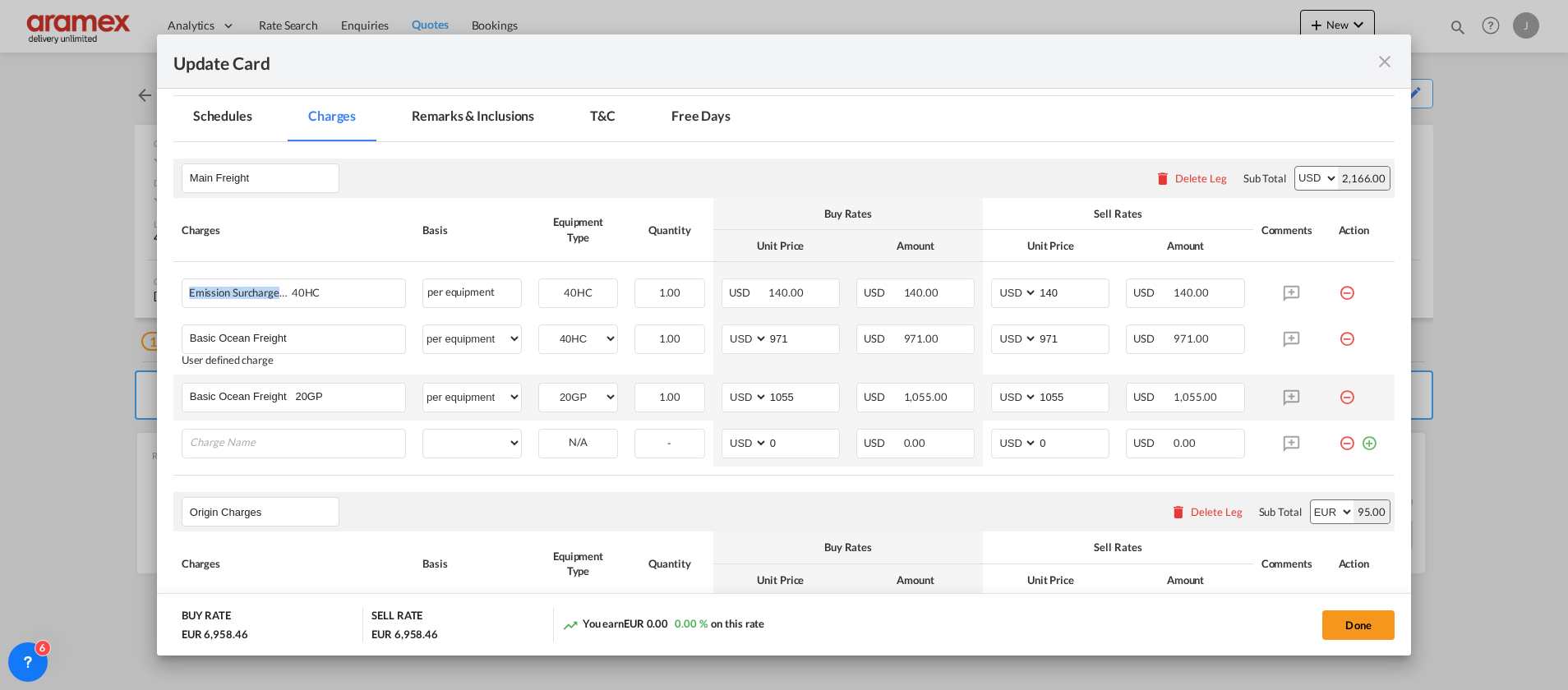
copy span "Emission Surcharge for SPOT Bookings"
click at [220, 443] on input "Charge Name" at bounding box center [298, 442] width 215 height 25
paste input "Emission Surcharge for SPOT Bookings"
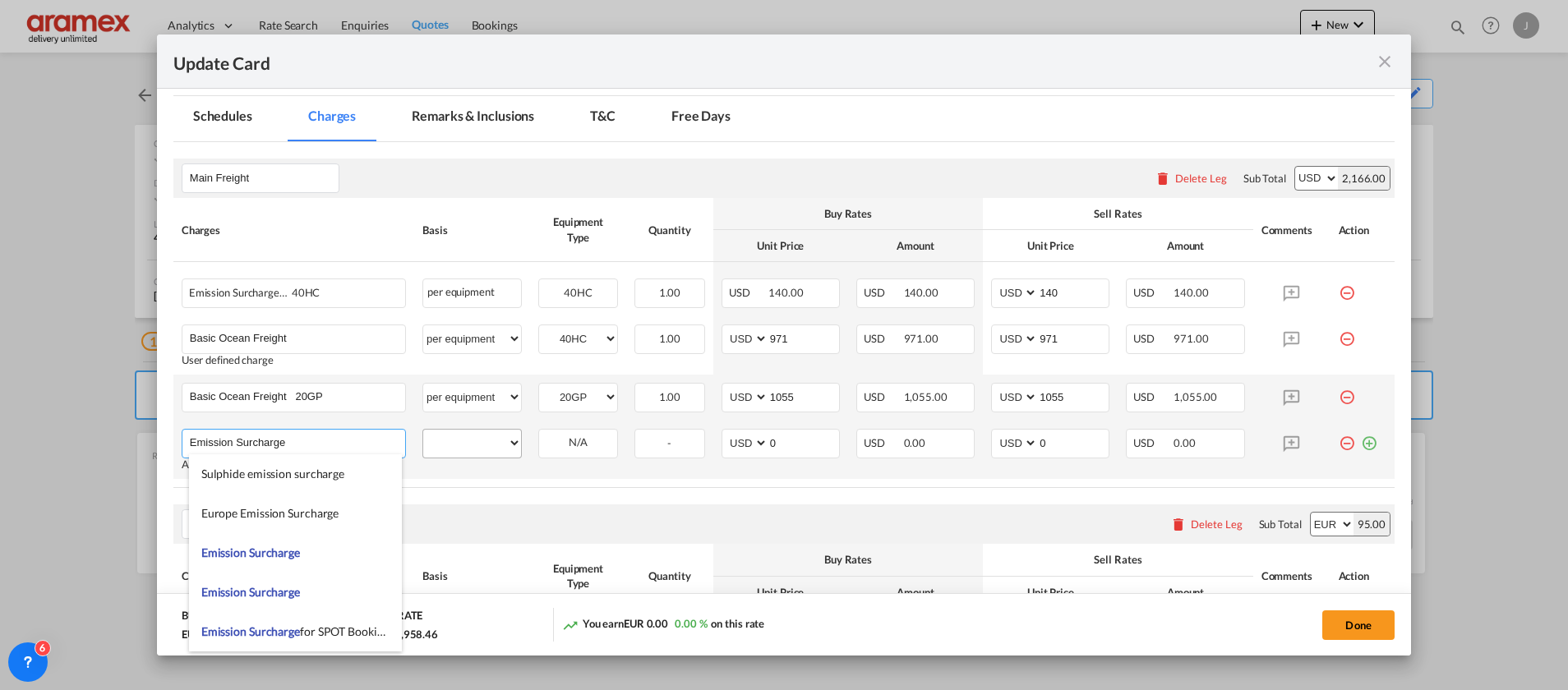
type input "Emission Surcharge"
click at [465, 441] on select "per equipment per container per B/L per shipping bill per shipment % on freight…" at bounding box center [472, 443] width 98 height 27
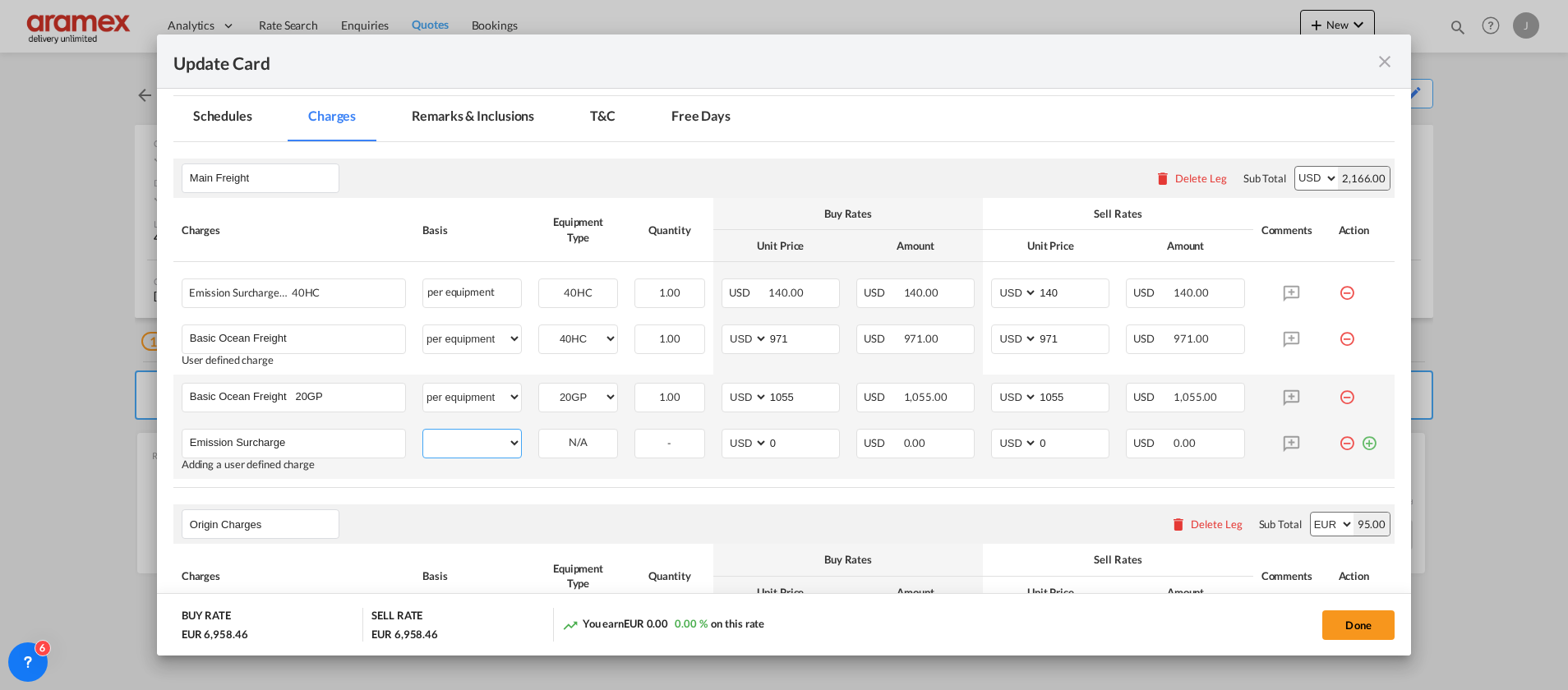
select select "per equipment"
click at [423, 429] on select "per equipment per container per B/L per shipping bill per shipment % on freight…" at bounding box center [472, 443] width 98 height 27
click at [570, 434] on select "40HC 20GP" at bounding box center [578, 443] width 78 height 22
select select "20GP"
click at [539, 432] on select "40HC 20GP" at bounding box center [578, 443] width 78 height 22
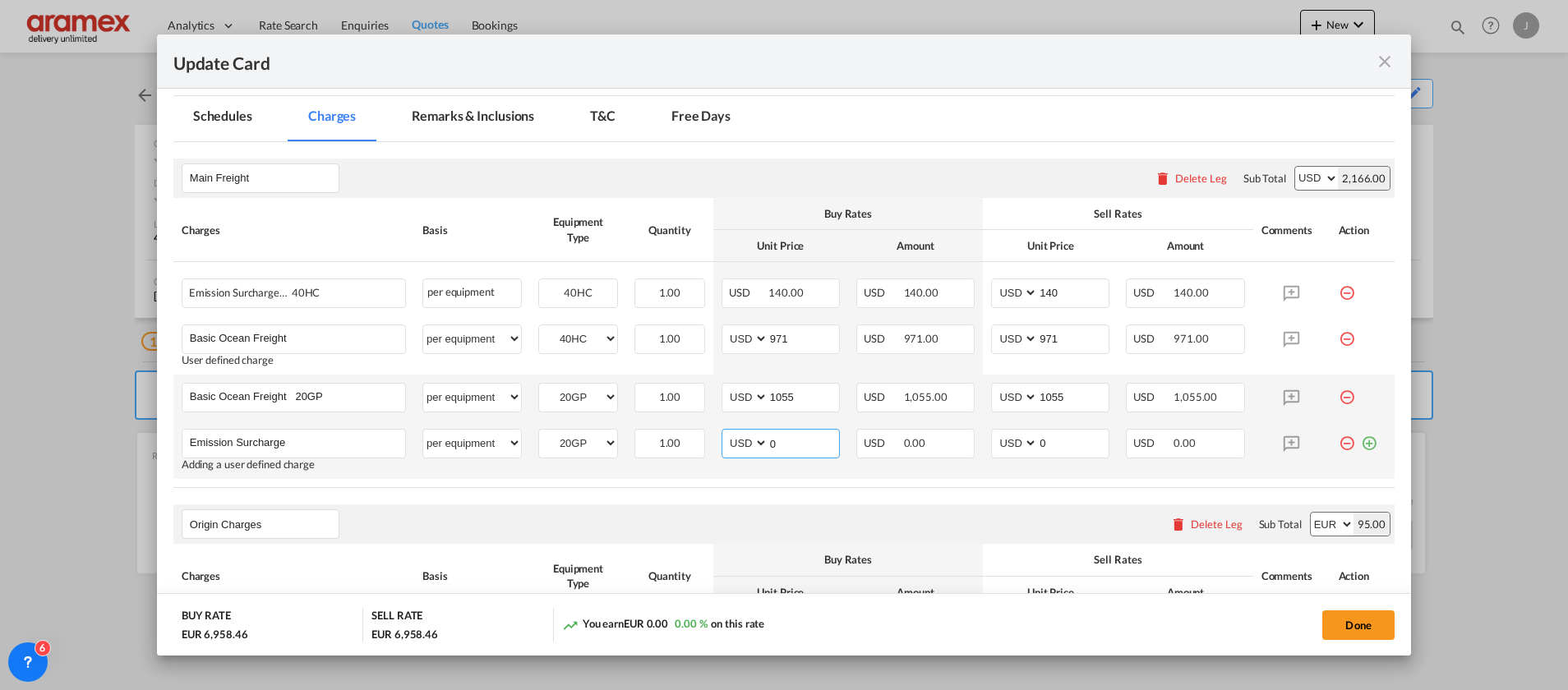
drag, startPoint x: 800, startPoint y: 445, endPoint x: 755, endPoint y: 452, distance: 45.5
click at [755, 452] on md-input-container "AED AFN ALL AMD ANG AOA ARS AUD AWG AZN BAM BBD BDT BGN BHD BIF BMD BND [PERSON…" at bounding box center [780, 444] width 118 height 29
type input "70"
drag, startPoint x: 691, startPoint y: 520, endPoint x: 715, endPoint y: 507, distance: 27.3
click at [693, 520] on div "Origin Charges Please enter leg name Leg Name Already Exists Delete Leg Sub Tot…" at bounding box center [784, 525] width 1221 height 39
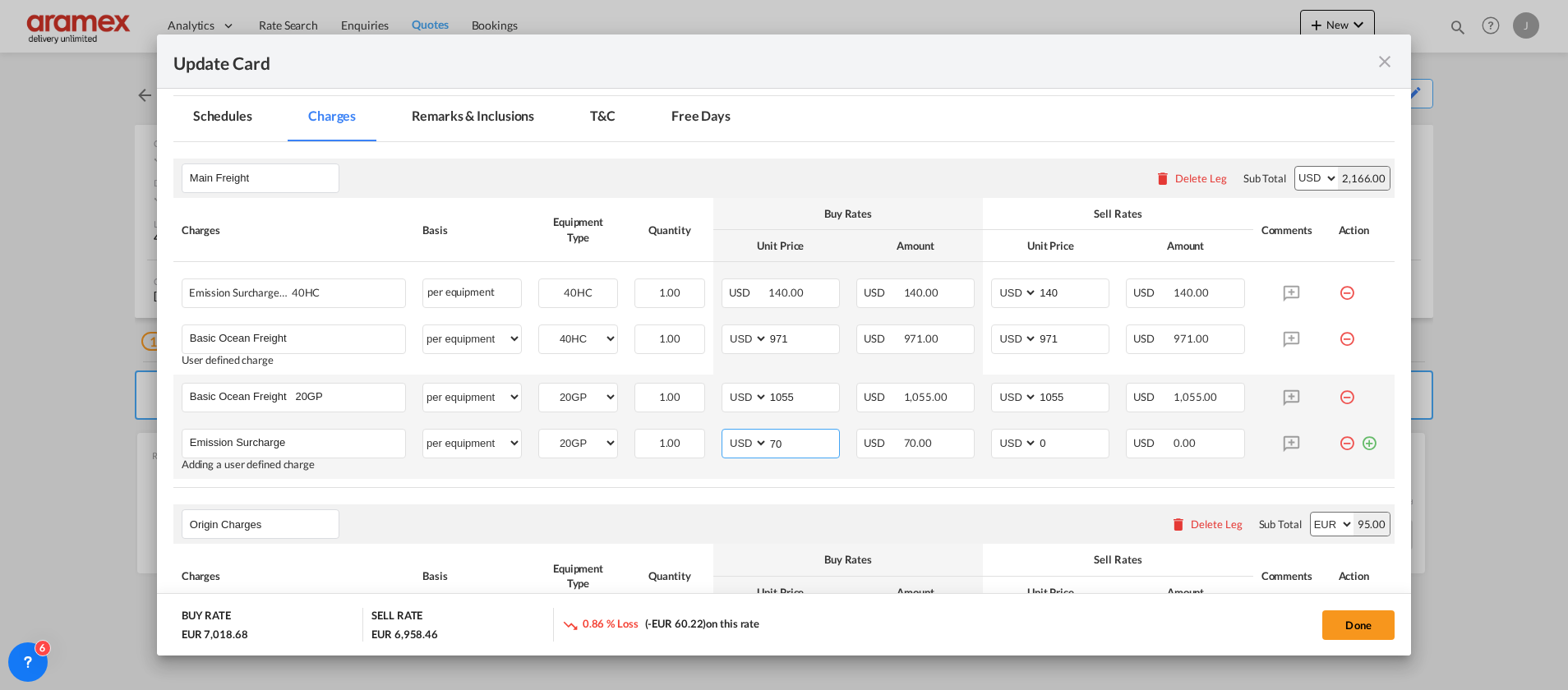
drag, startPoint x: 800, startPoint y: 441, endPoint x: 740, endPoint y: 443, distance: 60.0
click at [703, 439] on tr "Emission Surcharge Please Enter User Defined Charges Cannot Be Published Adding…" at bounding box center [784, 450] width 1221 height 59
drag, startPoint x: 1049, startPoint y: 439, endPoint x: 1007, endPoint y: 439, distance: 42.0
click at [1008, 439] on md-input-container "AED AFN ALL AMD ANG AOA ARS AUD AWG AZN BAM BBD BDT BGN BHD BIF BMD BND [PERSON…" at bounding box center [1050, 444] width 118 height 29
paste input "7"
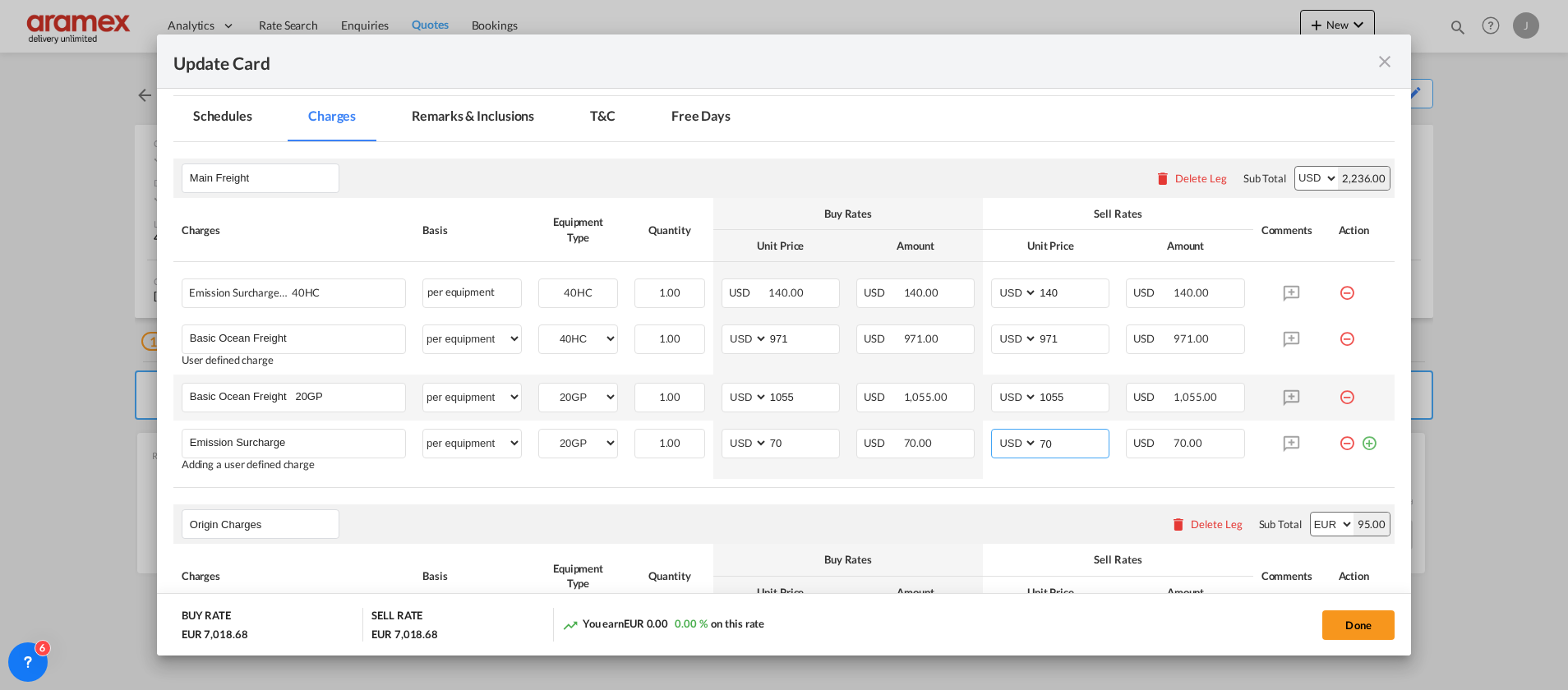
type input "70"
click at [871, 495] on rate-modification "Main Freight Please enter leg name Leg Name Already Exists Delete Leg Sub Total…" at bounding box center [784, 697] width 1221 height 1111
click at [764, 505] on div "Origin Charges Please enter leg name Leg Name Already Exists Delete Leg Sub Tot…" at bounding box center [784, 525] width 1221 height 39
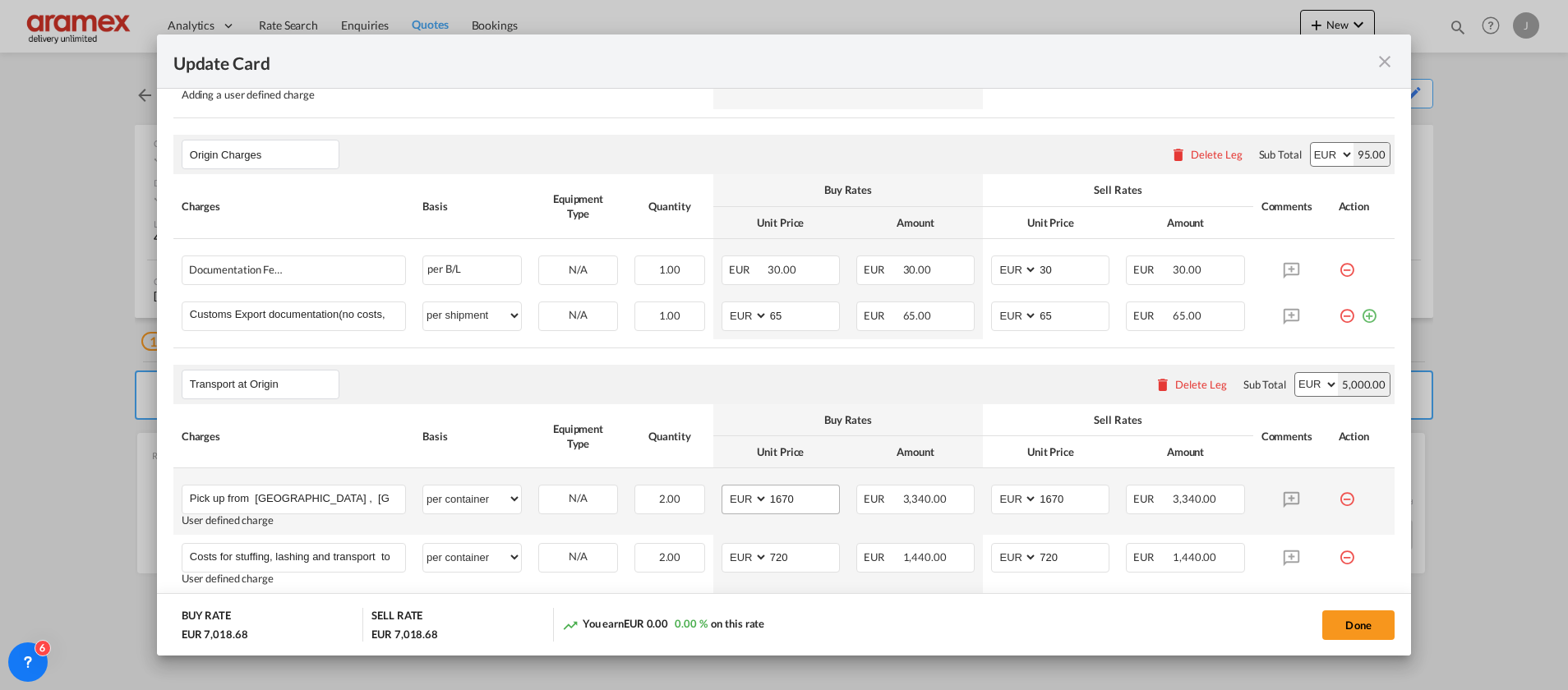
scroll to position [986, 0]
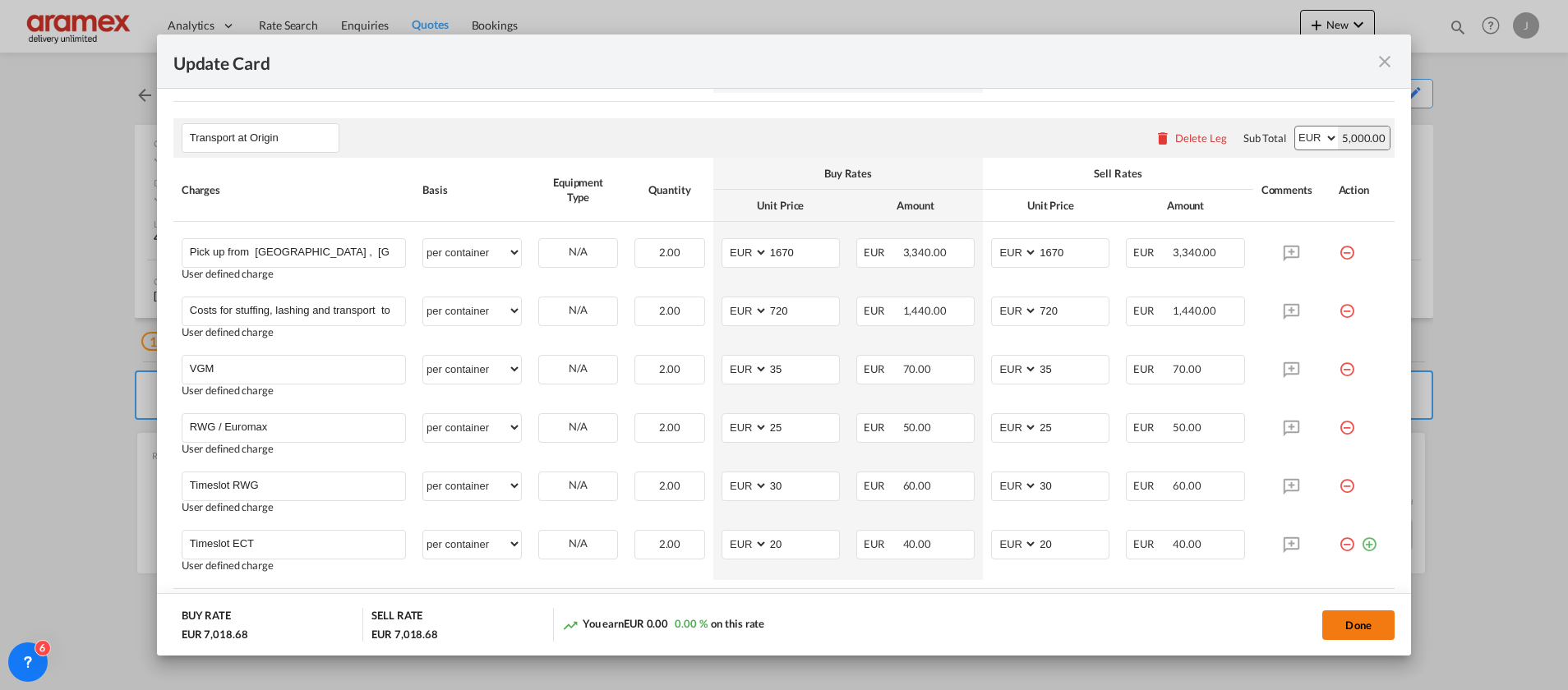
click at [1358, 628] on button "Done" at bounding box center [1357, 625] width 72 height 29
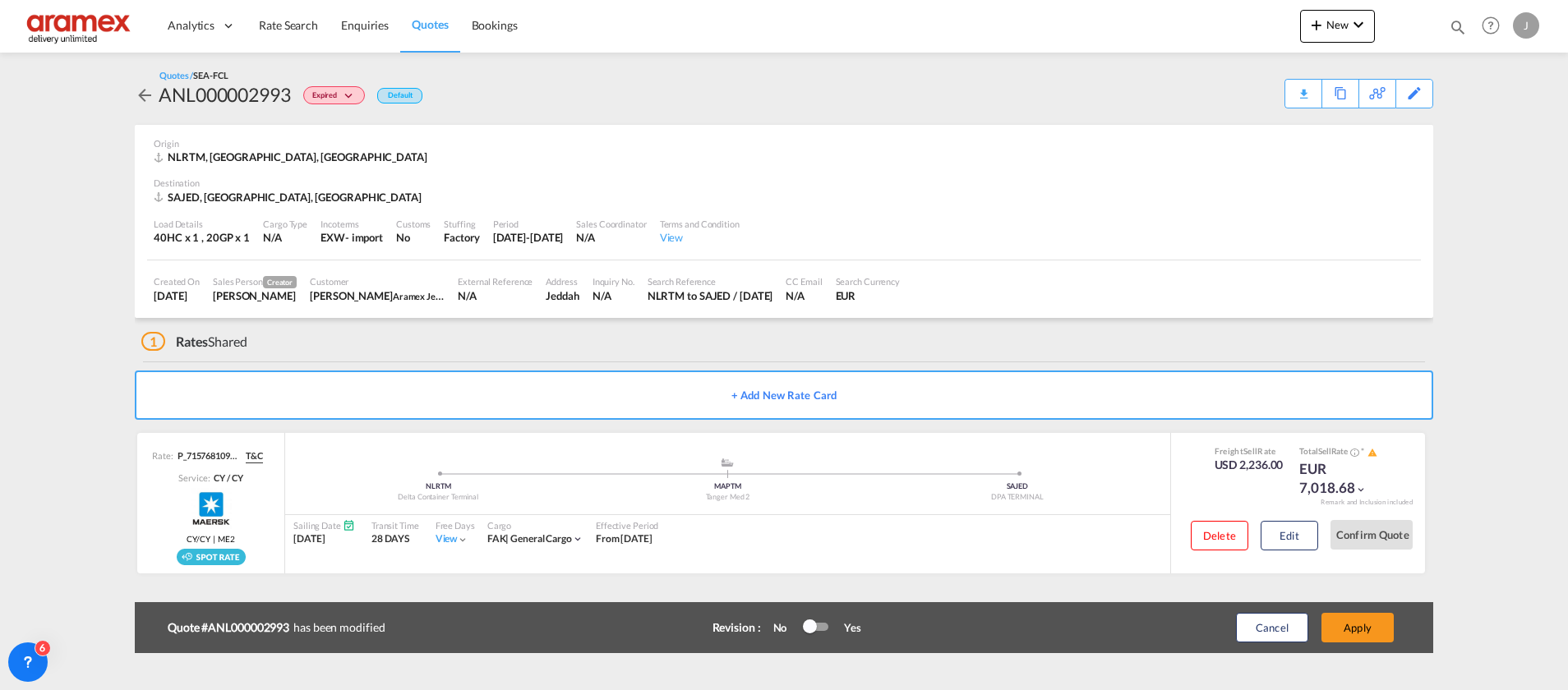
click at [1358, 628] on button "Apply" at bounding box center [1356, 628] width 72 height 29
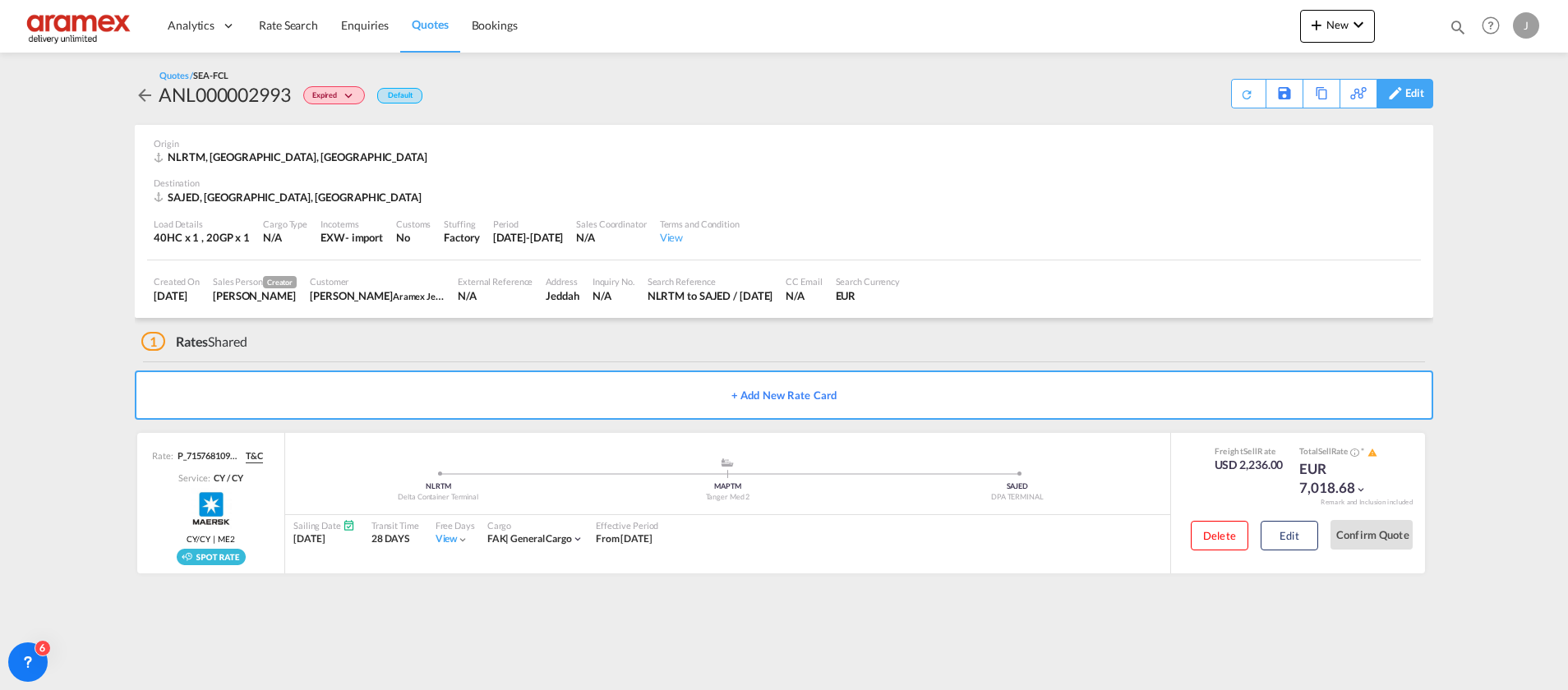
click at [1410, 93] on div "Edit" at bounding box center [1414, 93] width 19 height 28
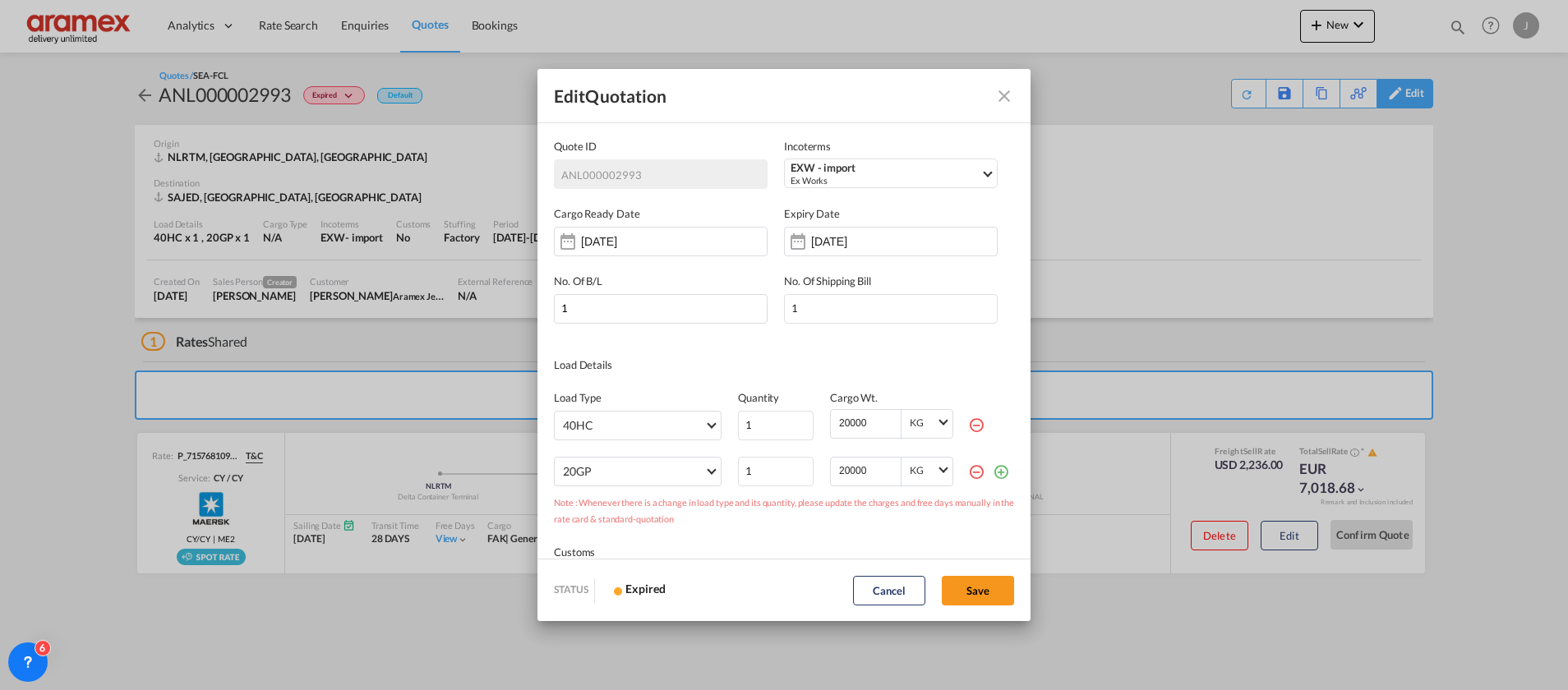
scroll to position [0, 0]
click at [658, 235] on input "[DATE]" at bounding box center [633, 241] width 103 height 13
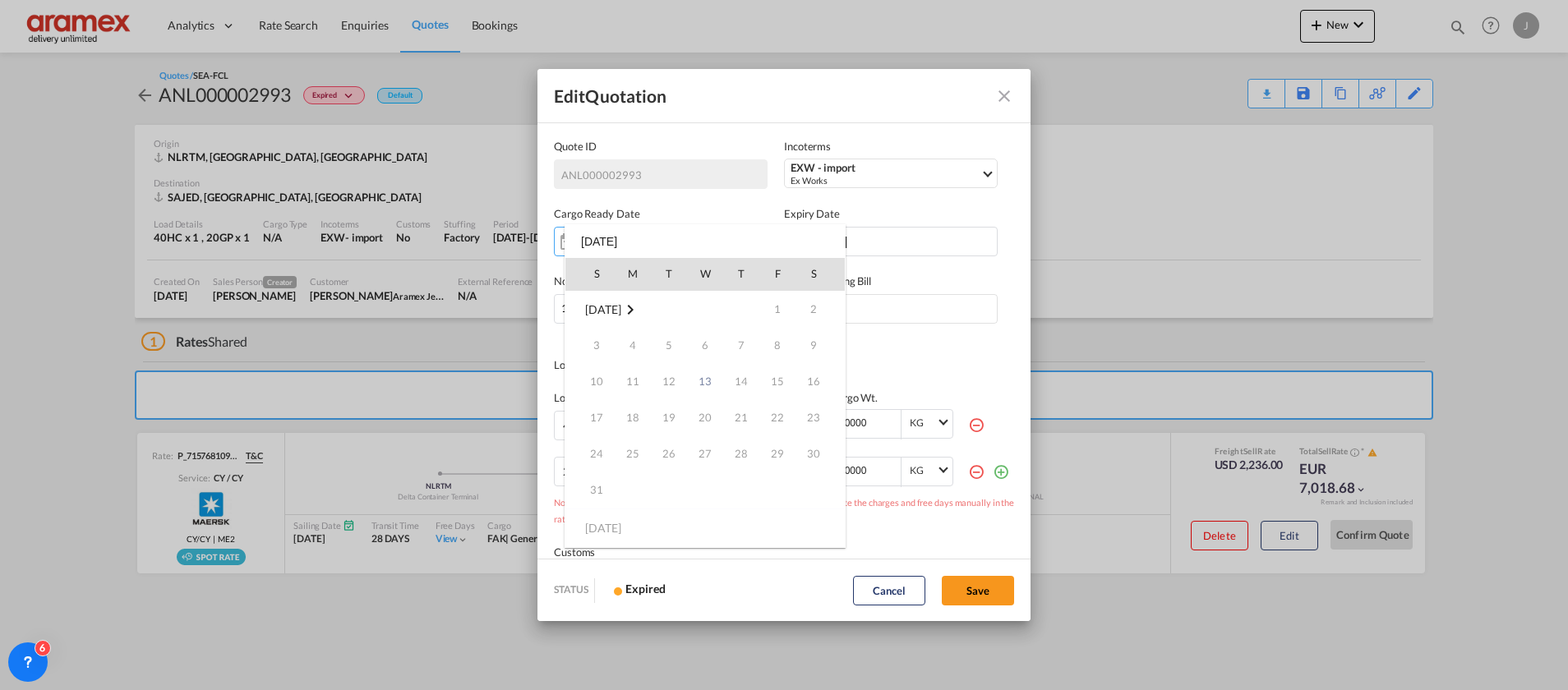
click at [902, 234] on div at bounding box center [784, 345] width 1568 height 690
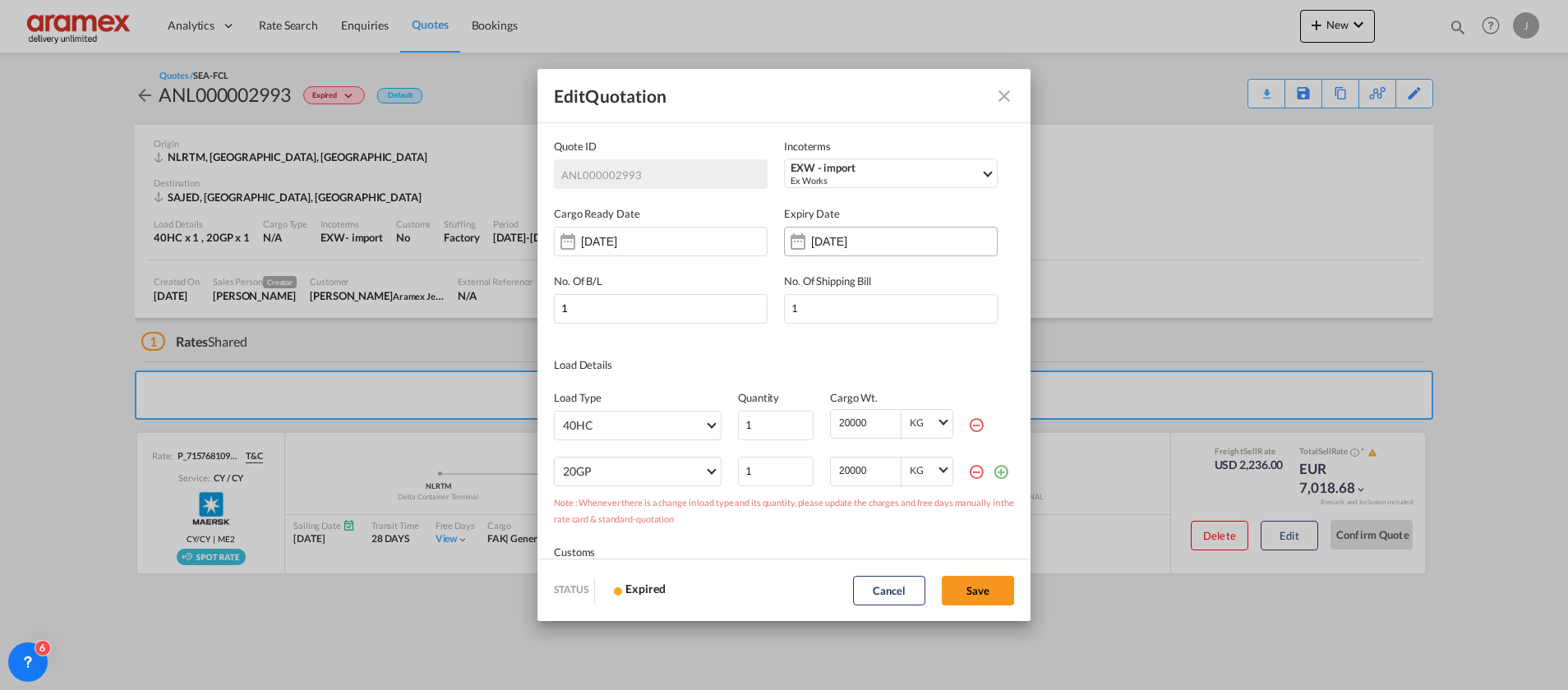
click at [889, 246] on input "[DATE]" at bounding box center [862, 241] width 103 height 13
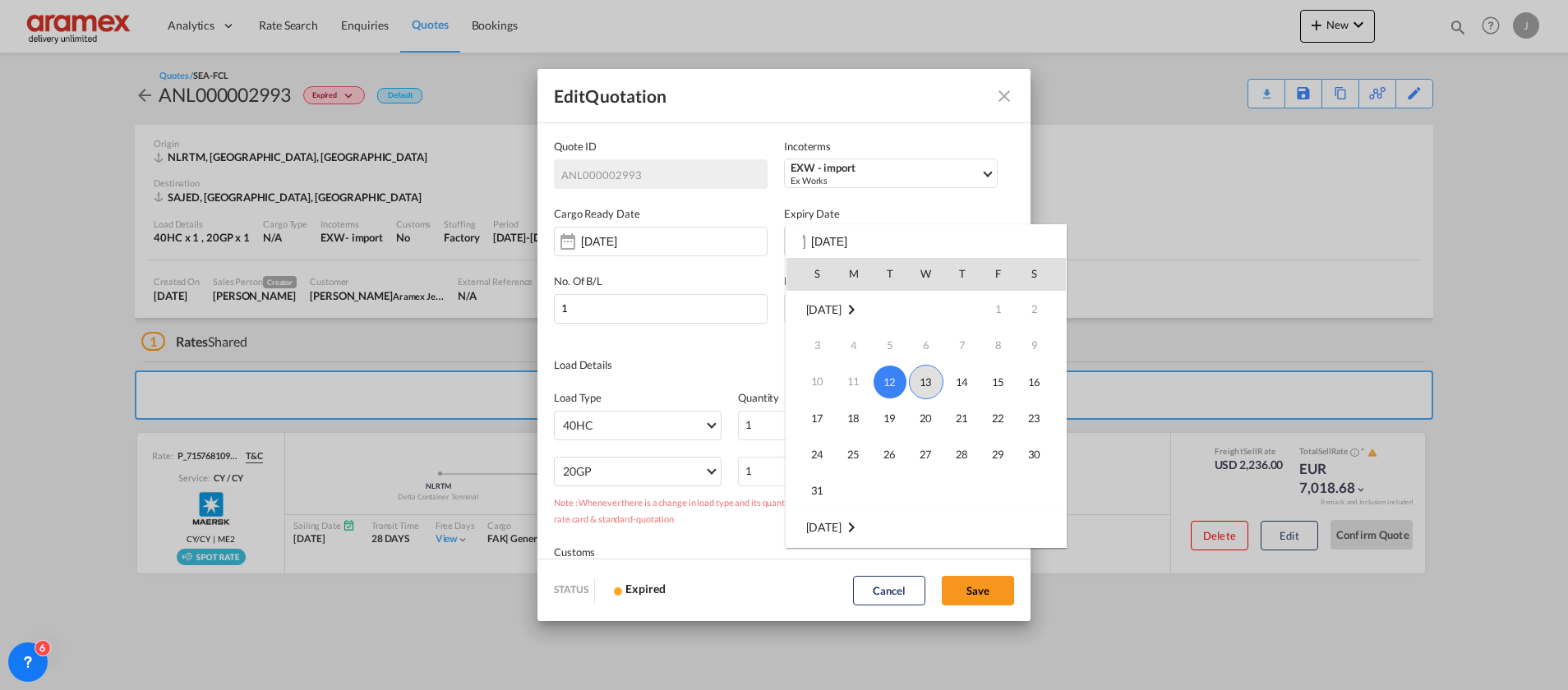
click at [930, 381] on span "13" at bounding box center [925, 381] width 35 height 35
type input "[DATE]"
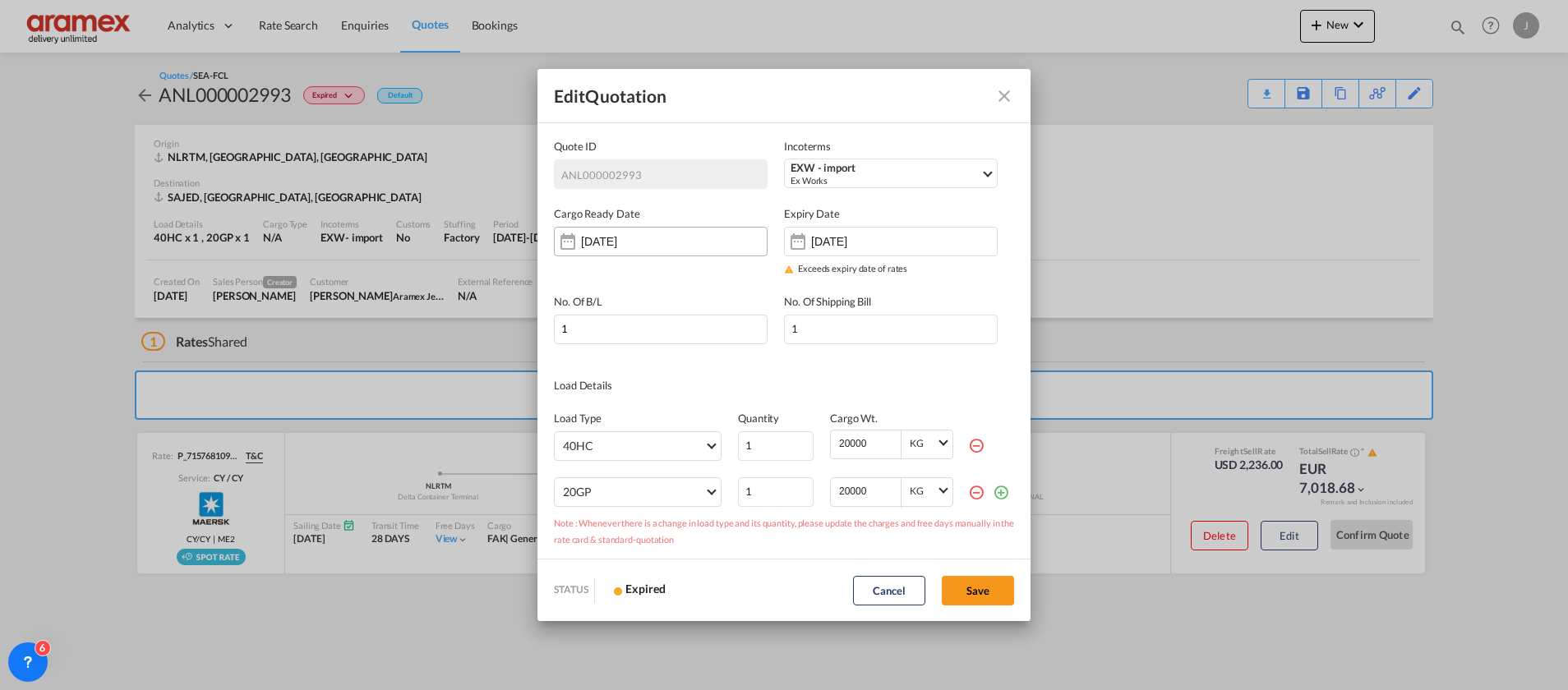
click at [671, 235] on input "[DATE]" at bounding box center [633, 241] width 103 height 13
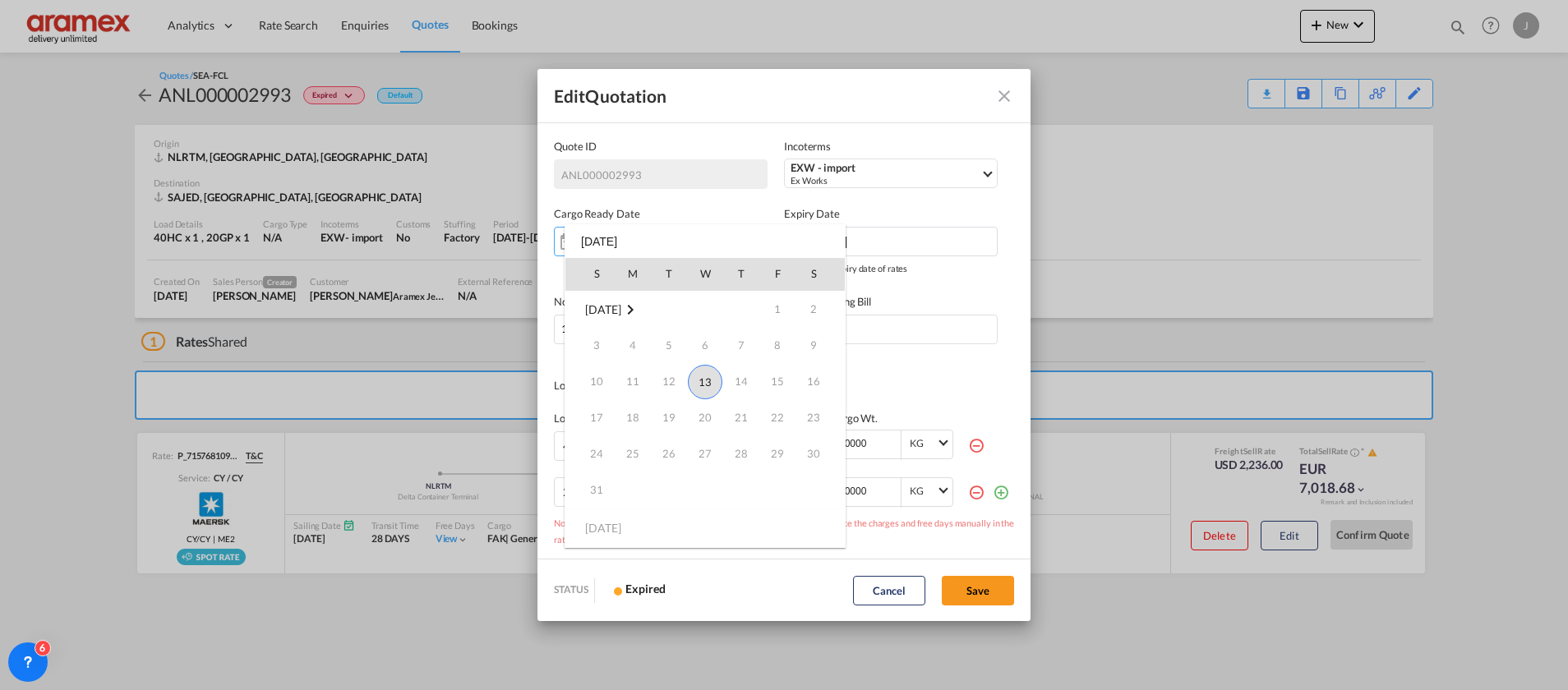
click at [706, 378] on span "13" at bounding box center [705, 381] width 35 height 35
type input "[DATE]"
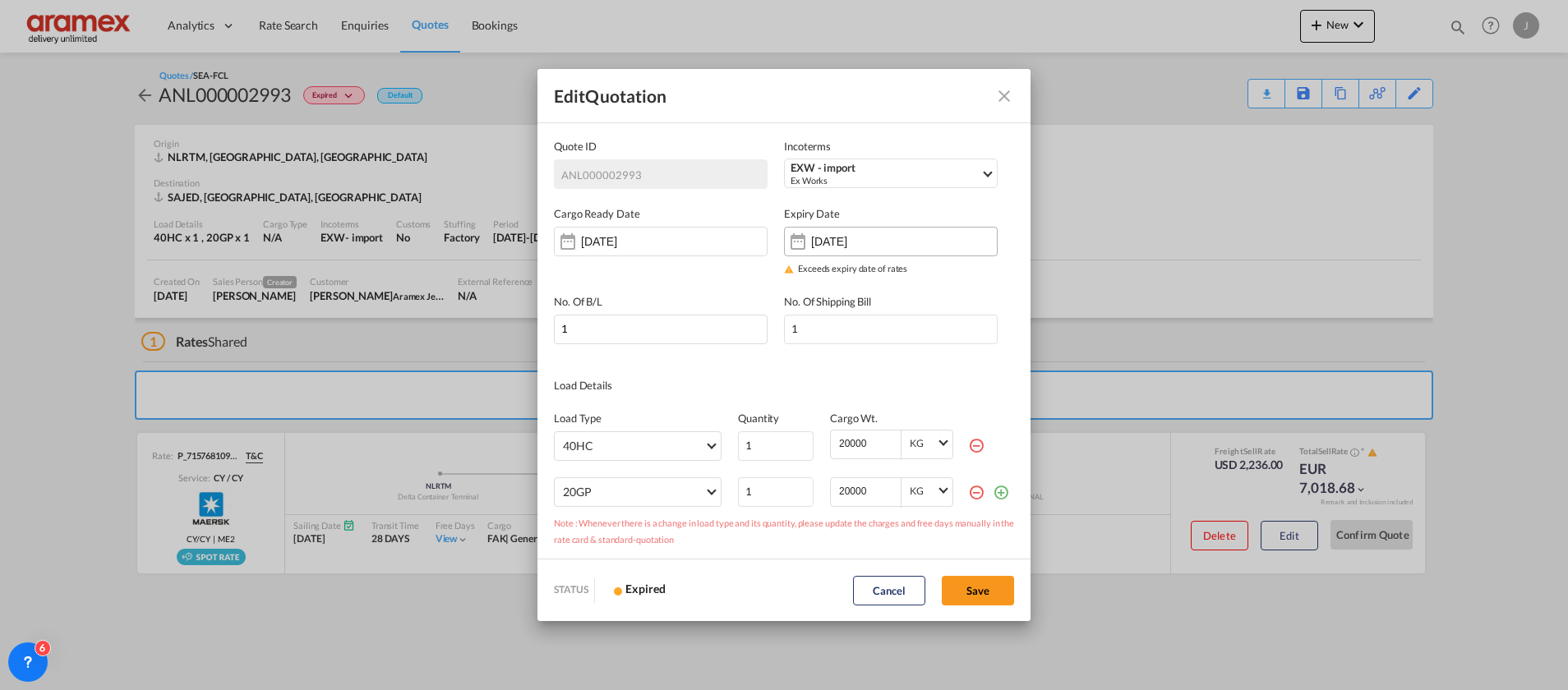
click at [915, 231] on div "[DATE]" at bounding box center [891, 241] width 213 height 29
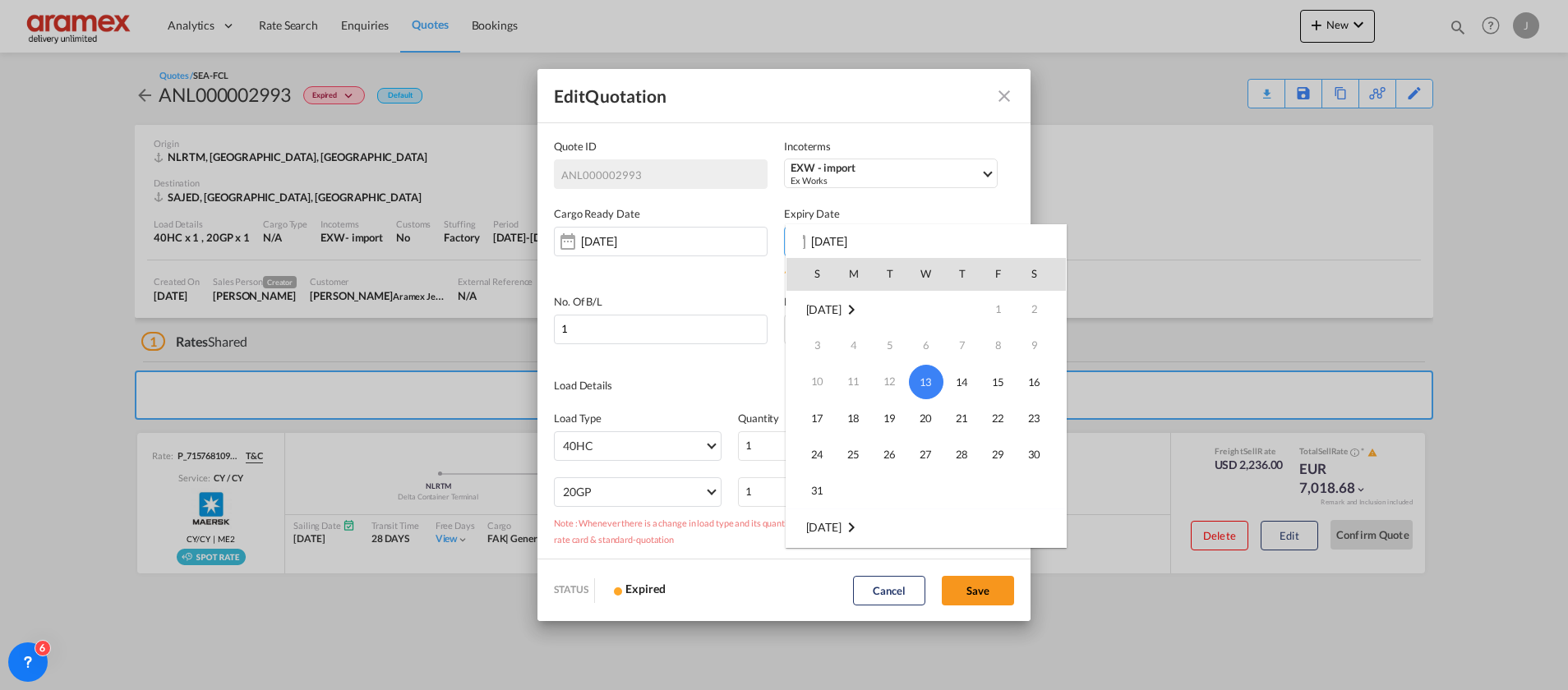
click at [925, 369] on span "13" at bounding box center [925, 381] width 35 height 35
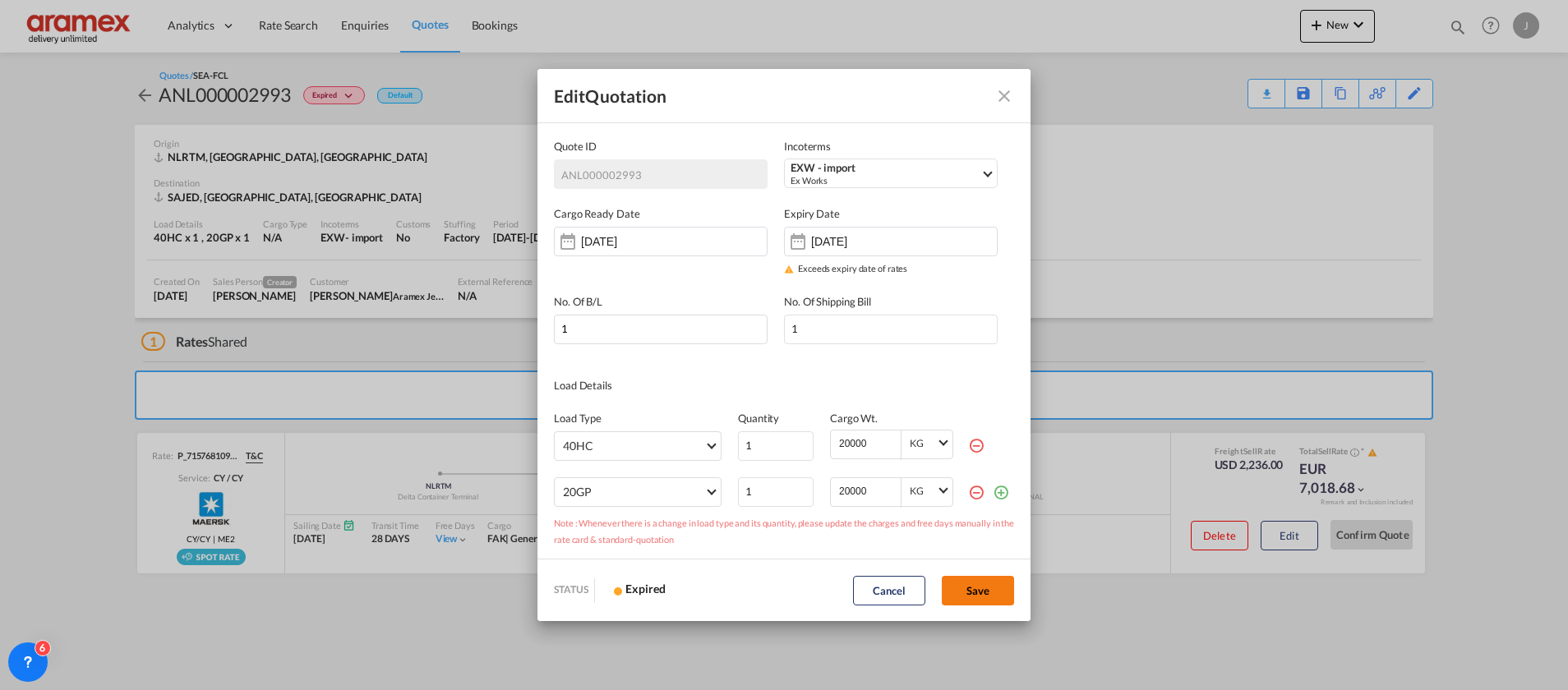
click at [975, 589] on button "Save" at bounding box center [977, 590] width 72 height 29
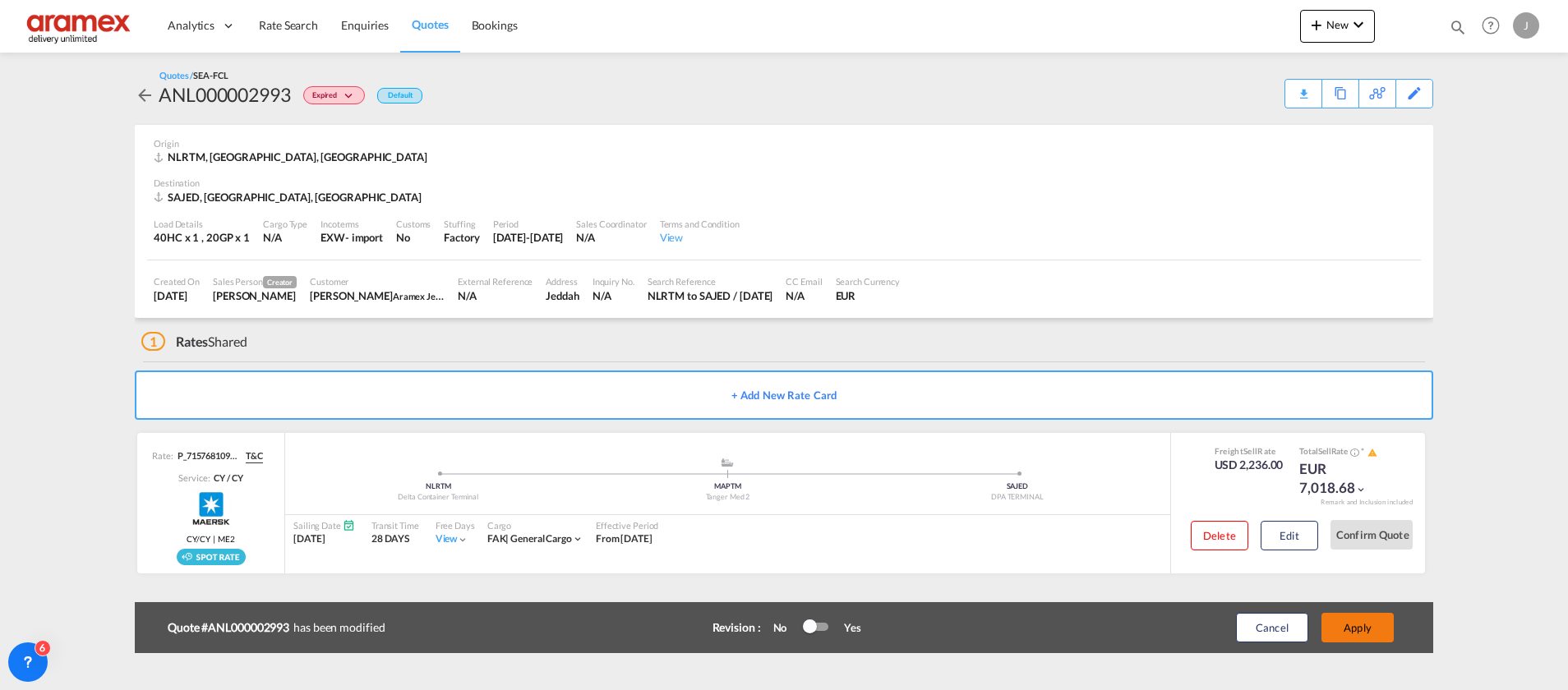
click at [1363, 615] on button "Apply" at bounding box center [1356, 628] width 72 height 29
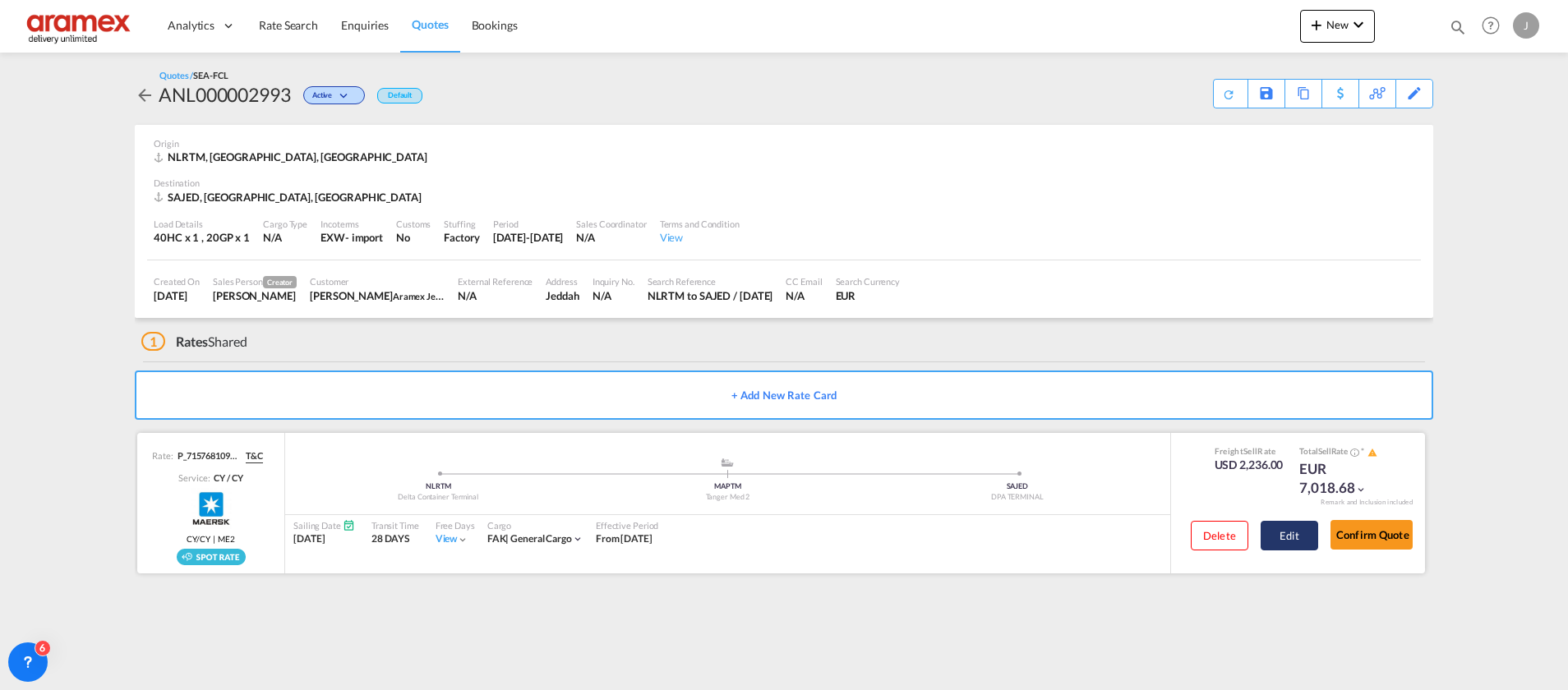
click at [1284, 535] on button "Edit" at bounding box center [1289, 535] width 58 height 29
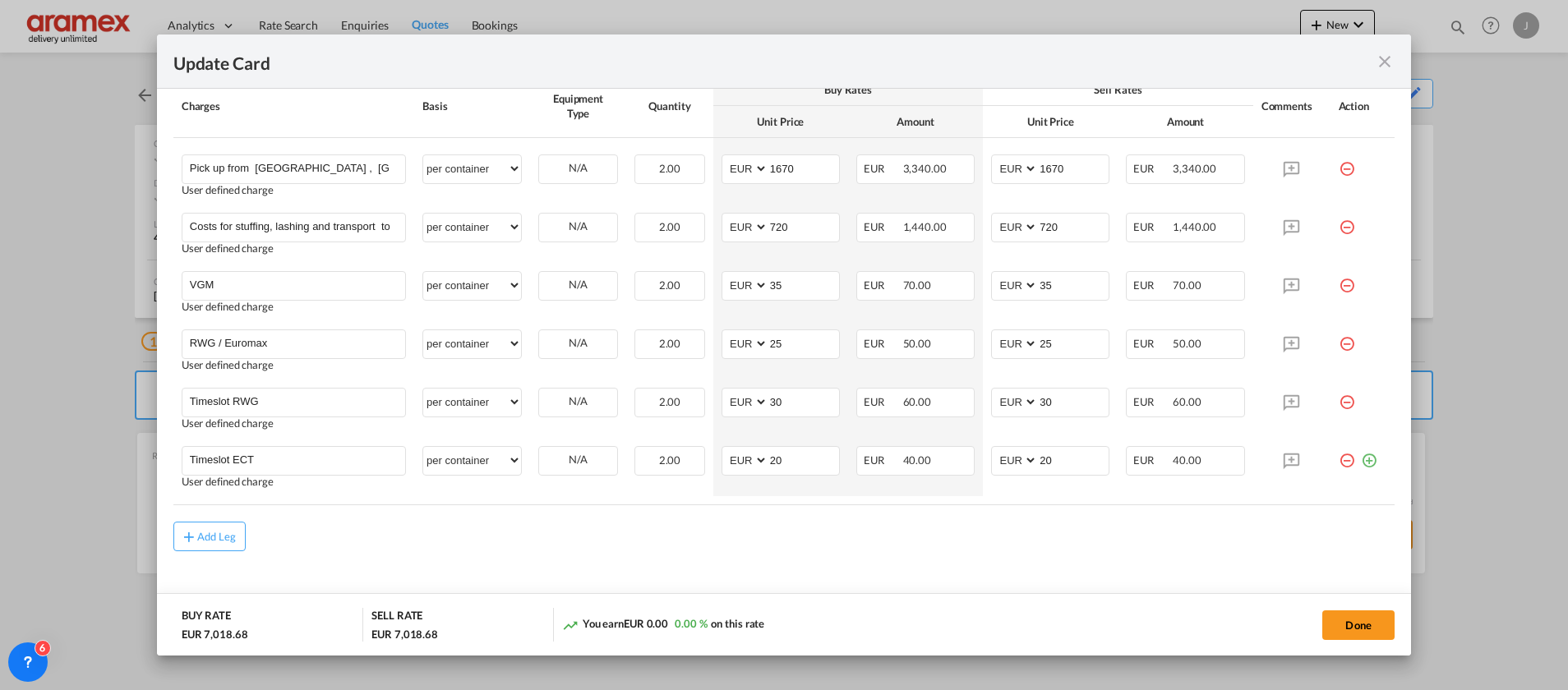
scroll to position [1092, 0]
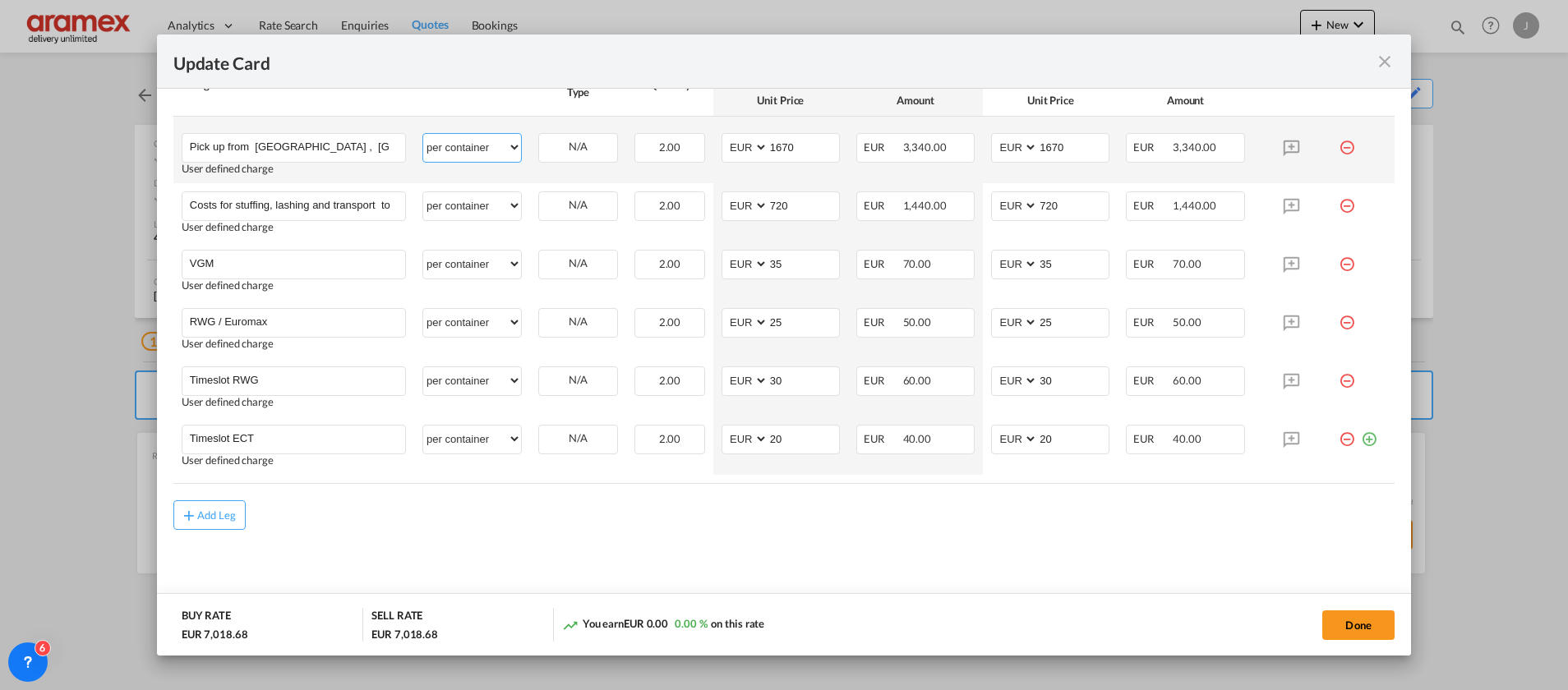
click at [443, 148] on select "per equipment per container per B/L per shipping bill per shipment % on pickup …" at bounding box center [472, 148] width 98 height 27
select select "per vehicle"
click at [423, 134] on select "per equipment per container per B/L per shipping bill per shipment % on pickup …" at bounding box center [472, 148] width 98 height 27
click at [668, 133] on md-input-container "1" at bounding box center [669, 148] width 70 height 29
type input "2"
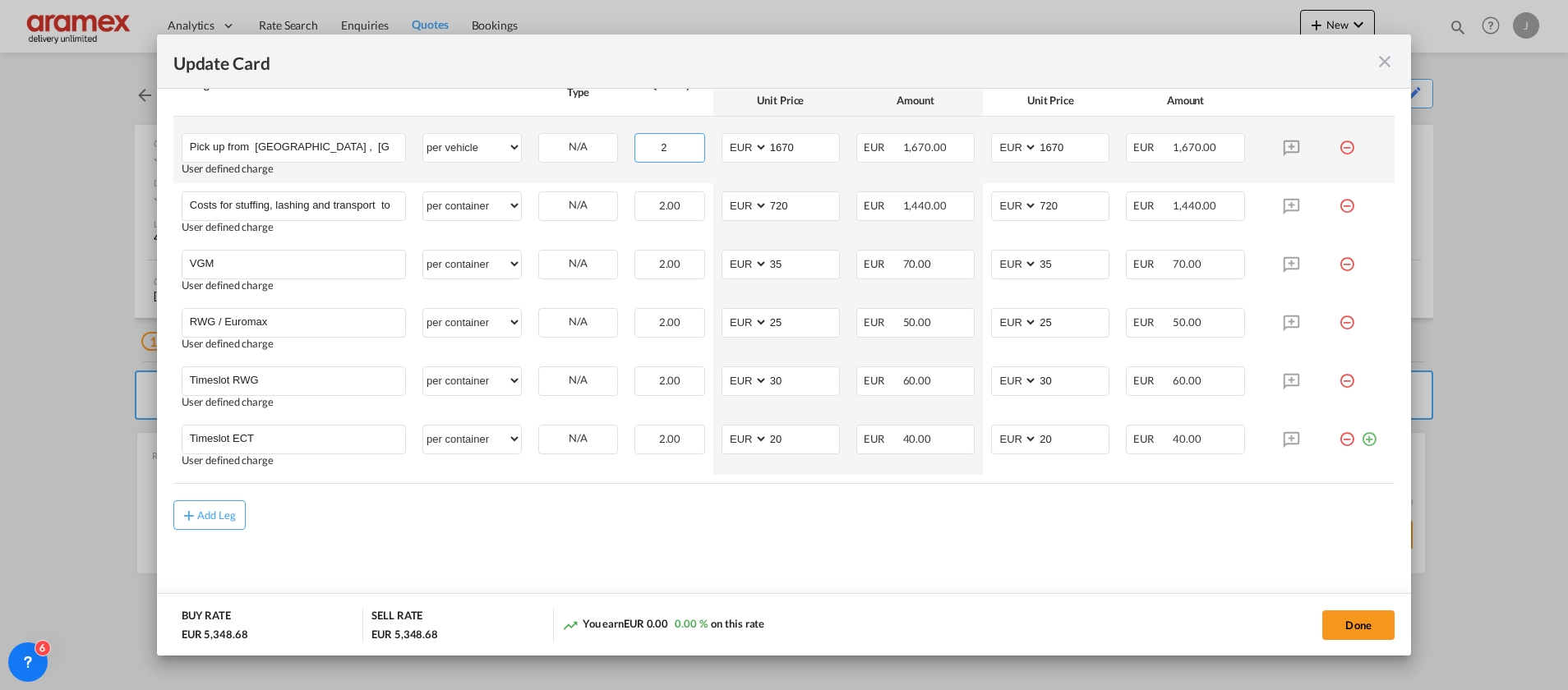
click at [686, 145] on input "2" at bounding box center [669, 147] width 68 height 25
click at [888, 547] on md-content "Main Freight Please enter leg name Leg Name Already Exists Delete Leg Sub Total…" at bounding box center [784, 18] width 1221 height 1196
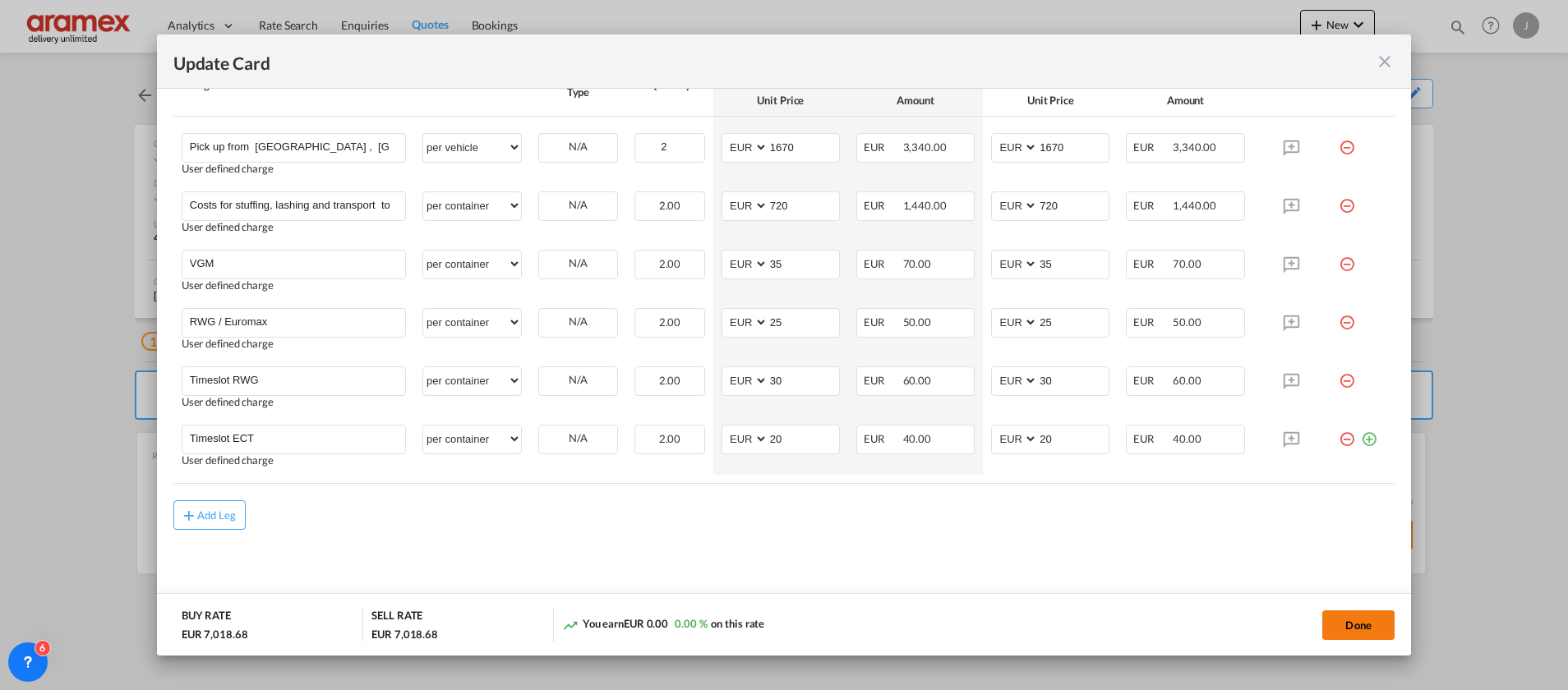
click at [1339, 623] on button "Done" at bounding box center [1357, 625] width 72 height 29
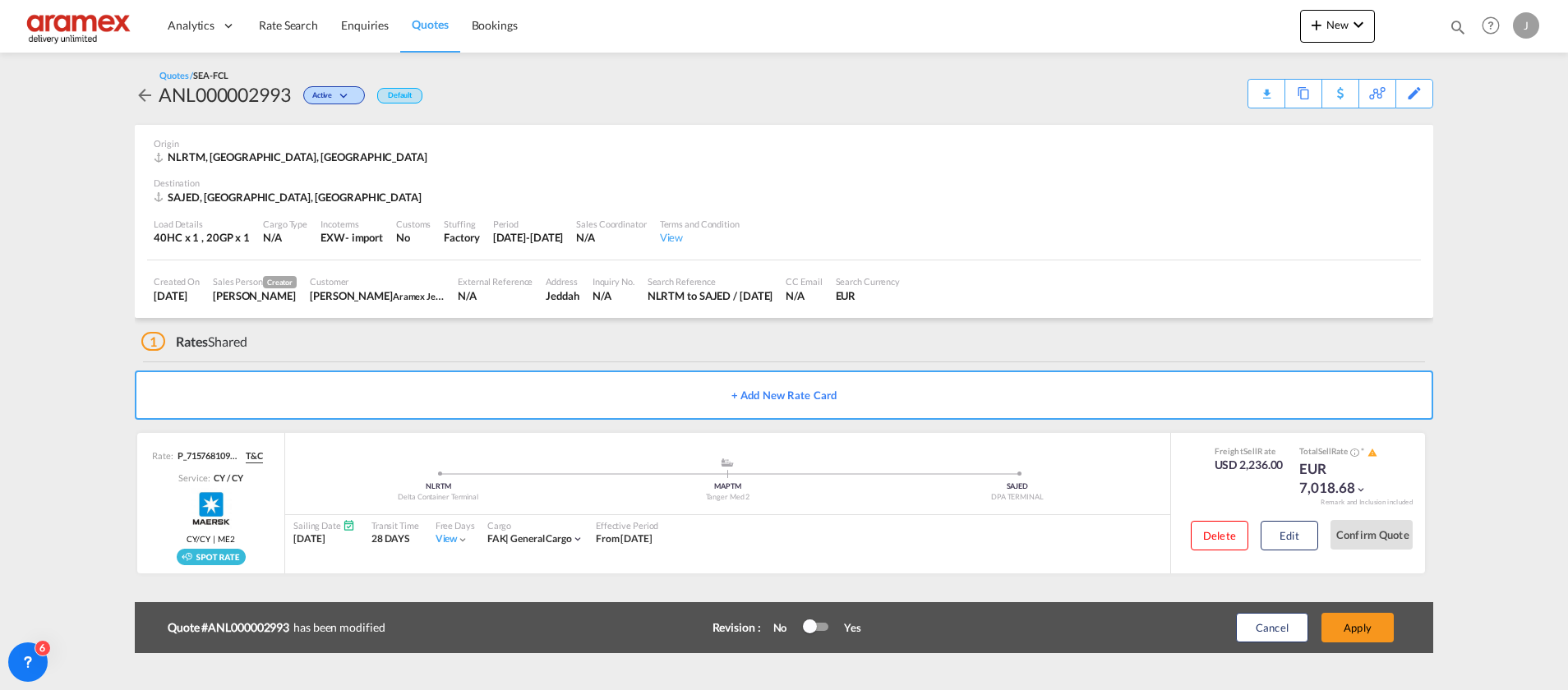
click at [1351, 629] on button "Apply" at bounding box center [1356, 628] width 72 height 29
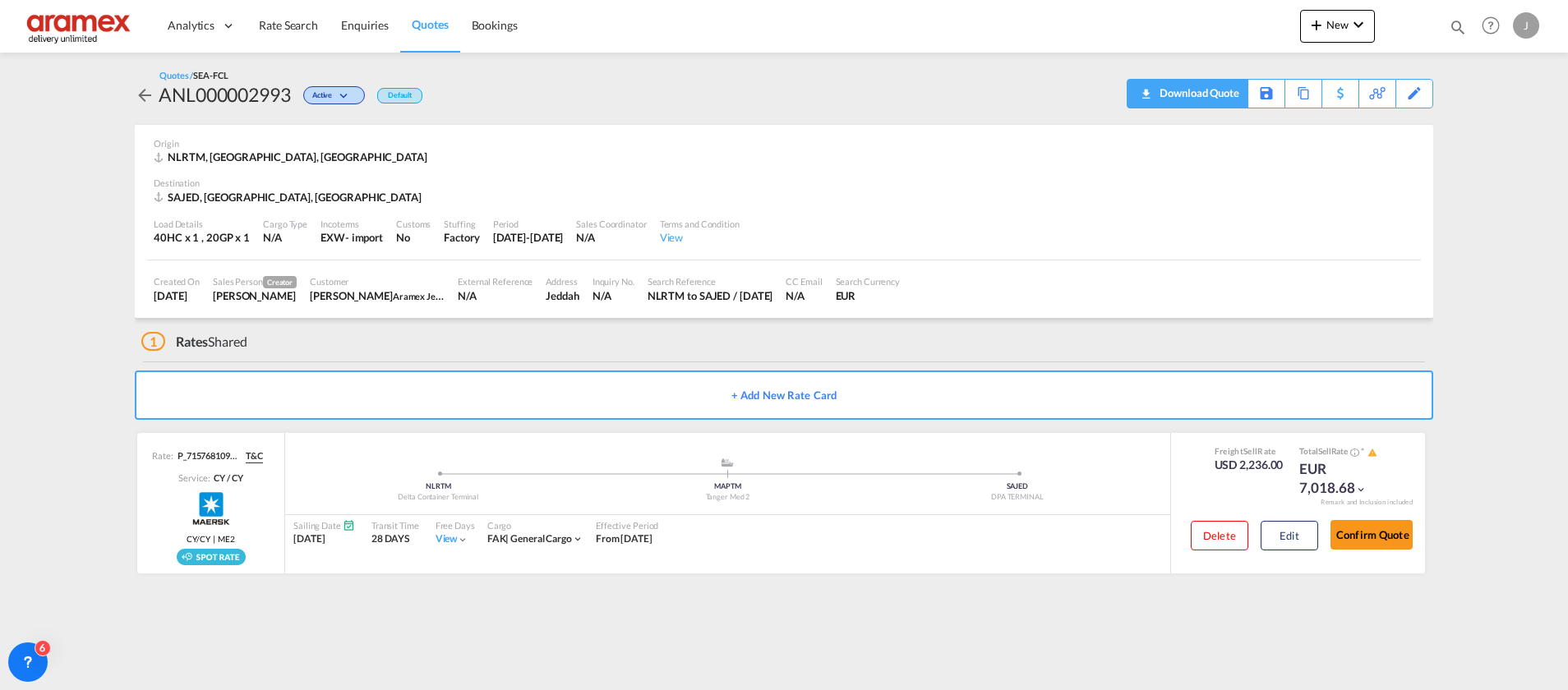
click at [1212, 94] on div "Download Quote" at bounding box center [1197, 93] width 84 height 27
click at [218, 189] on div "Destination" at bounding box center [784, 183] width 1260 height 12
click at [214, 199] on div "SAJED, [GEOGRAPHIC_DATA], [GEOGRAPHIC_DATA]" at bounding box center [290, 197] width 272 height 15
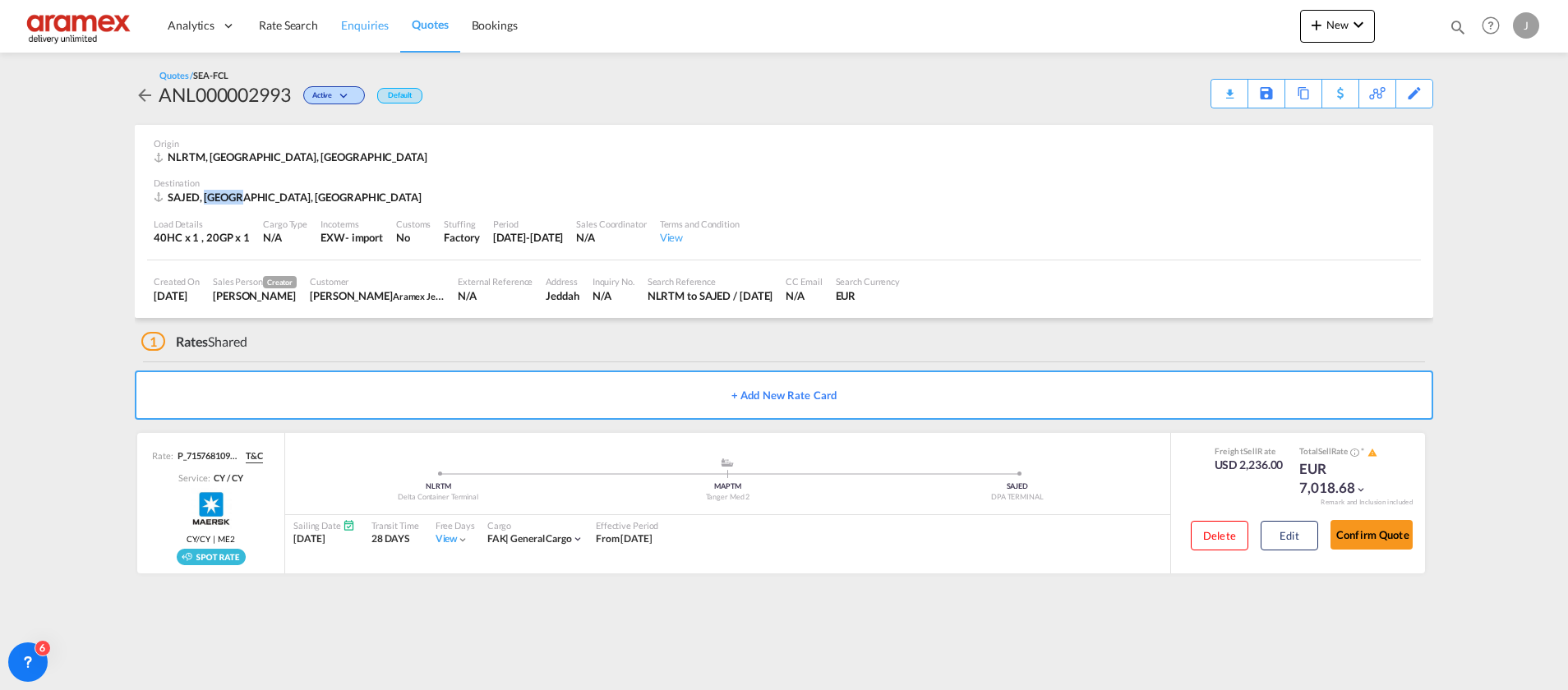
copy div "Jeddah"
click at [307, 19] on span "Rate Search" at bounding box center [288, 25] width 60 height 14
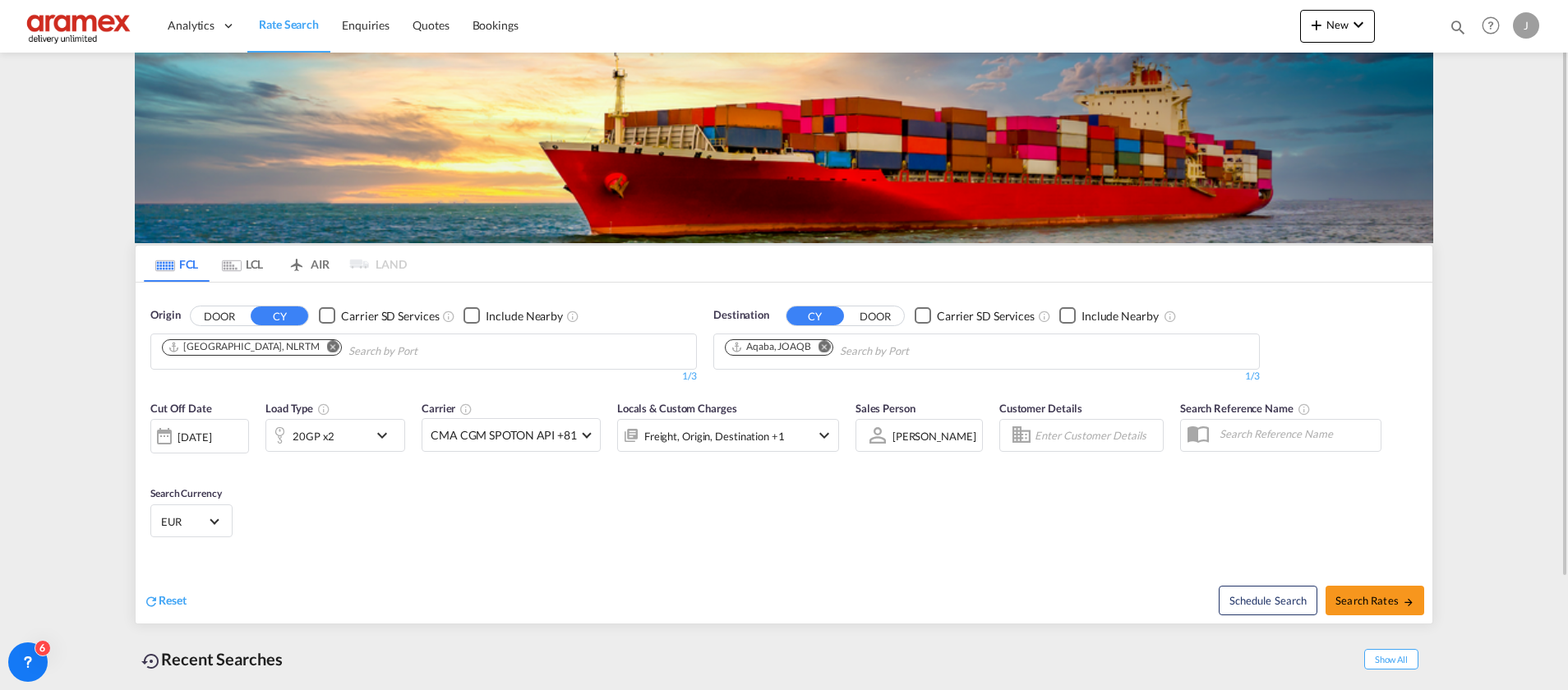
click at [364, 430] on div "20GP x2" at bounding box center [316, 435] width 102 height 33
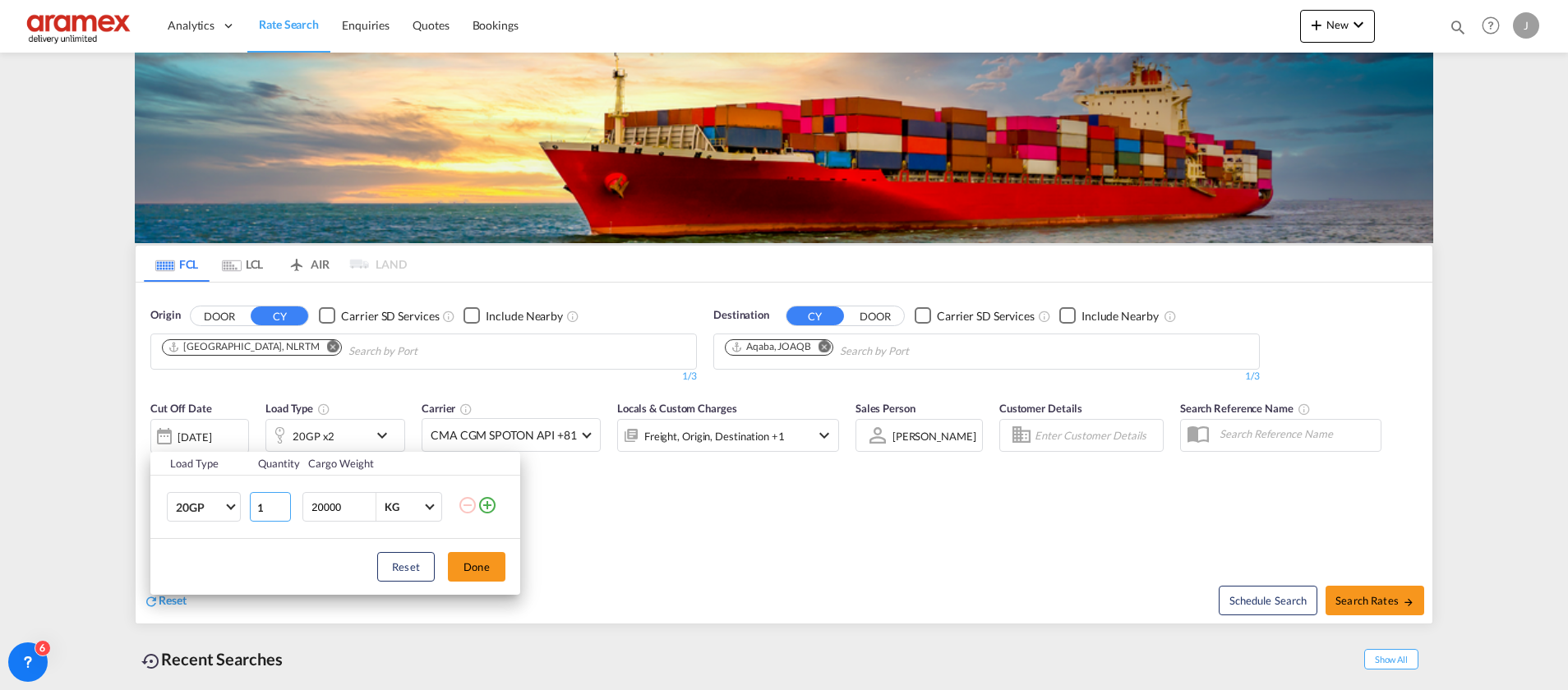
type input "1"
click at [283, 511] on input "1" at bounding box center [270, 507] width 41 height 29
click at [485, 505] on md-icon "icon-plus-circle-outline" at bounding box center [487, 505] width 20 height 20
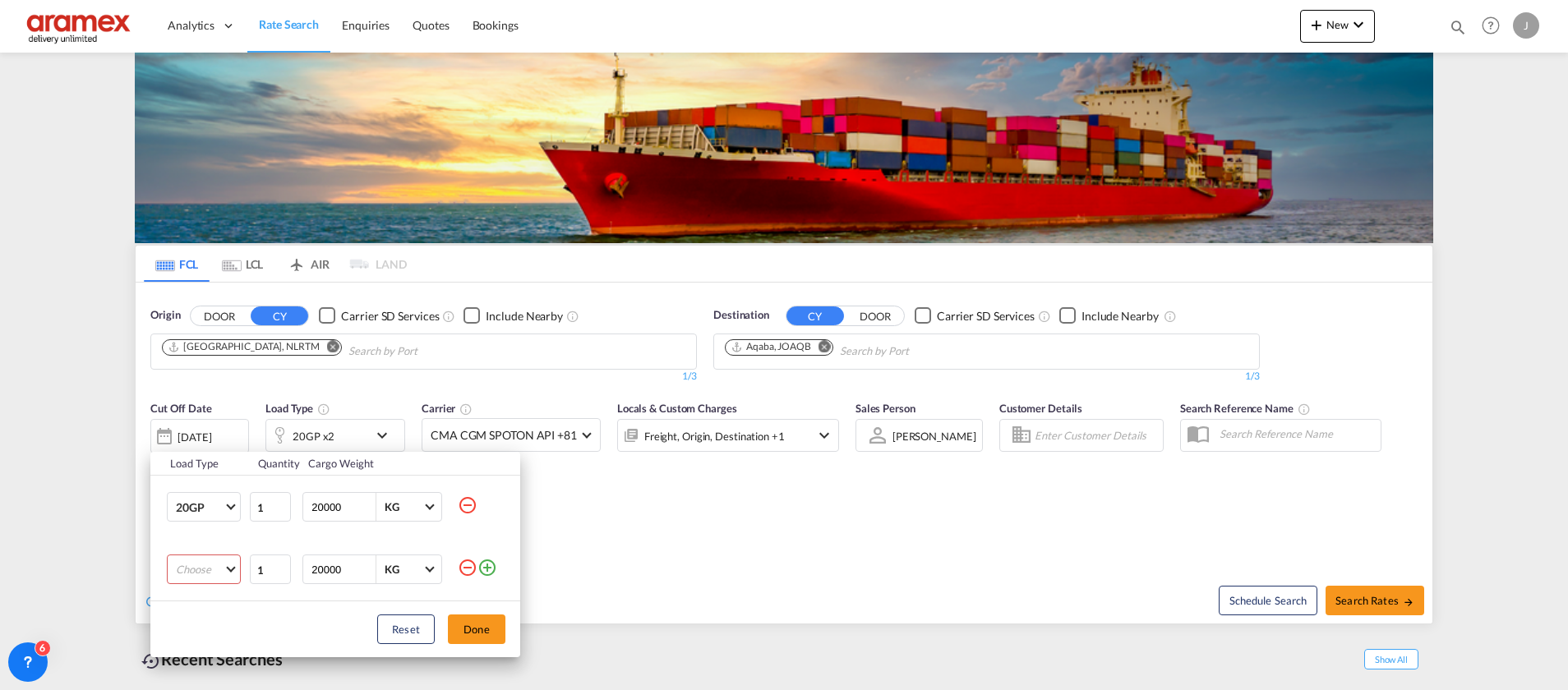
click at [200, 573] on md-select "Choose 20GP 40GP 40HC 45HC 20RE 40RE 40HR 20OT 40OT 20FR 40FR 40NR 20NR 45S 20T…" at bounding box center [204, 569] width 74 height 29
drag, startPoint x: 217, startPoint y: 570, endPoint x: 296, endPoint y: 577, distance: 79.3
click at [218, 569] on md-option "40HC" at bounding box center [219, 571] width 112 height 39
click at [476, 632] on button "Done" at bounding box center [476, 629] width 58 height 29
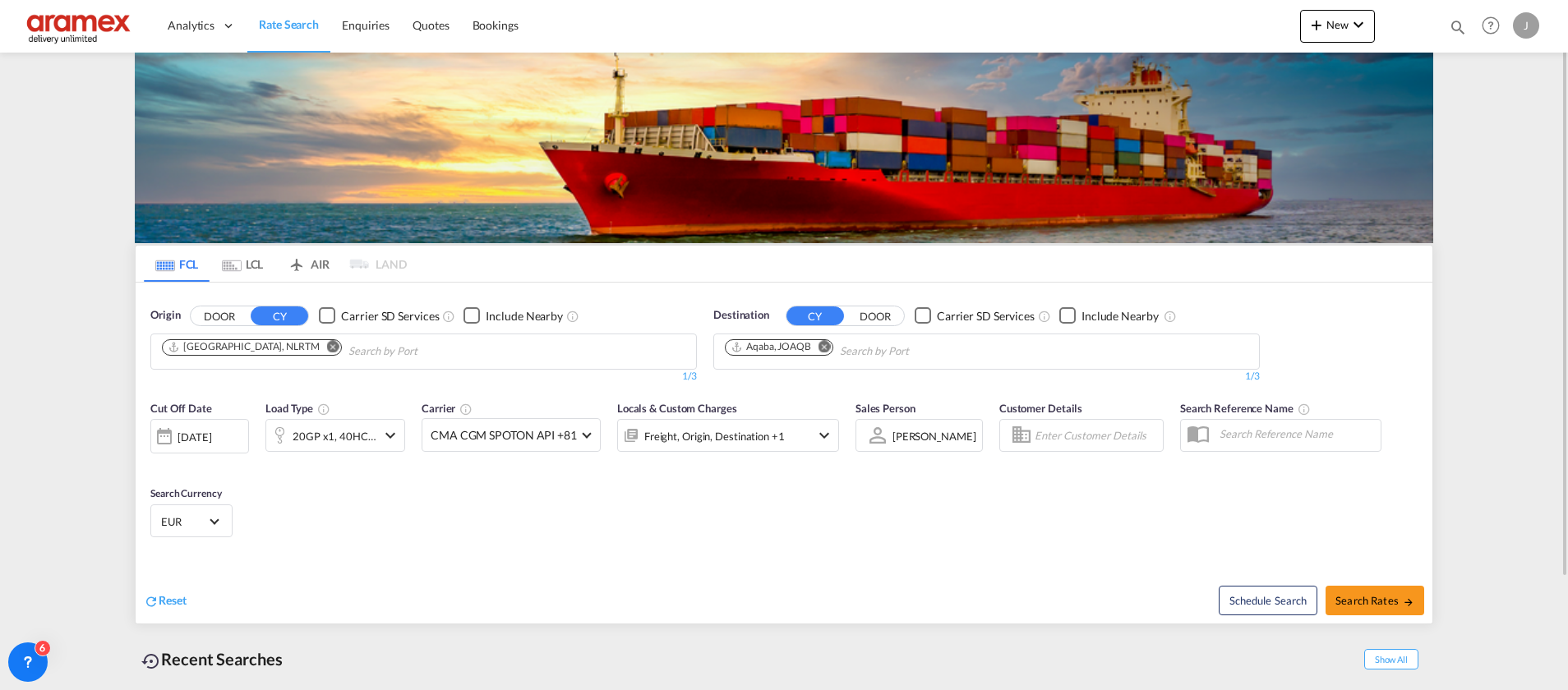
click at [821, 353] on button "Remove" at bounding box center [820, 349] width 25 height 16
paste input "Jeddah"
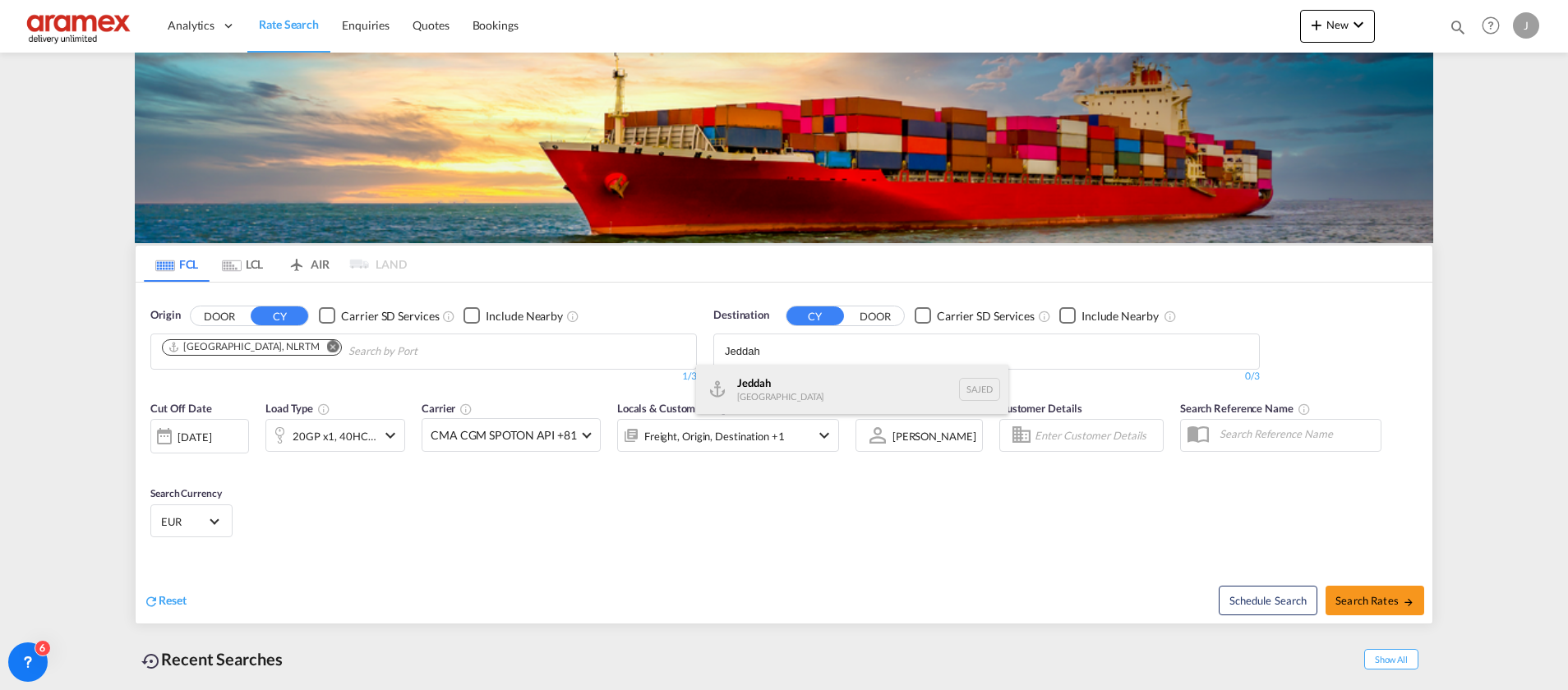
type input "Jeddah"
click at [787, 386] on div "Jeddah [GEOGRAPHIC_DATA] SAJED" at bounding box center [852, 389] width 312 height 49
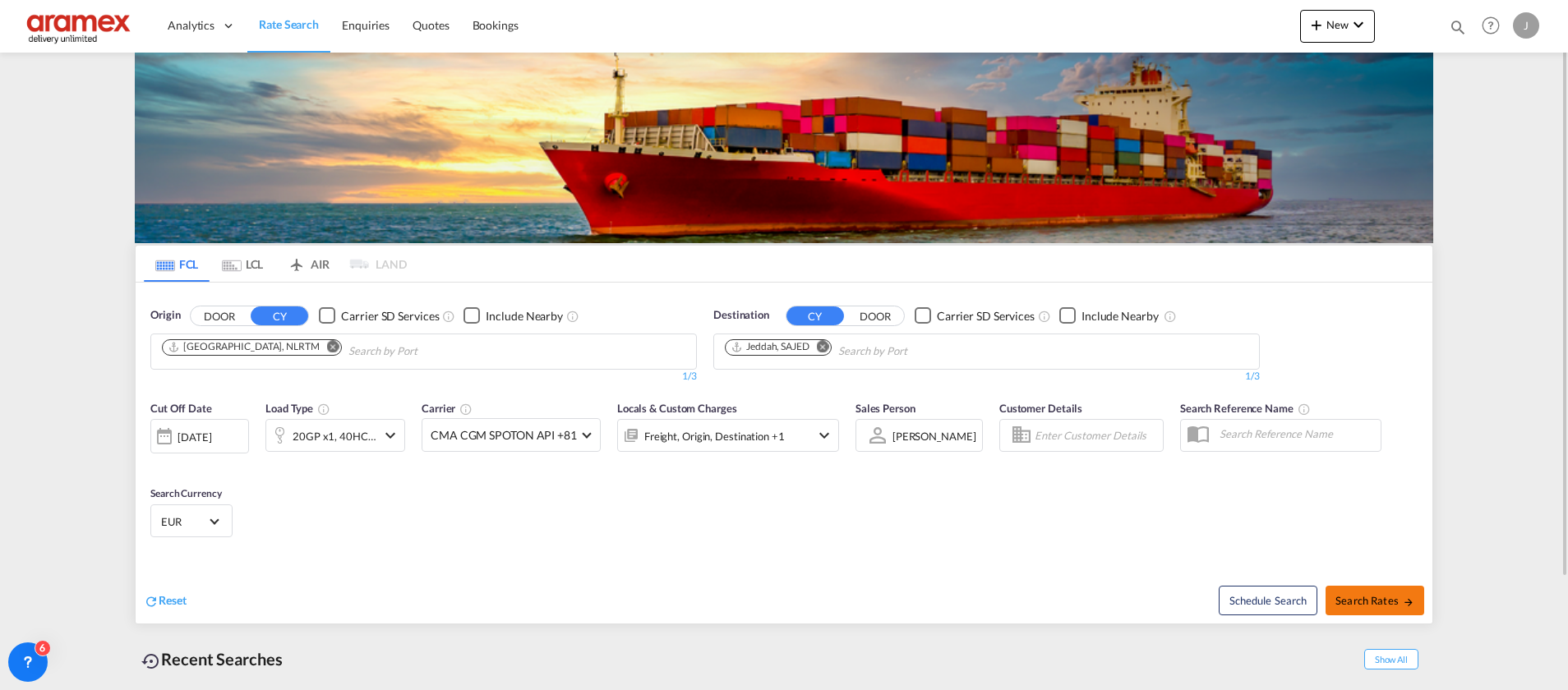
click at [1348, 597] on span "Search Rates" at bounding box center [1374, 600] width 79 height 13
type input "NLRTM to SAJED / [DATE]"
